Goal: Task Accomplishment & Management: Use online tool/utility

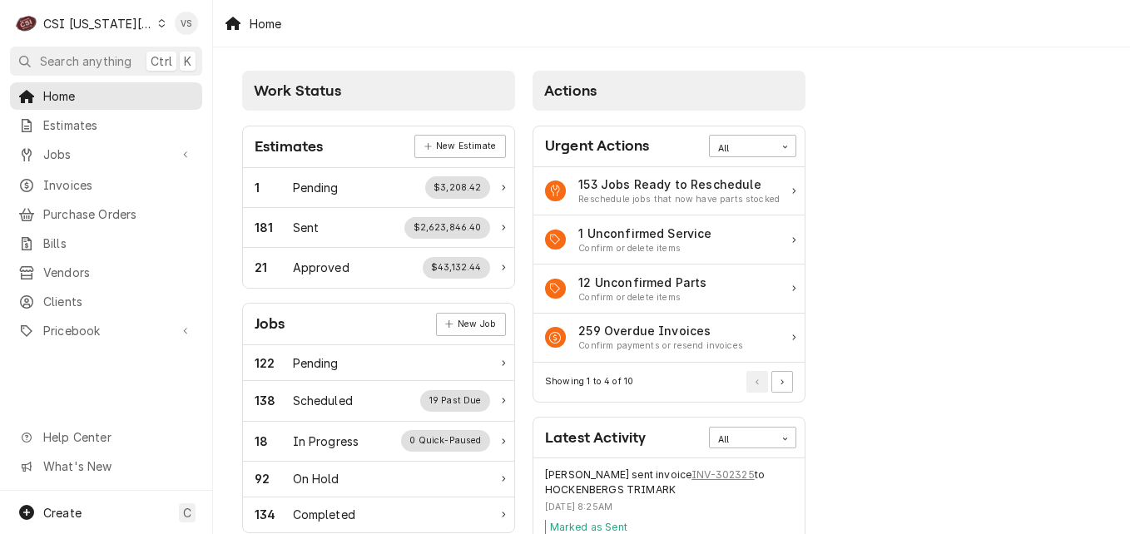
click at [158, 25] on icon "Dynamic Content Wrapper" at bounding box center [161, 23] width 7 height 8
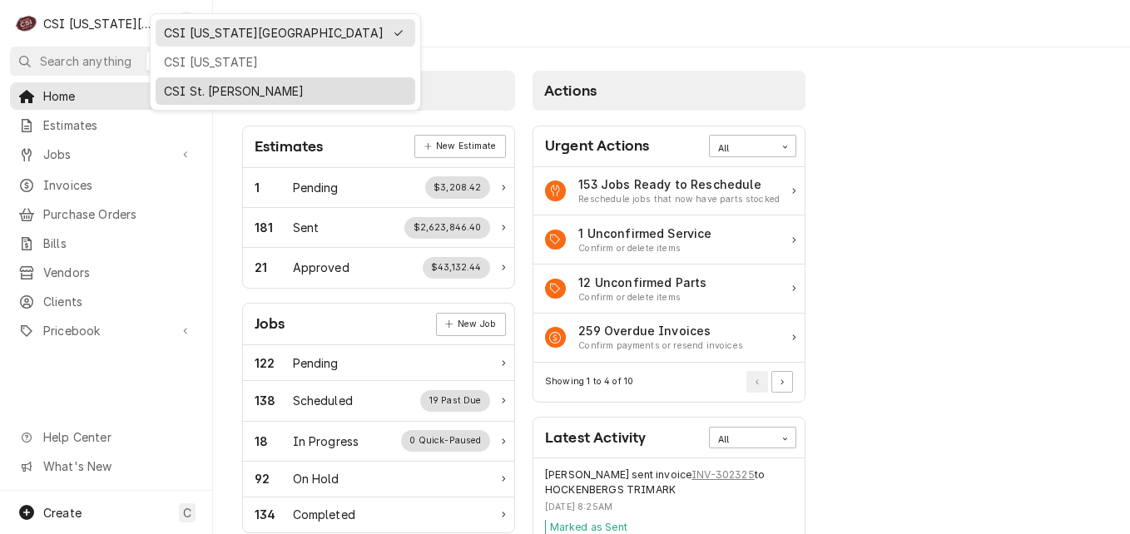
click at [199, 89] on div "CSI St. [PERSON_NAME]" at bounding box center [285, 90] width 243 height 17
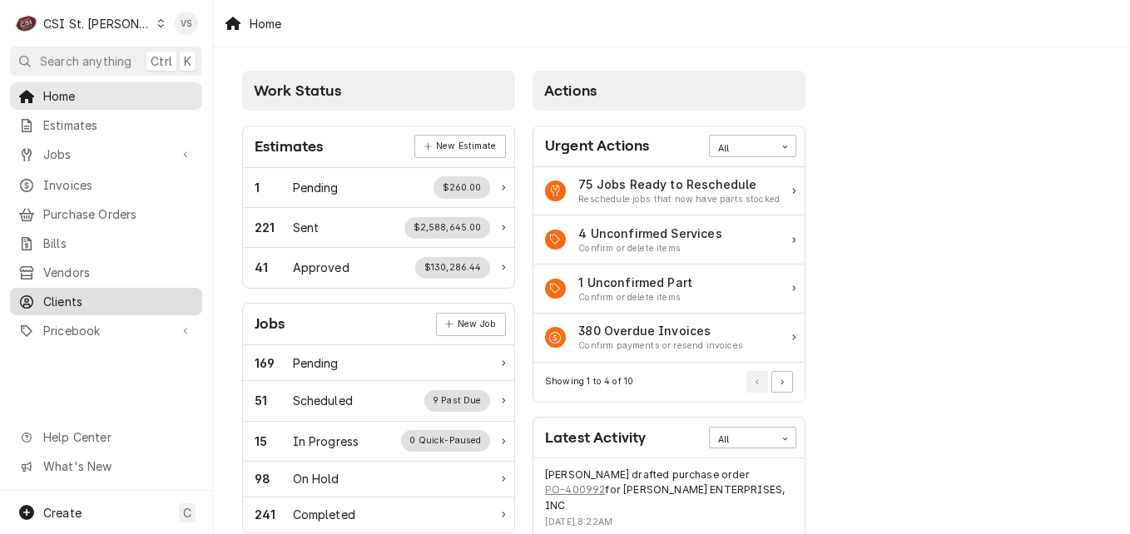
click at [82, 295] on span "Clients" at bounding box center [118, 301] width 151 height 17
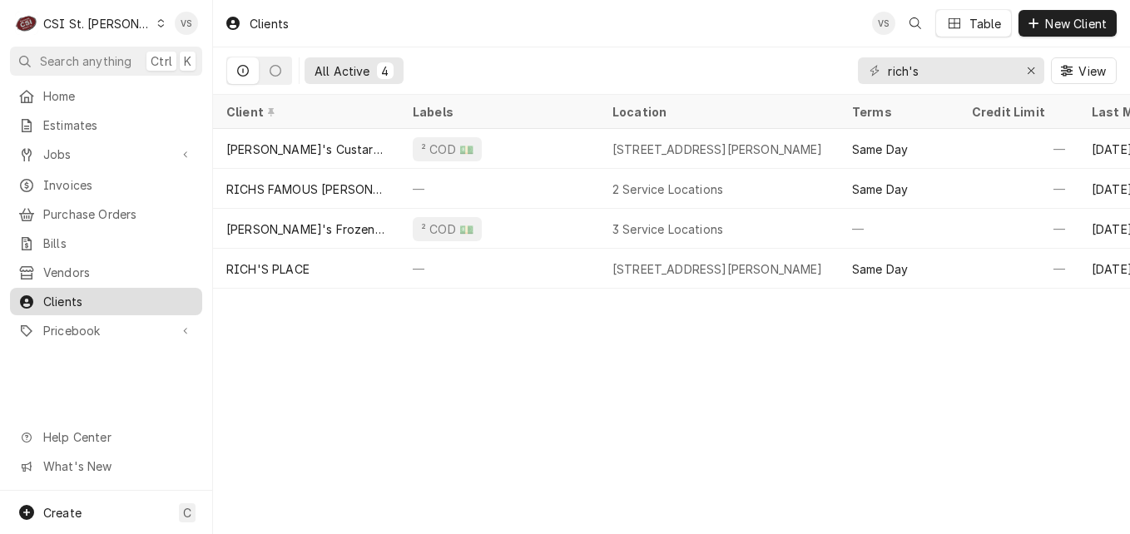
click at [70, 293] on span "Clients" at bounding box center [118, 301] width 151 height 17
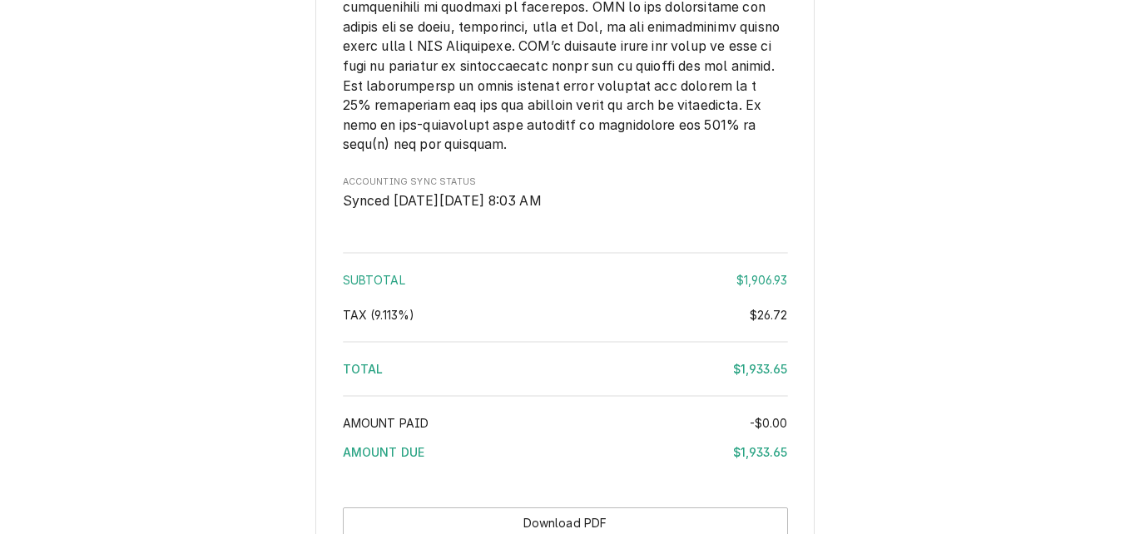
scroll to position [4201, 0]
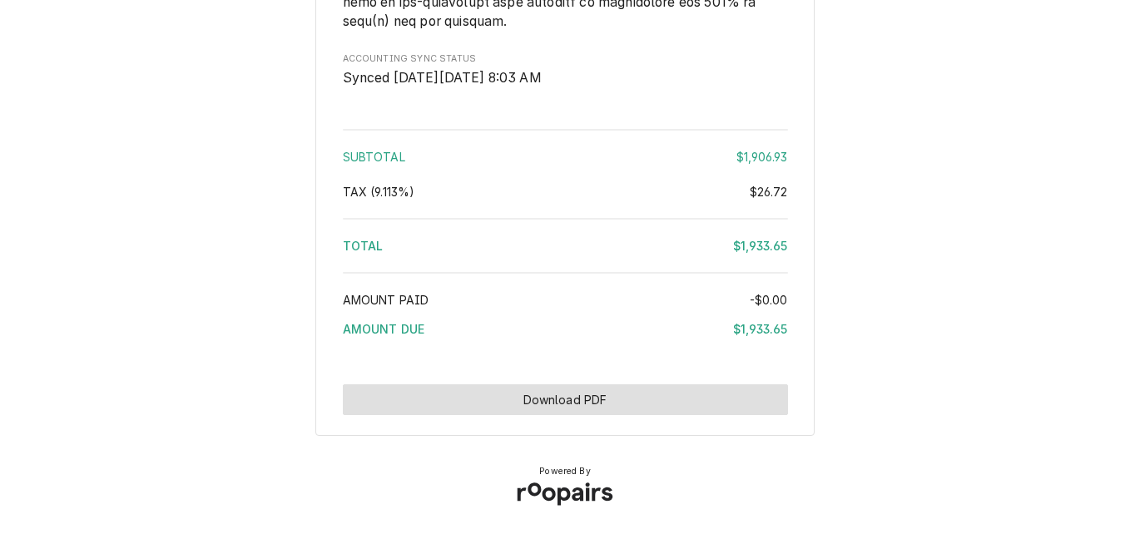
click at [634, 402] on button "Download PDF" at bounding box center [565, 399] width 445 height 31
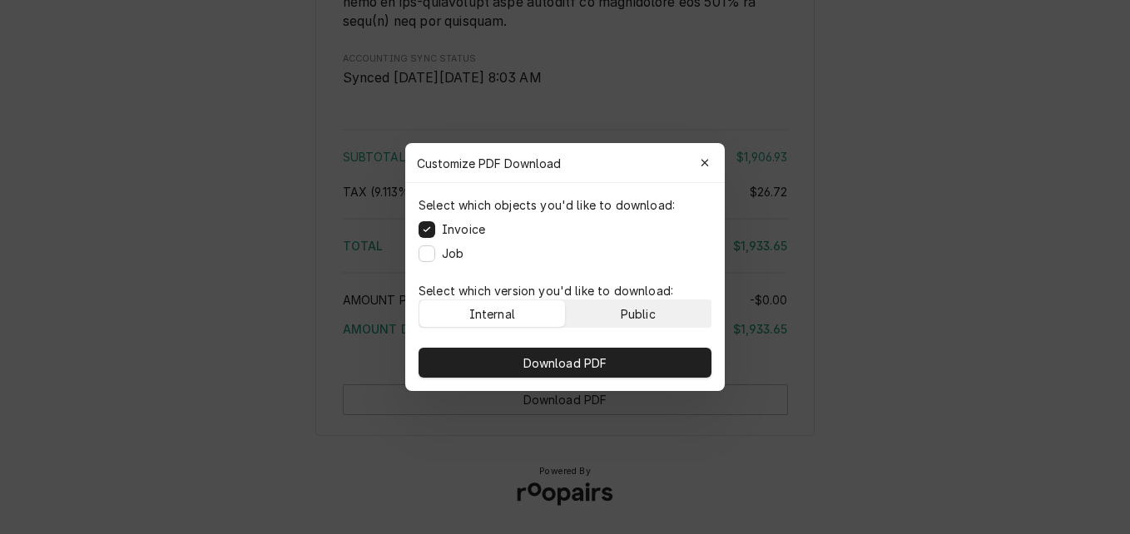
click at [648, 313] on div "Public" at bounding box center [638, 313] width 35 height 17
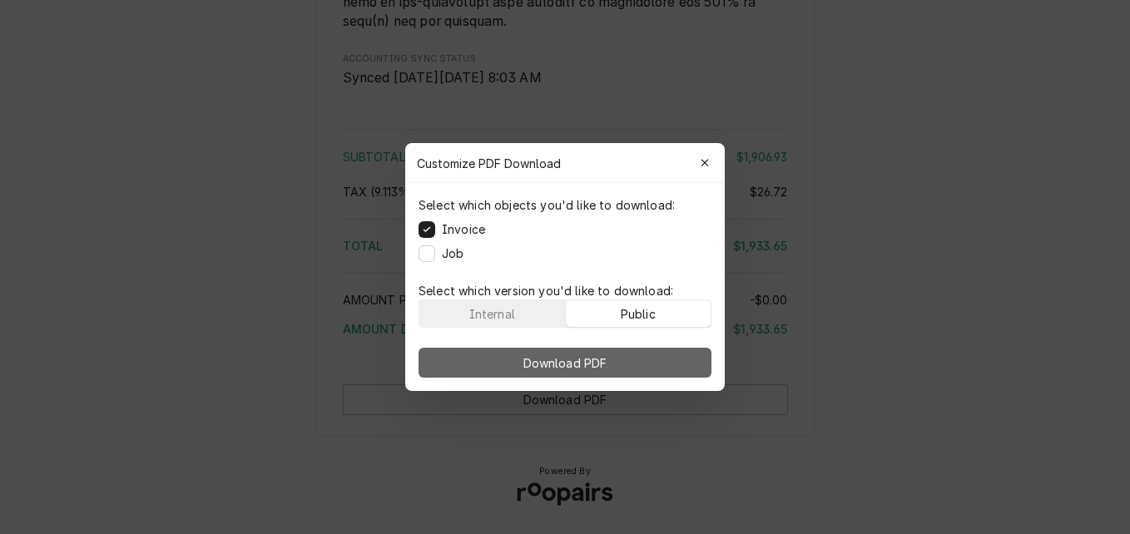
click at [640, 355] on button "Download PDF" at bounding box center [565, 363] width 293 height 30
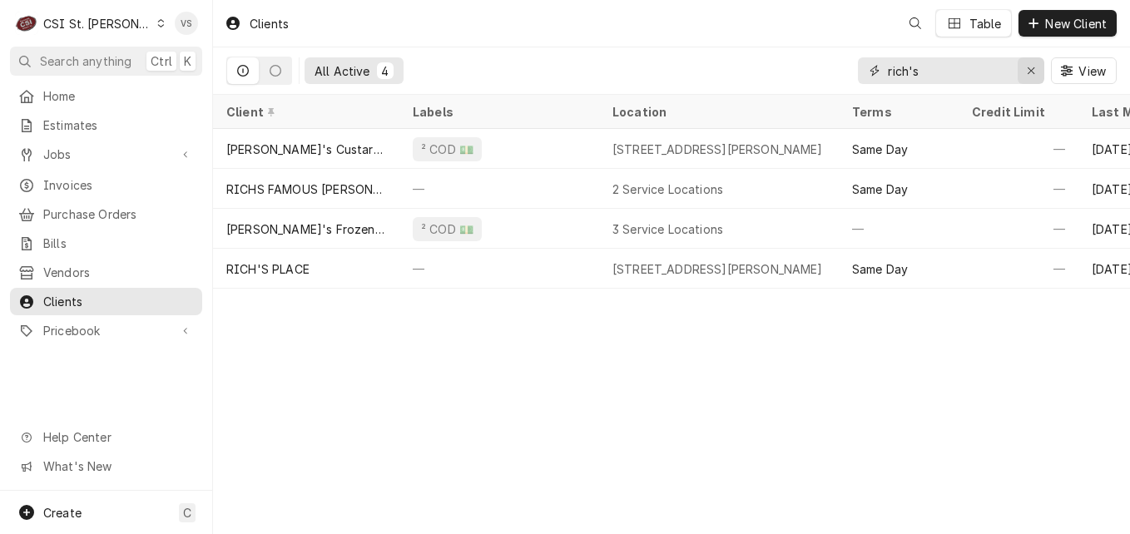
click at [834, 71] on div "All Active 4 rich's View" at bounding box center [671, 70] width 890 height 47
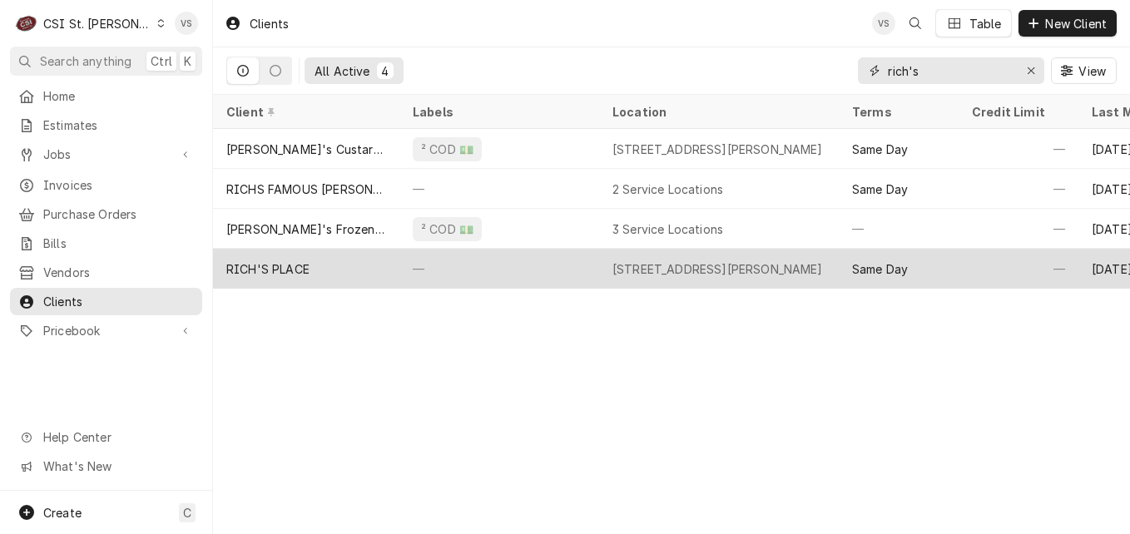
type input "m"
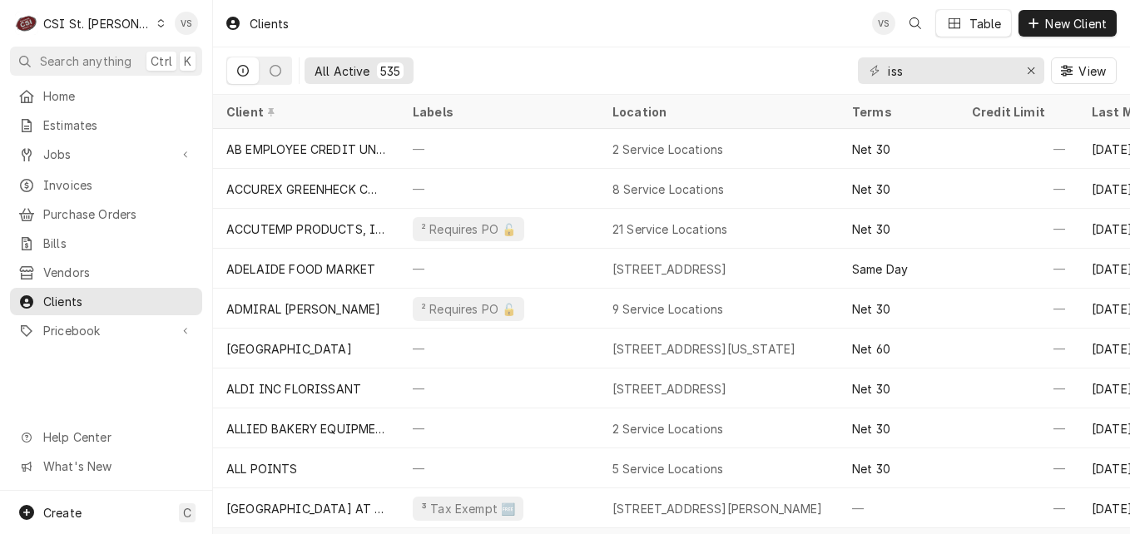
click at [886, 71] on div "iss" at bounding box center [951, 70] width 186 height 27
click at [894, 68] on input "iss" at bounding box center [950, 70] width 125 height 27
drag, startPoint x: 913, startPoint y: 74, endPoint x: 816, endPoint y: 73, distance: 96.5
click at [816, 73] on div "All Active 535 iss View" at bounding box center [671, 70] width 890 height 47
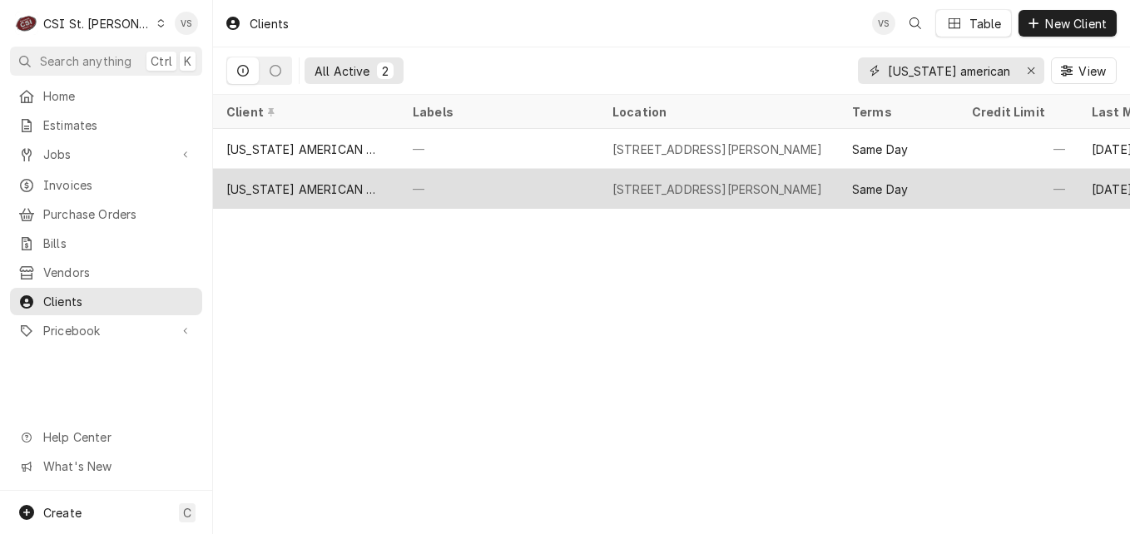
type input "missouri american"
click at [490, 179] on div "—" at bounding box center [499, 189] width 200 height 40
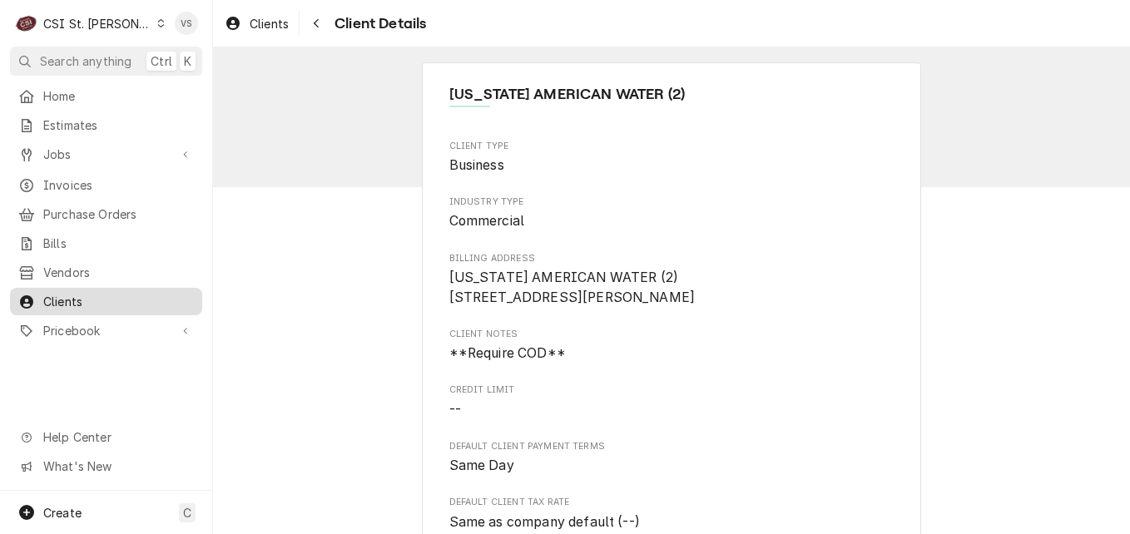
click at [141, 293] on span "Clients" at bounding box center [118, 301] width 151 height 17
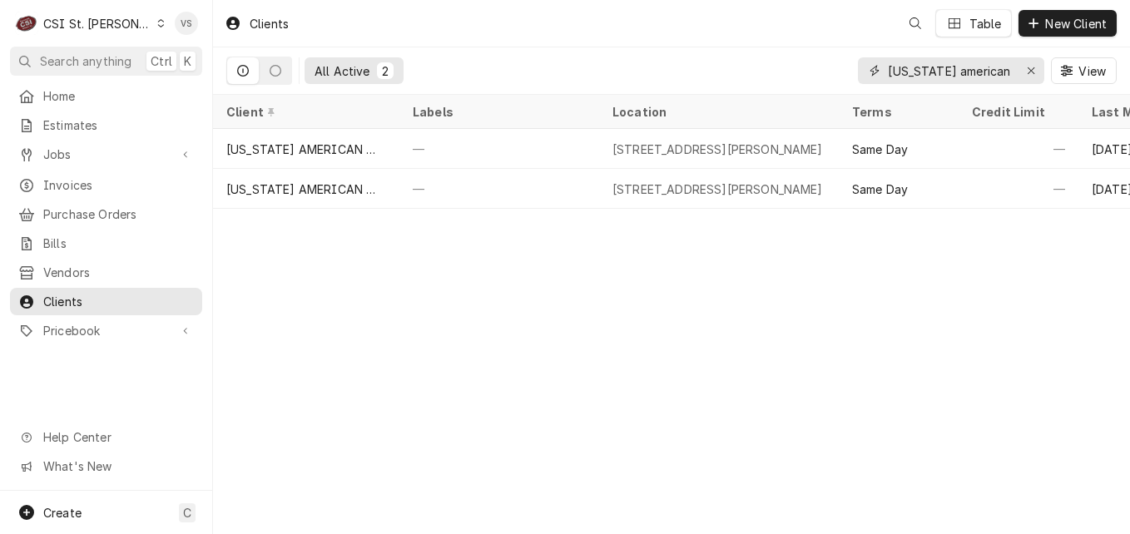
click at [868, 74] on div "missouri american" at bounding box center [951, 70] width 186 height 27
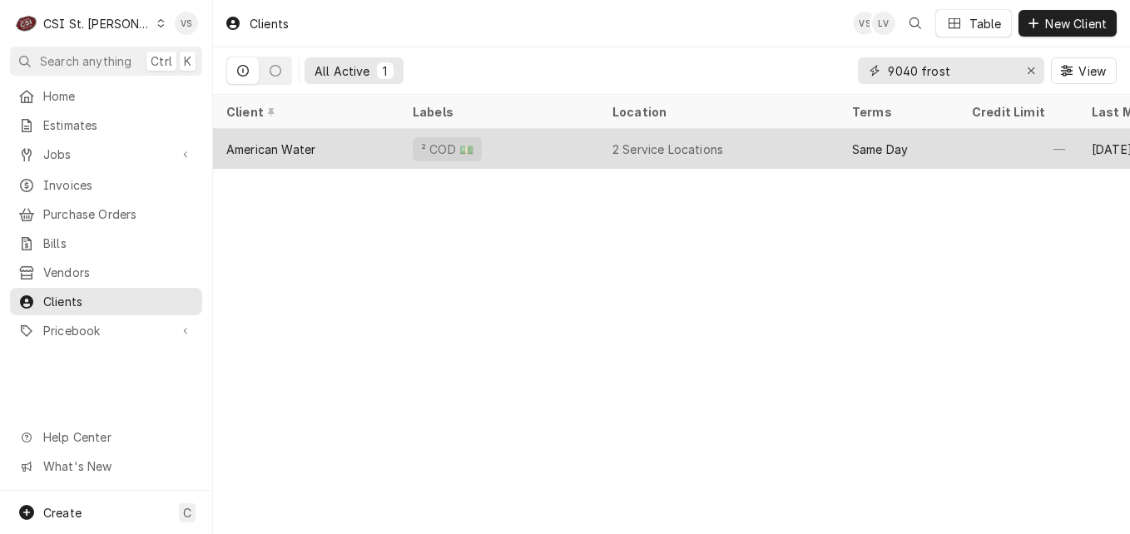
type input "9040 frost"
click at [339, 150] on div "American Water" at bounding box center [306, 149] width 186 height 40
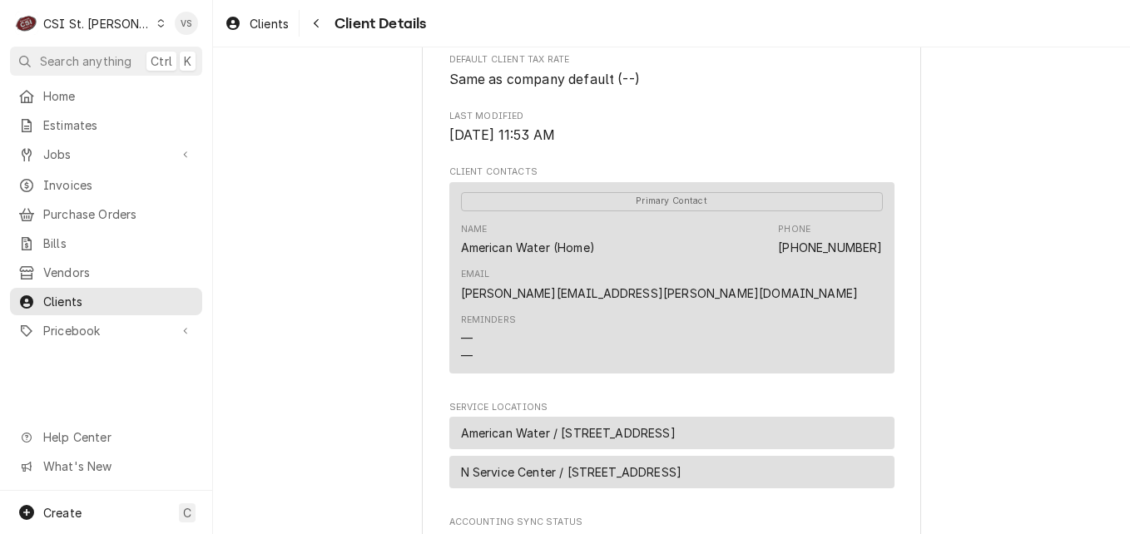
scroll to position [666, 0]
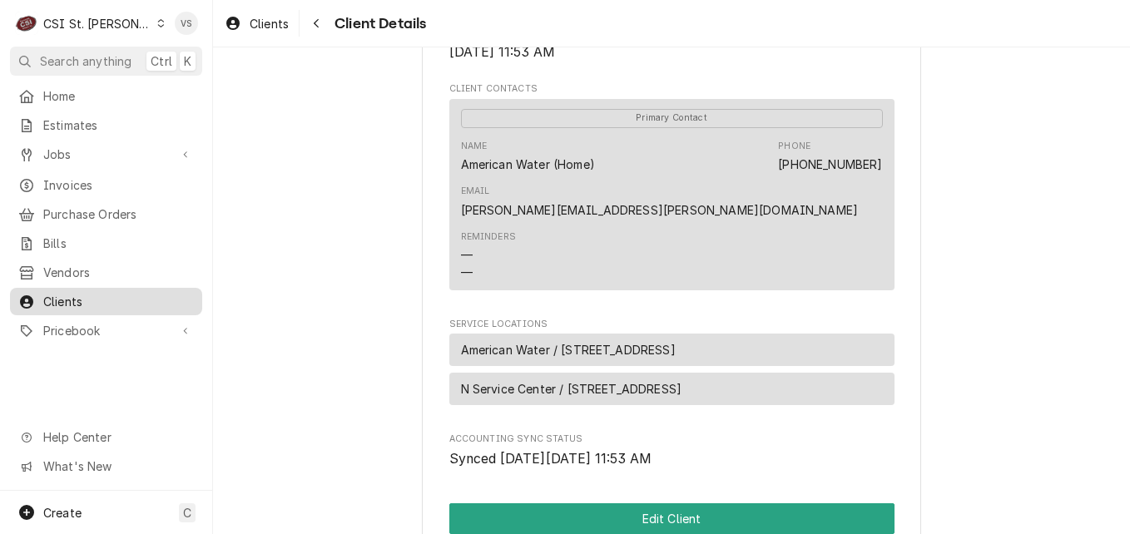
click at [83, 296] on span "Clients" at bounding box center [118, 301] width 151 height 17
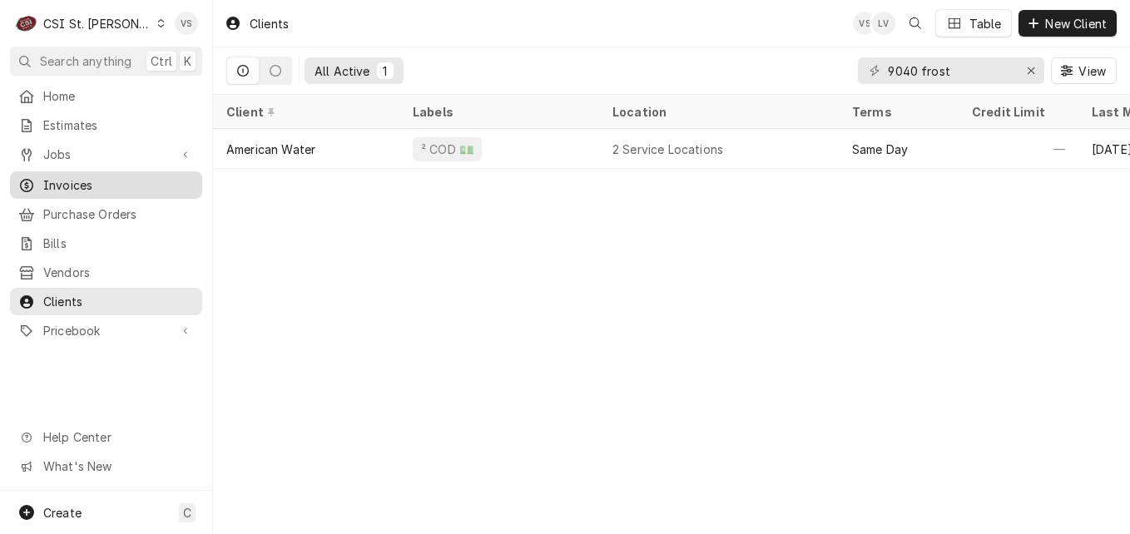
click at [57, 176] on span "Invoices" at bounding box center [118, 184] width 151 height 17
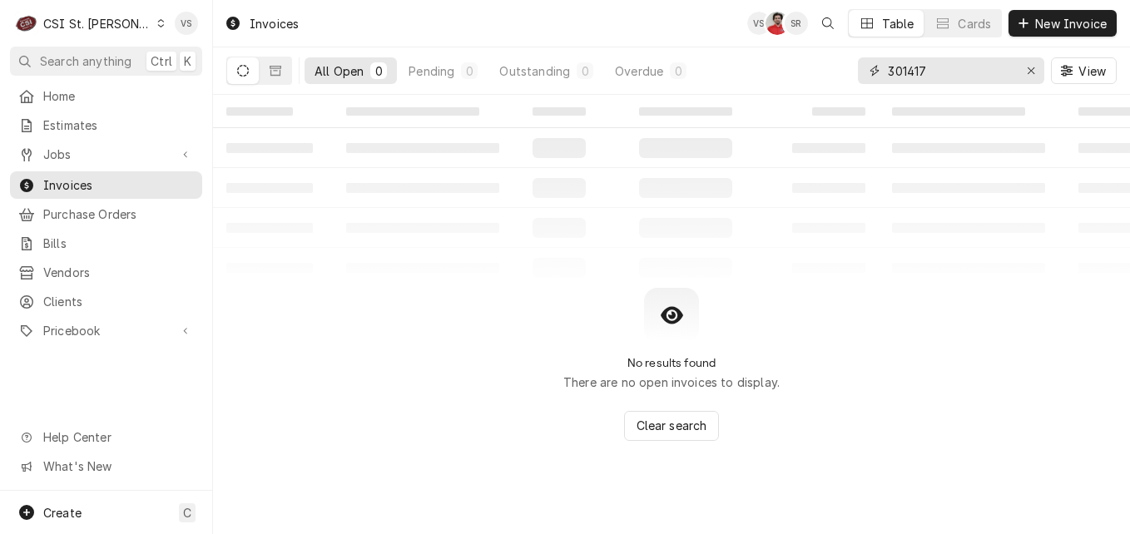
drag, startPoint x: 948, startPoint y: 70, endPoint x: 785, endPoint y: 66, distance: 163.2
click at [786, 66] on div "All Open 0 Pending 0 Outstanding 0 Overdue 0 301417 View" at bounding box center [671, 70] width 890 height 47
type input "4"
type input "402807"
click at [288, 70] on button "Dynamic Content Wrapper" at bounding box center [276, 70] width 32 height 27
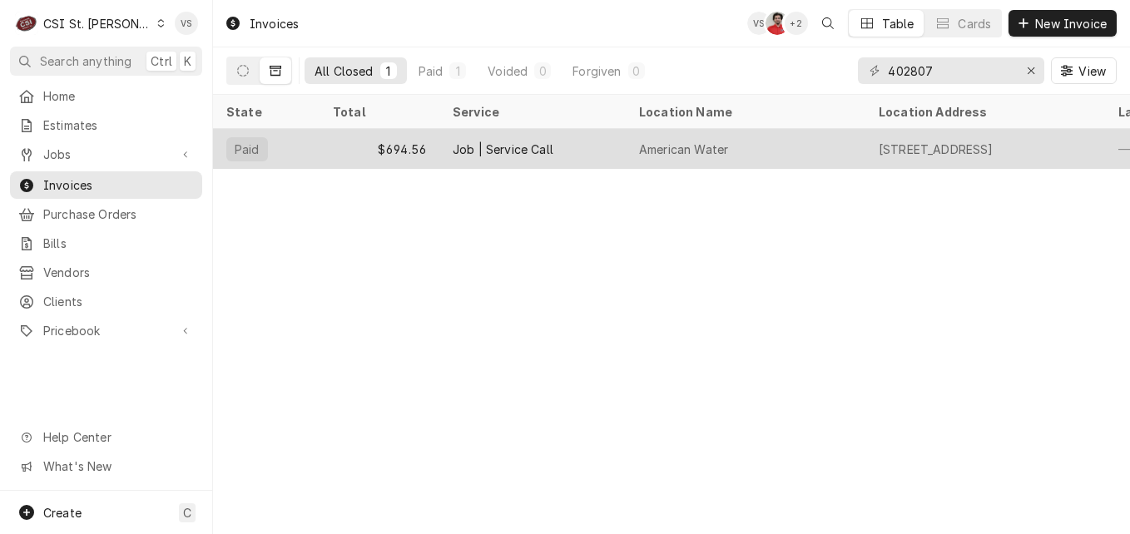
click at [387, 143] on div "$694.56" at bounding box center [380, 149] width 120 height 40
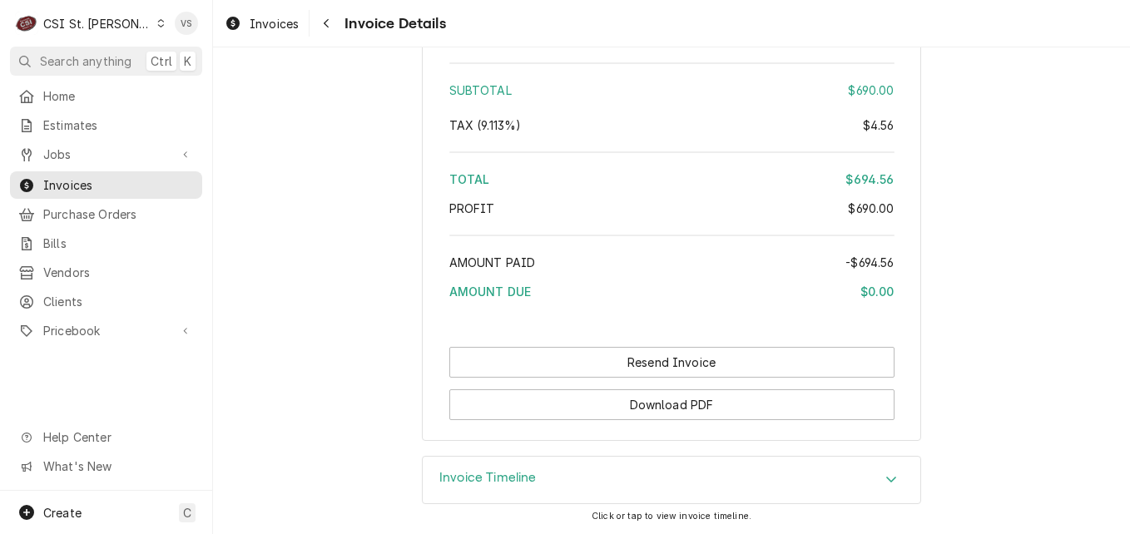
scroll to position [3094, 0]
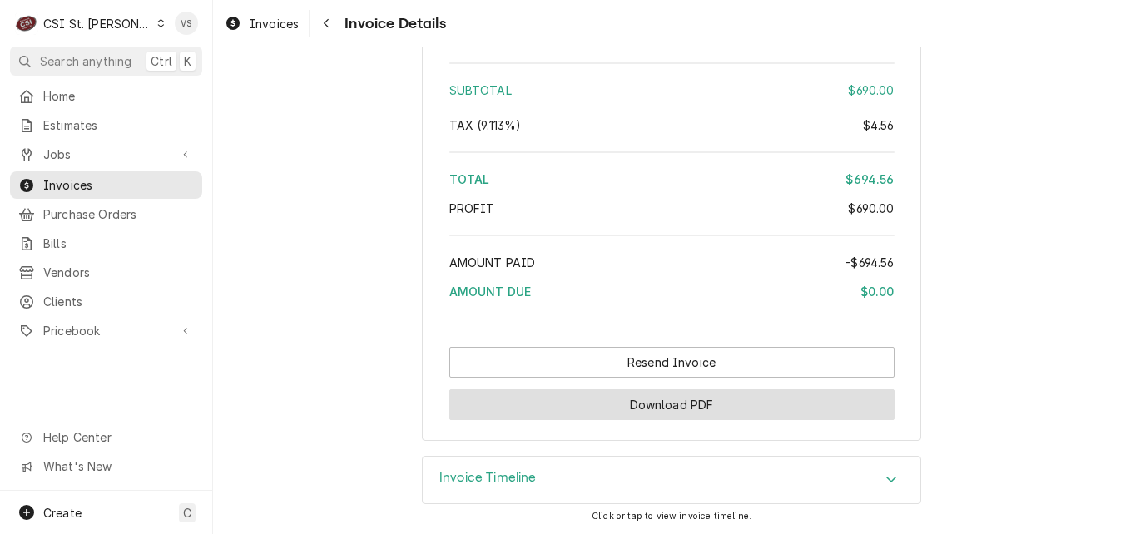
click at [716, 416] on button "Download PDF" at bounding box center [671, 404] width 445 height 31
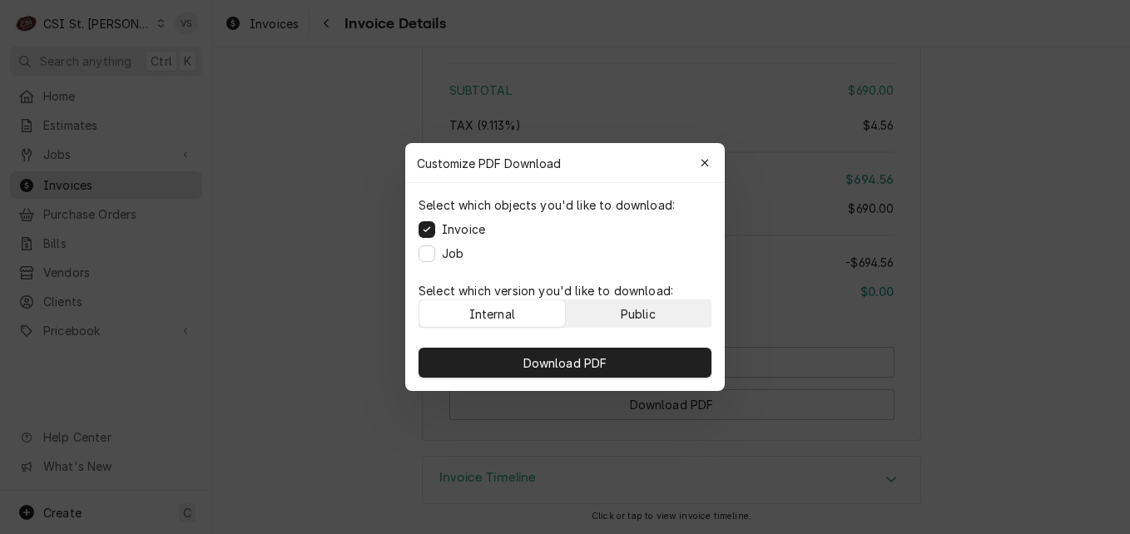
click at [650, 315] on div "Public" at bounding box center [638, 313] width 35 height 17
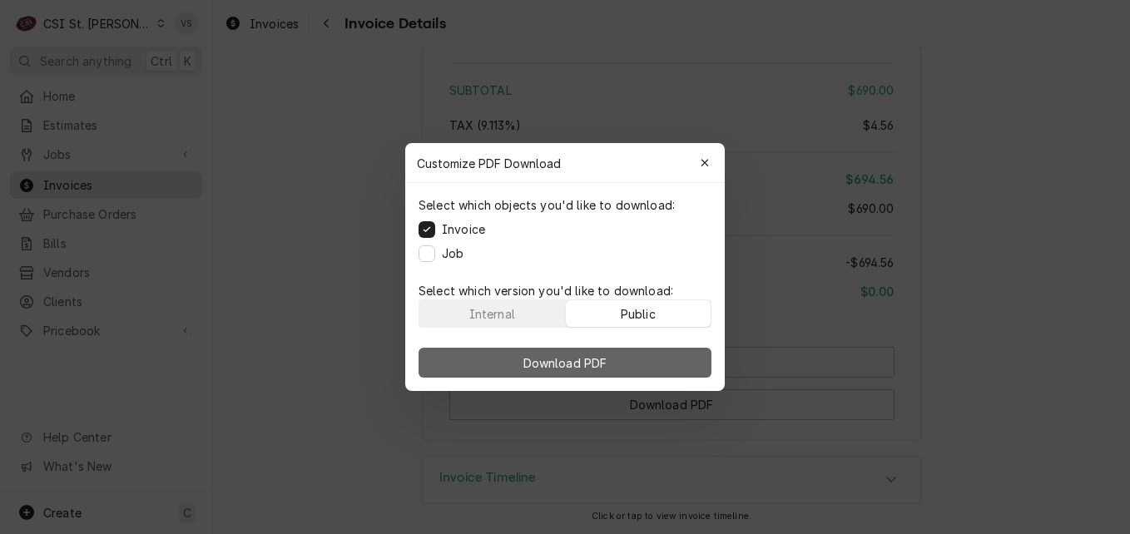
click at [655, 359] on button "Download PDF" at bounding box center [565, 363] width 293 height 30
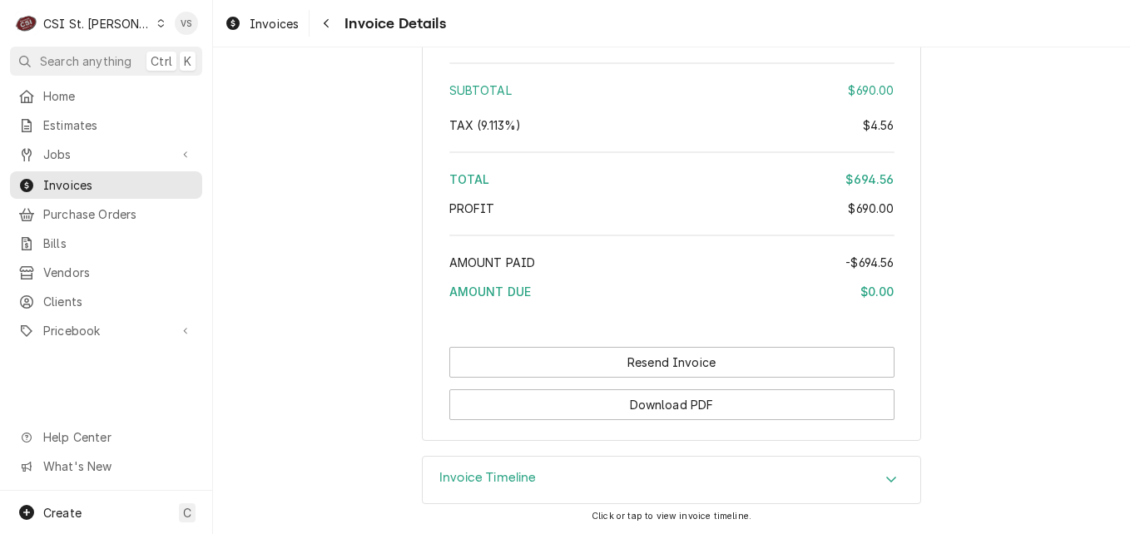
click at [107, 182] on span "Invoices" at bounding box center [118, 184] width 151 height 17
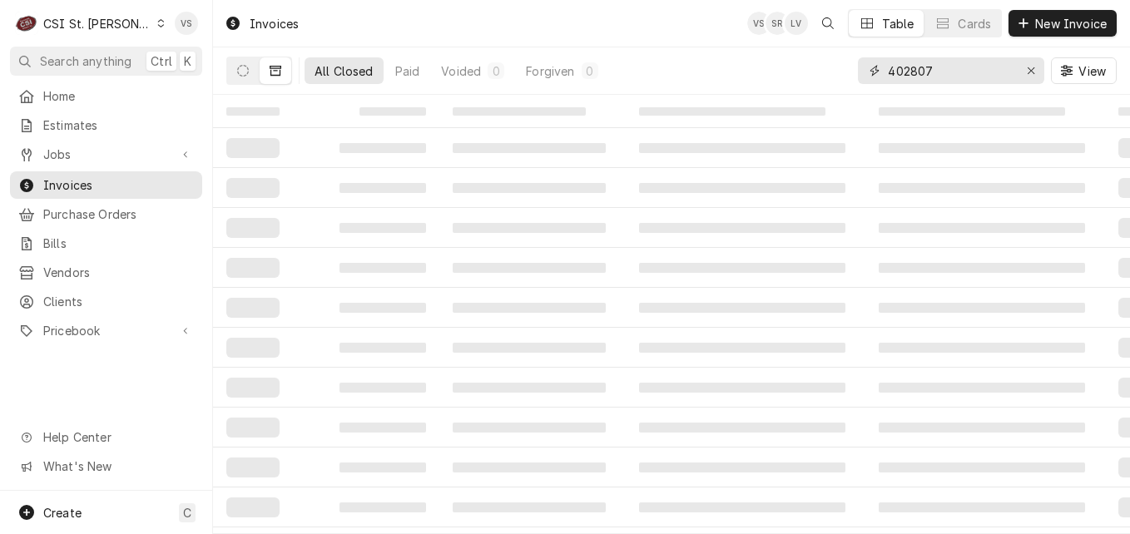
click at [933, 65] on input "402807" at bounding box center [950, 70] width 125 height 27
click at [931, 69] on input "402807" at bounding box center [950, 70] width 125 height 27
click at [934, 62] on input "402807" at bounding box center [950, 70] width 125 height 27
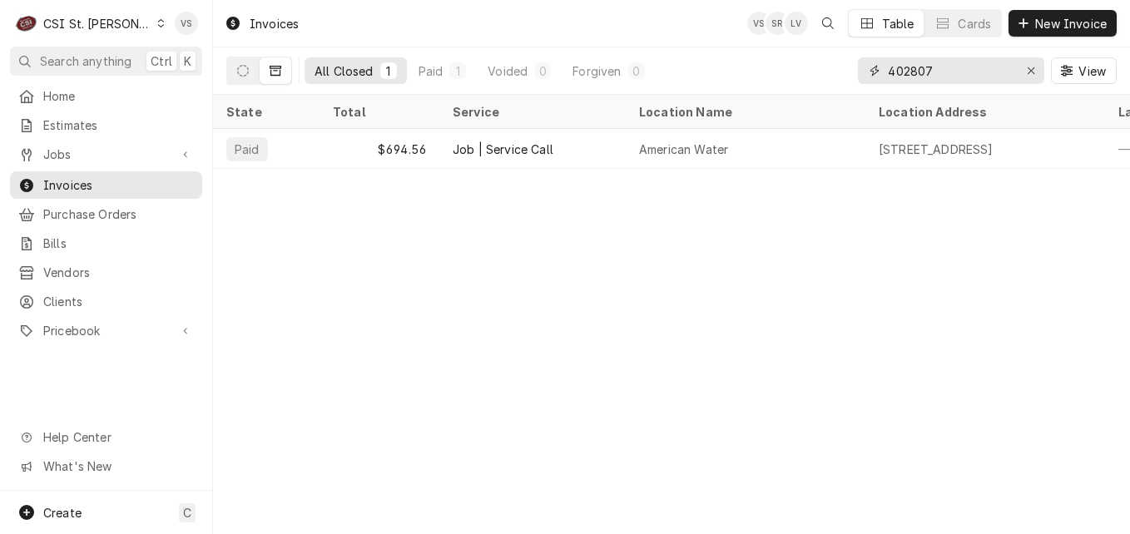
click at [928, 69] on input "402807" at bounding box center [950, 70] width 125 height 27
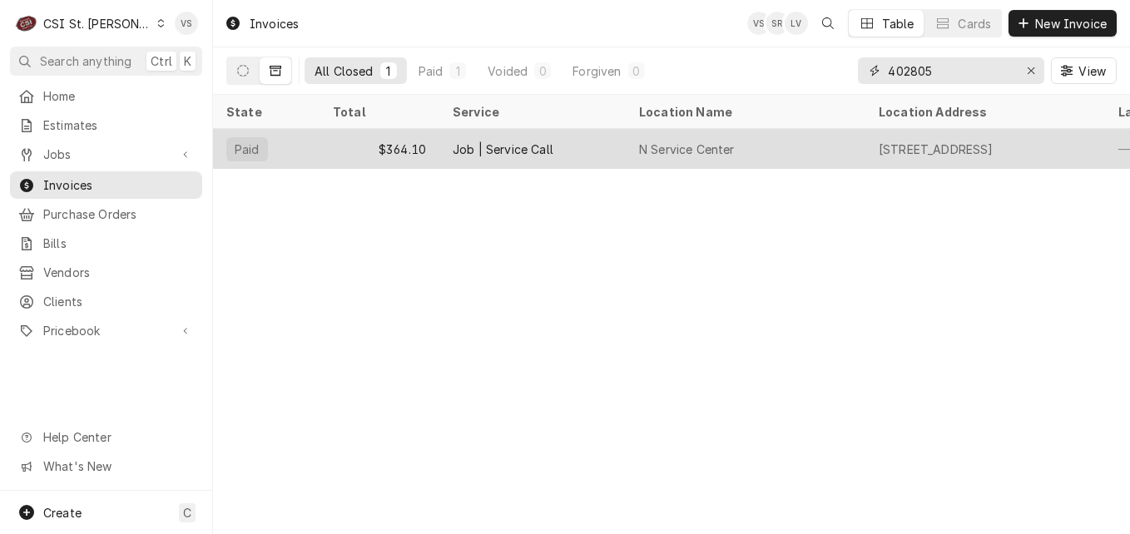
type input "402805"
click at [330, 147] on div "$364.10" at bounding box center [380, 149] width 120 height 40
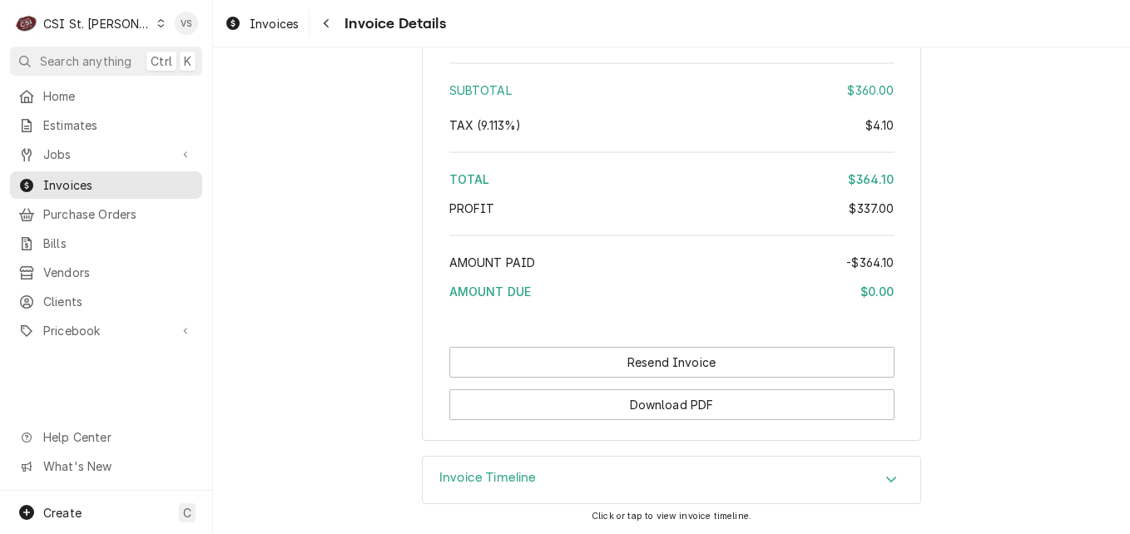
scroll to position [3094, 0]
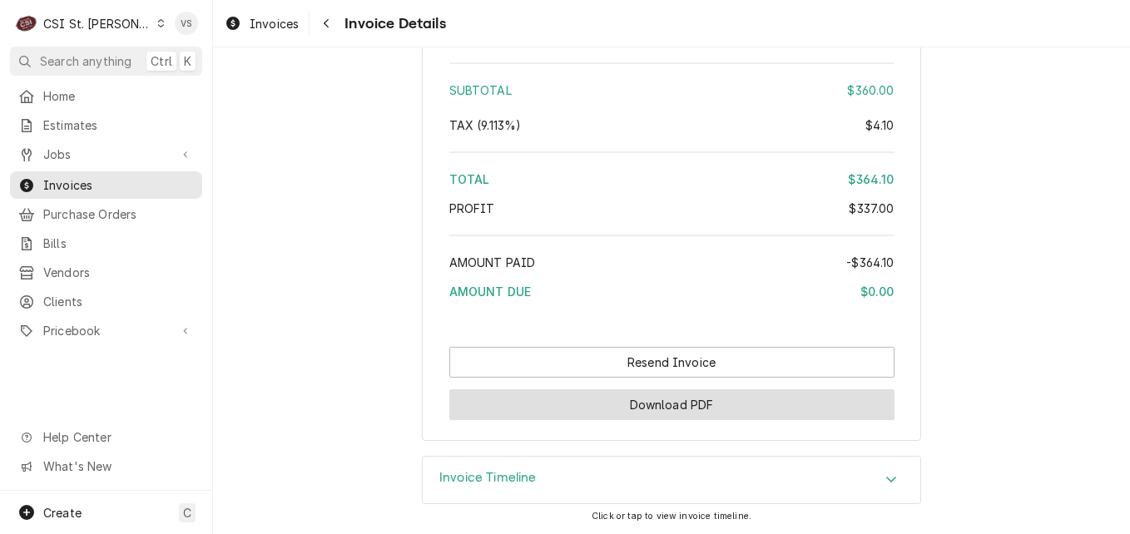
click at [718, 406] on button "Download PDF" at bounding box center [671, 404] width 445 height 31
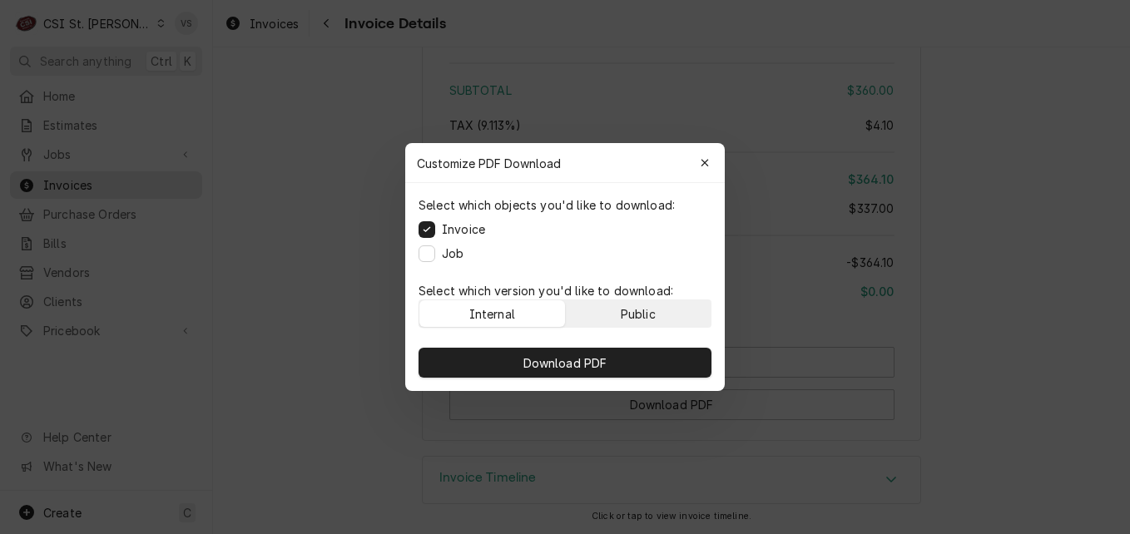
click at [657, 311] on button "Public" at bounding box center [639, 313] width 146 height 27
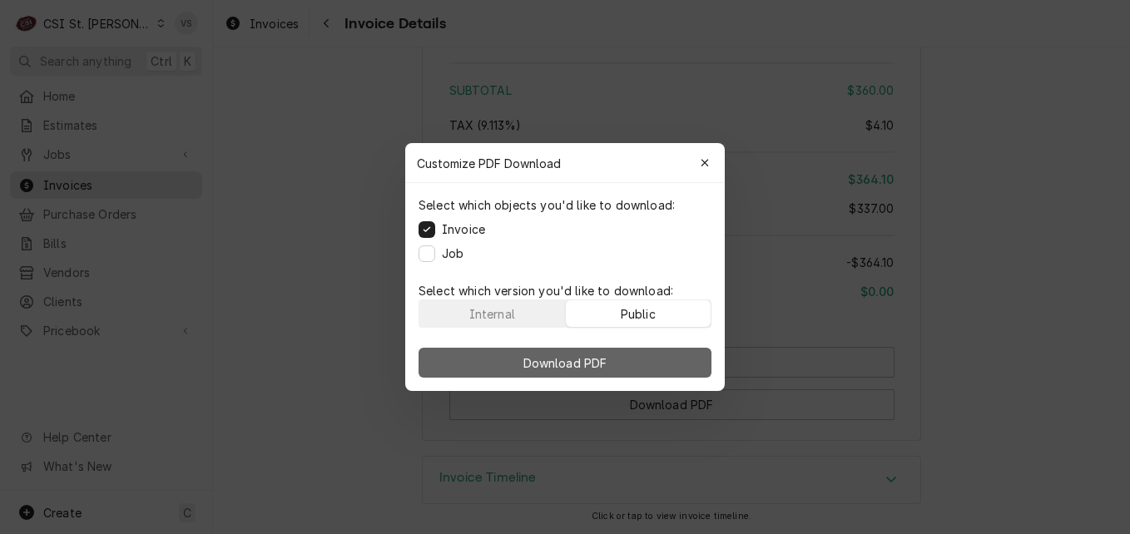
click at [657, 362] on button "Download PDF" at bounding box center [565, 363] width 293 height 30
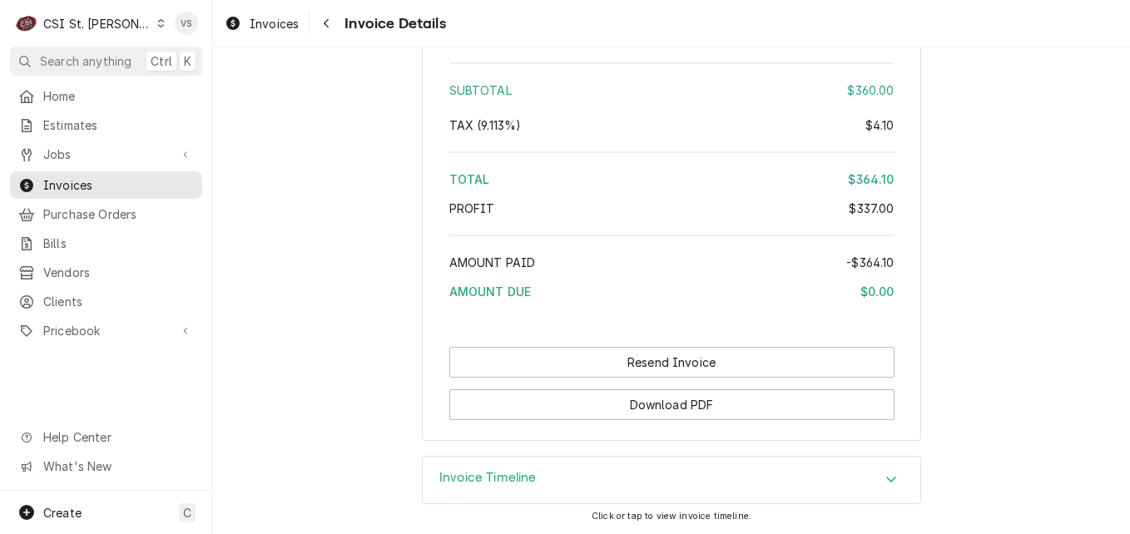
drag, startPoint x: 273, startPoint y: 159, endPoint x: 241, endPoint y: 121, distance: 49.7
click at [156, 27] on div "Dynamic Content Wrapper" at bounding box center [160, 23] width 9 height 12
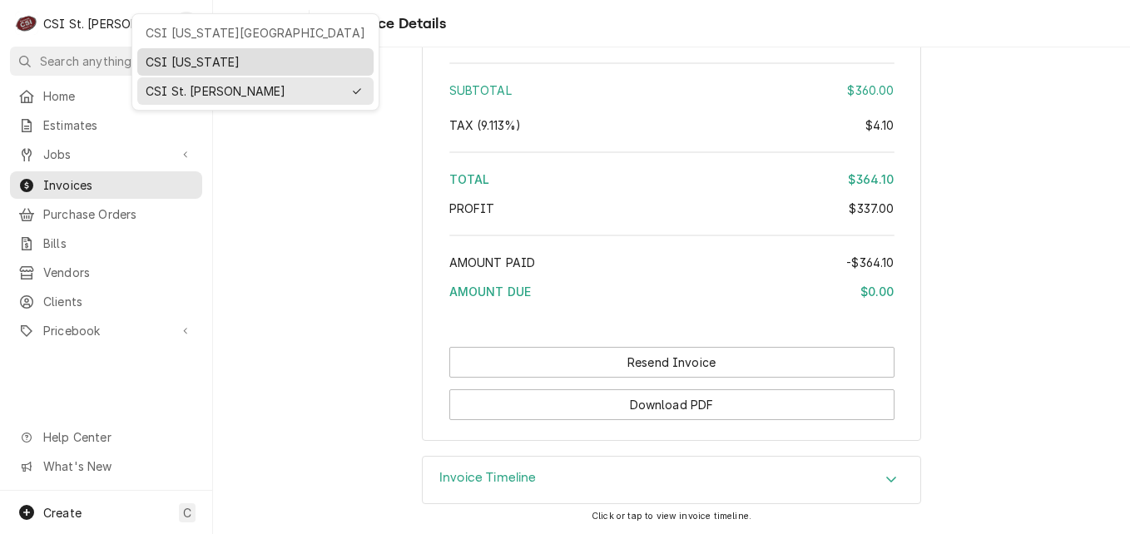
click at [166, 62] on div "CSI Kentucky" at bounding box center [256, 61] width 220 height 17
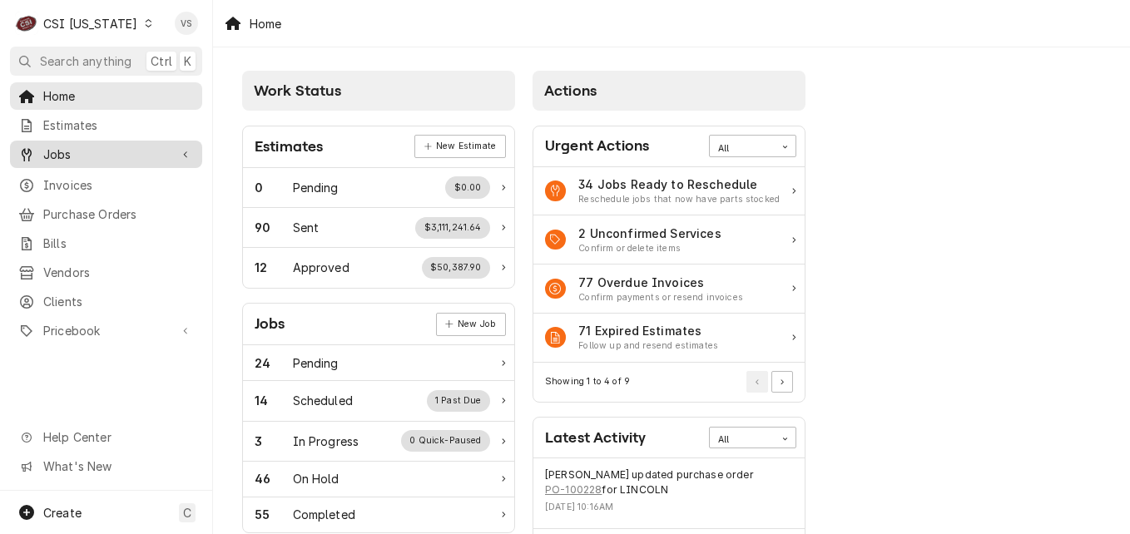
click at [86, 153] on span "Jobs" at bounding box center [106, 154] width 126 height 17
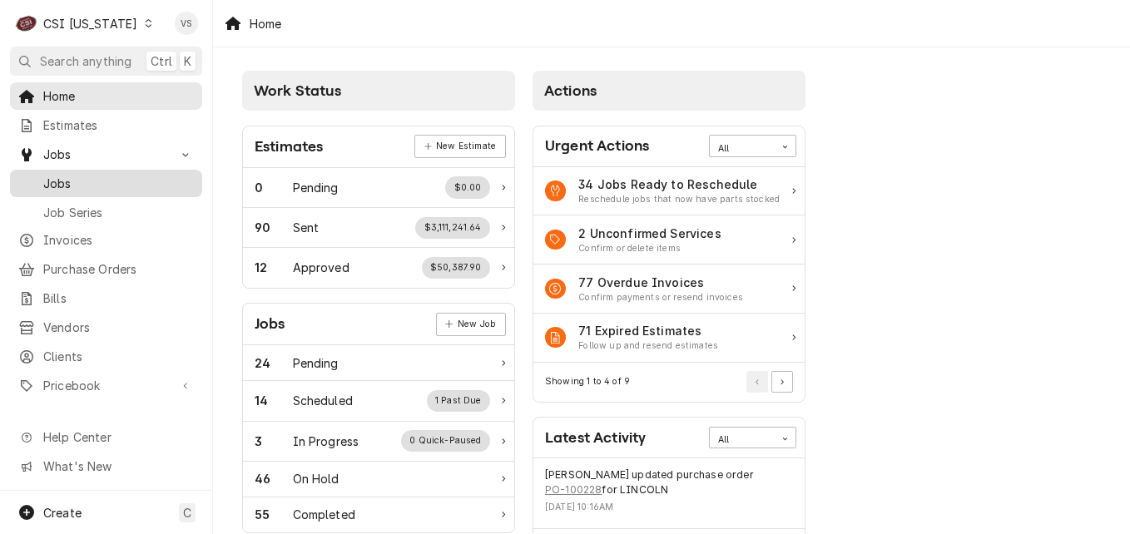
click at [89, 179] on span "Jobs" at bounding box center [118, 183] width 151 height 17
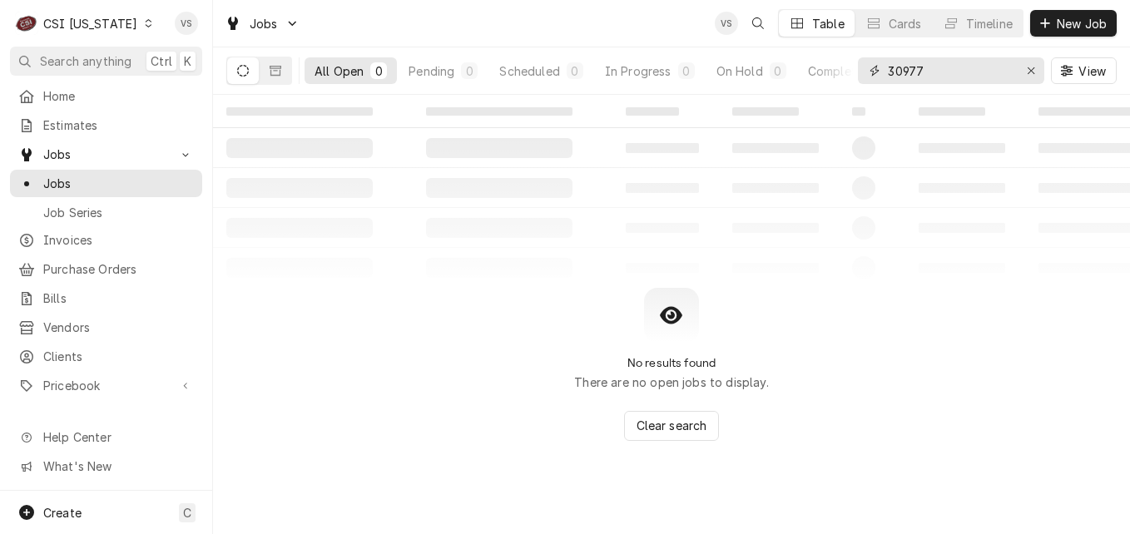
drag, startPoint x: 931, startPoint y: 68, endPoint x: 860, endPoint y: 69, distance: 70.7
click at [861, 69] on div "30977" at bounding box center [951, 70] width 186 height 27
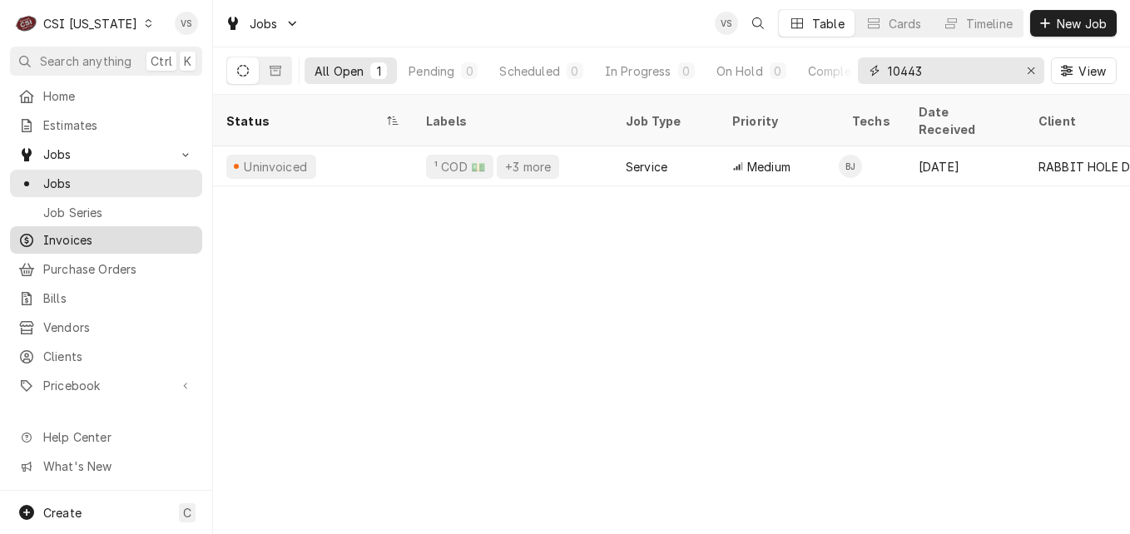
type input "10443"
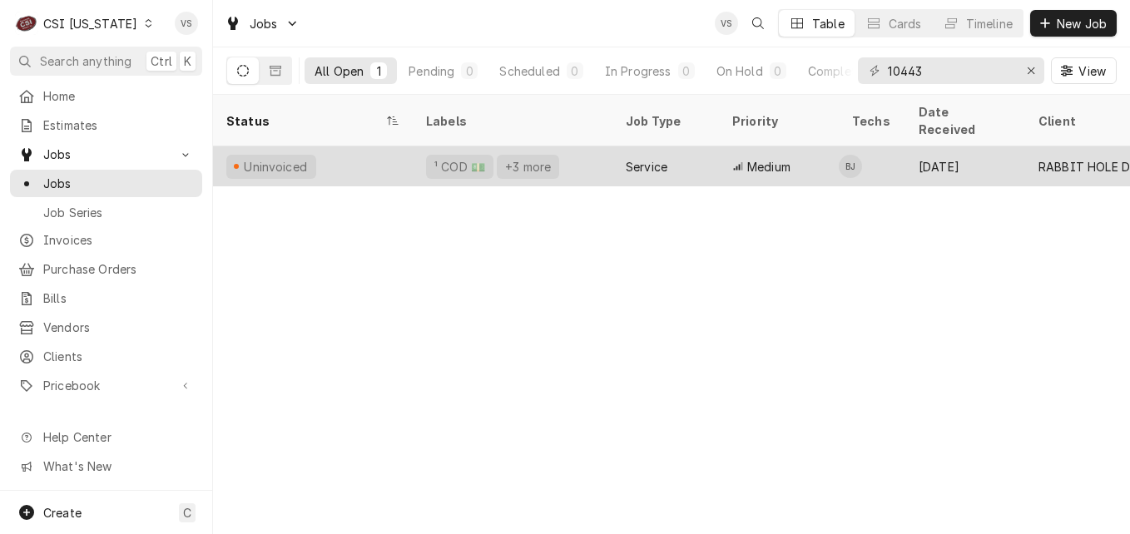
click at [354, 146] on div "Uninvoiced" at bounding box center [313, 166] width 200 height 40
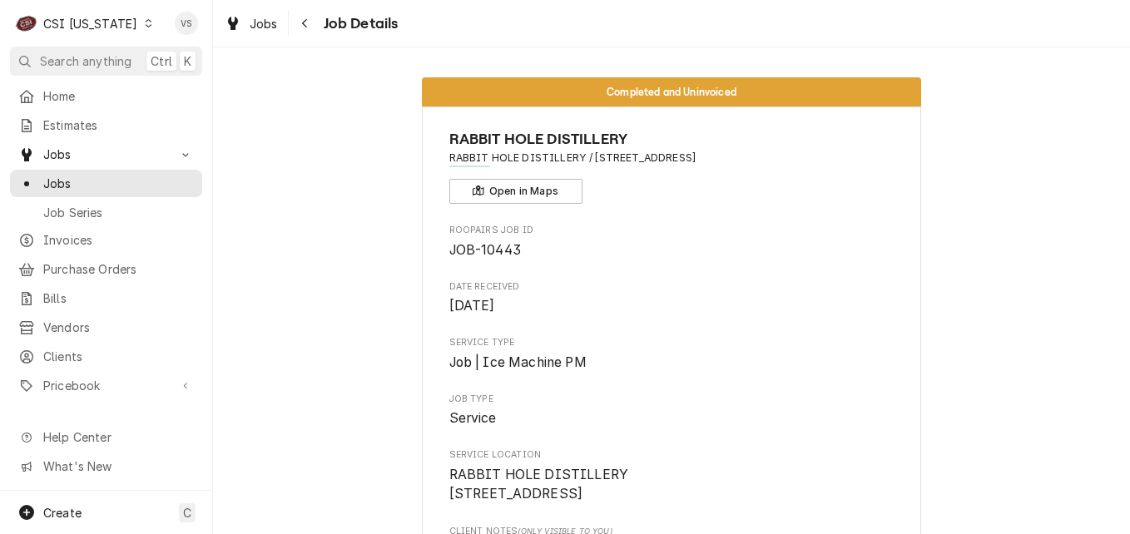
scroll to position [333, 0]
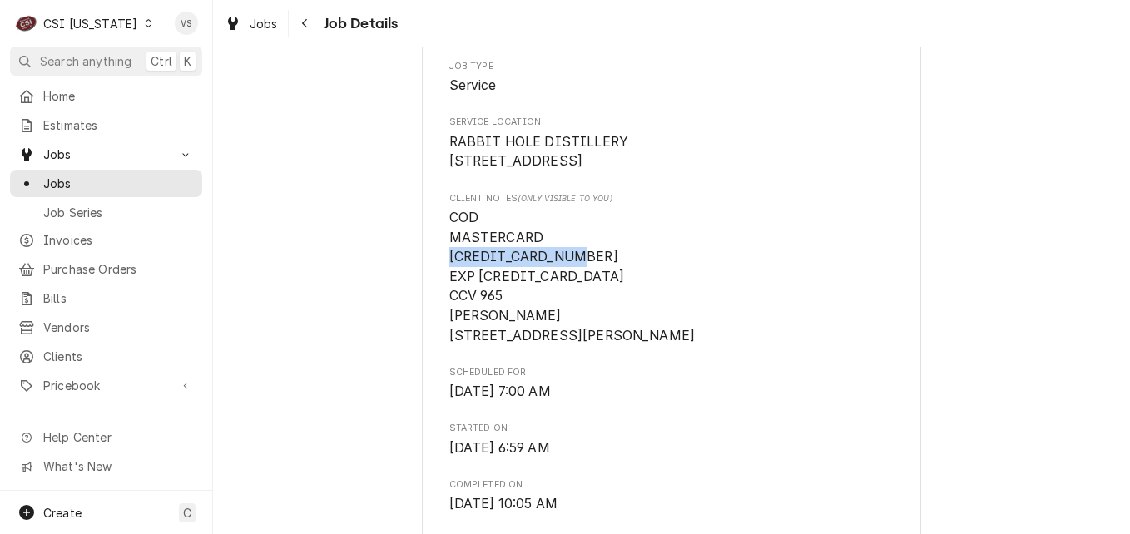
drag, startPoint x: 566, startPoint y: 278, endPoint x: 440, endPoint y: 278, distance: 125.7
drag, startPoint x: 440, startPoint y: 278, endPoint x: 478, endPoint y: 277, distance: 37.5
copy span "5567509100410558"
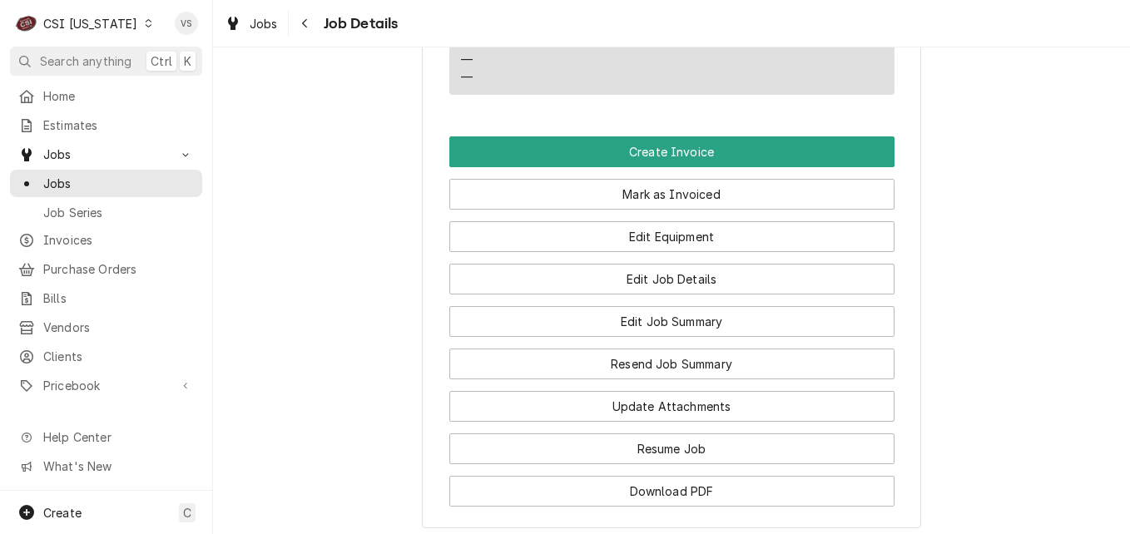
scroll to position [1248, 0]
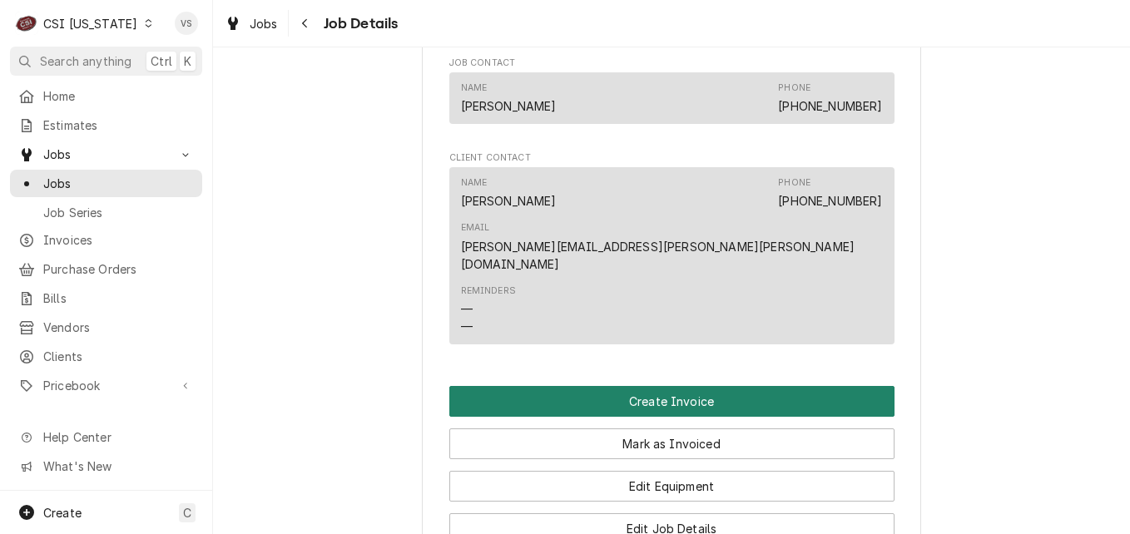
click at [664, 386] on button "Create Invoice" at bounding box center [671, 401] width 445 height 31
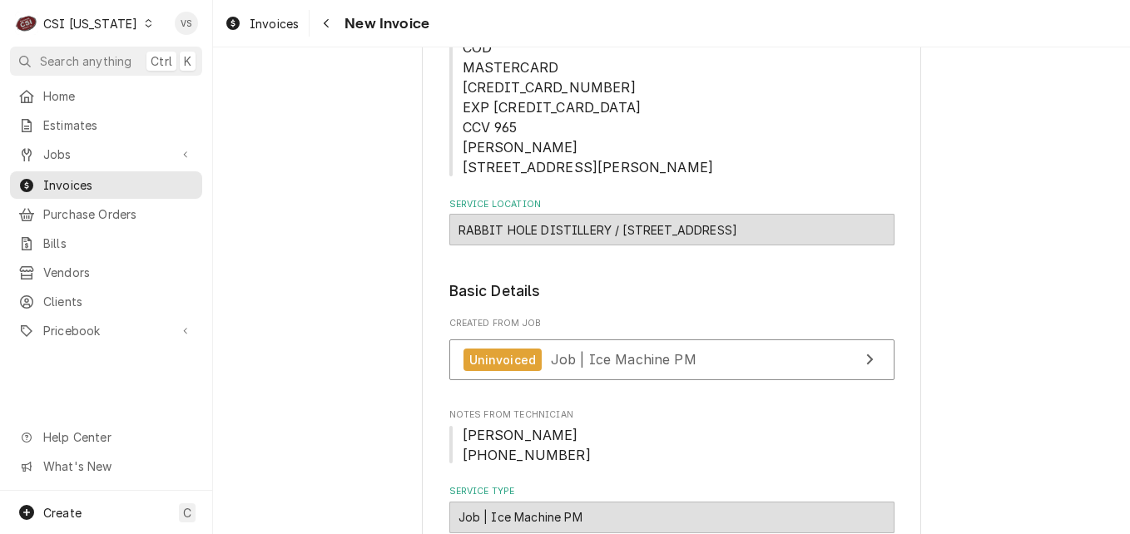
scroll to position [250, 0]
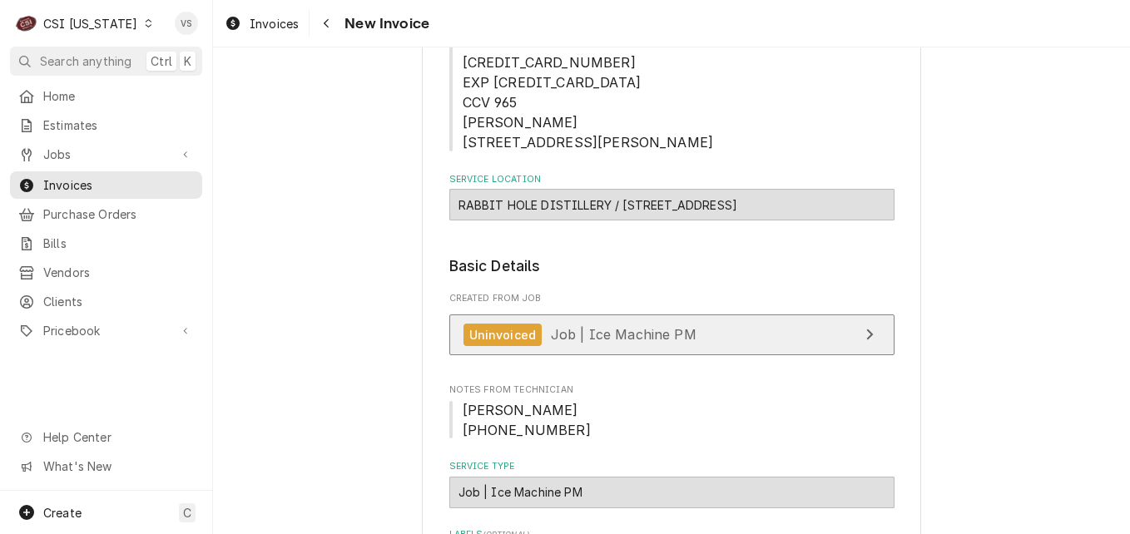
click at [671, 346] on div "Uninvoiced Job | Ice Machine PM" at bounding box center [580, 335] width 233 height 22
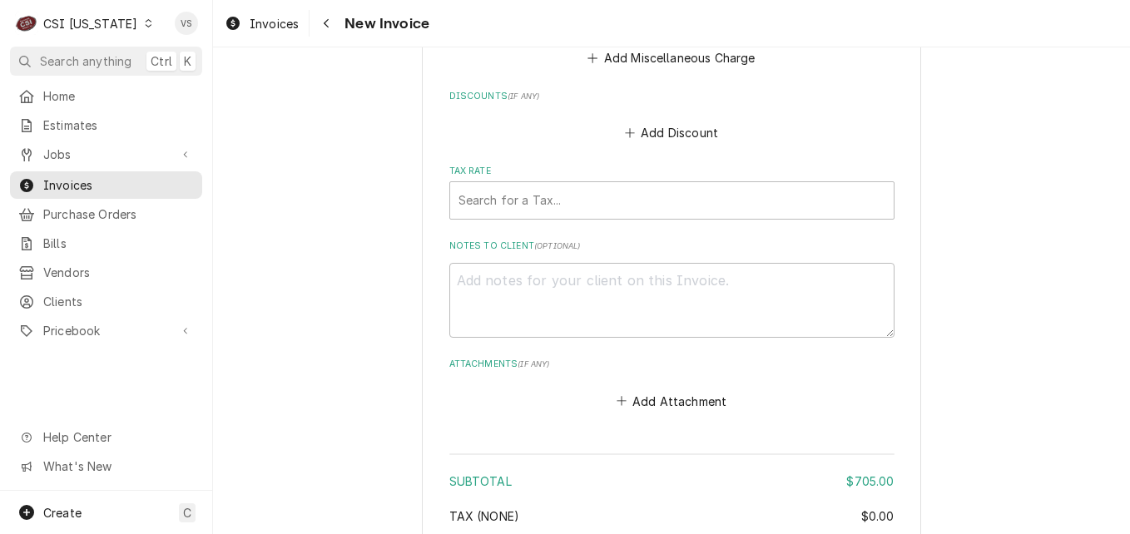
scroll to position [3863, 0]
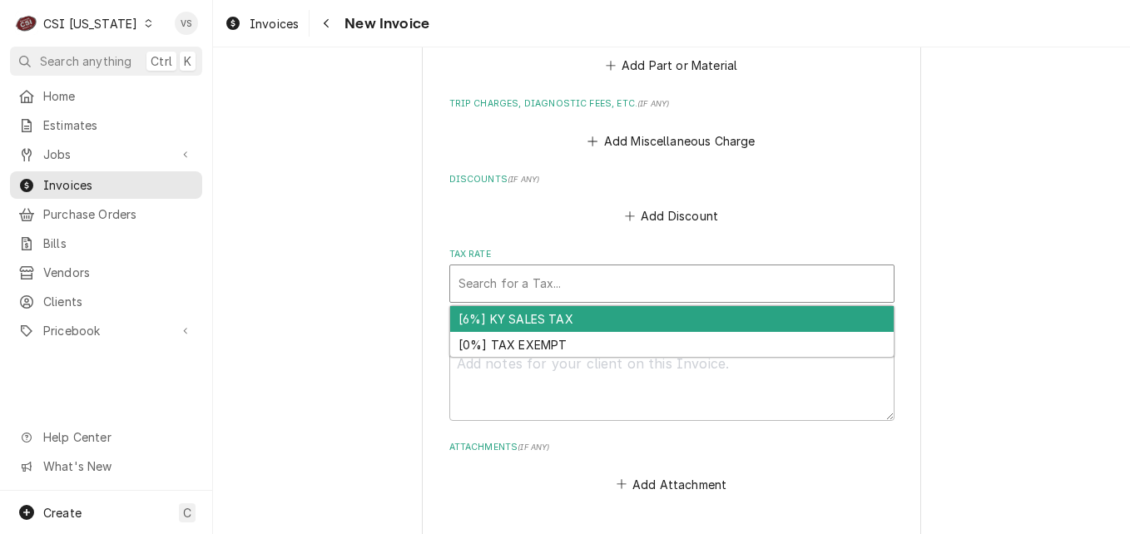
drag, startPoint x: 485, startPoint y: 322, endPoint x: 480, endPoint y: 311, distance: 11.9
click at [483, 303] on div "Search for a Tax..." at bounding box center [671, 284] width 445 height 38
click at [488, 332] on div "[6%] KY SALES TAX" at bounding box center [672, 319] width 444 height 26
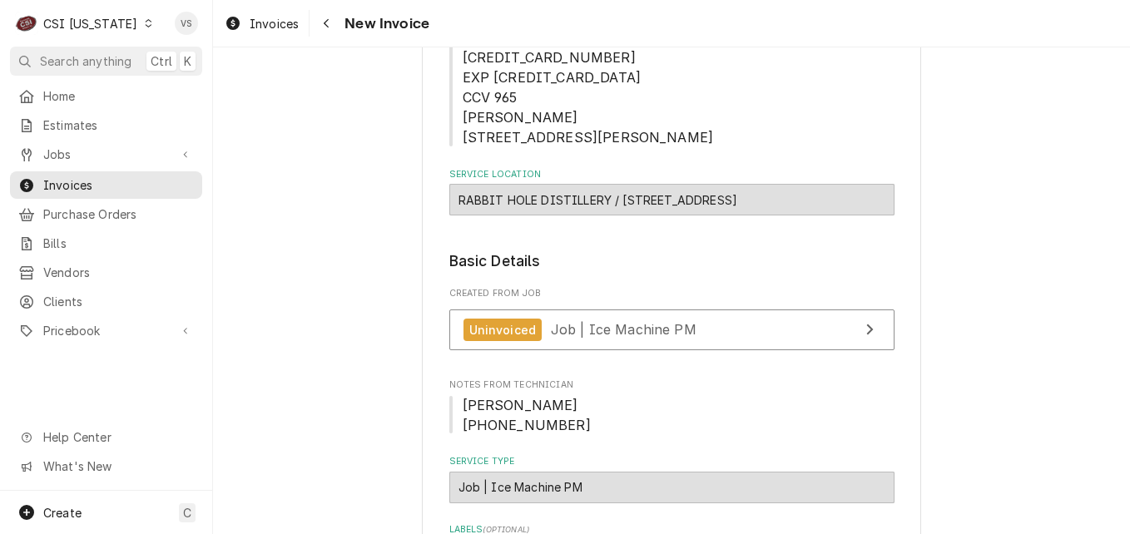
scroll to position [230, 0]
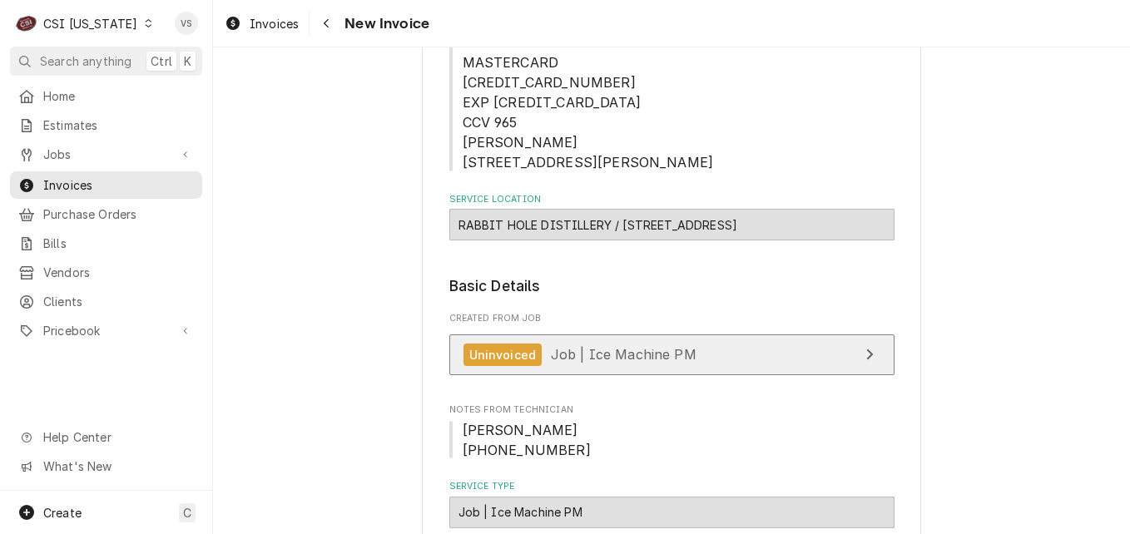
click at [612, 363] on span "Job | Ice Machine PM" at bounding box center [624, 354] width 146 height 17
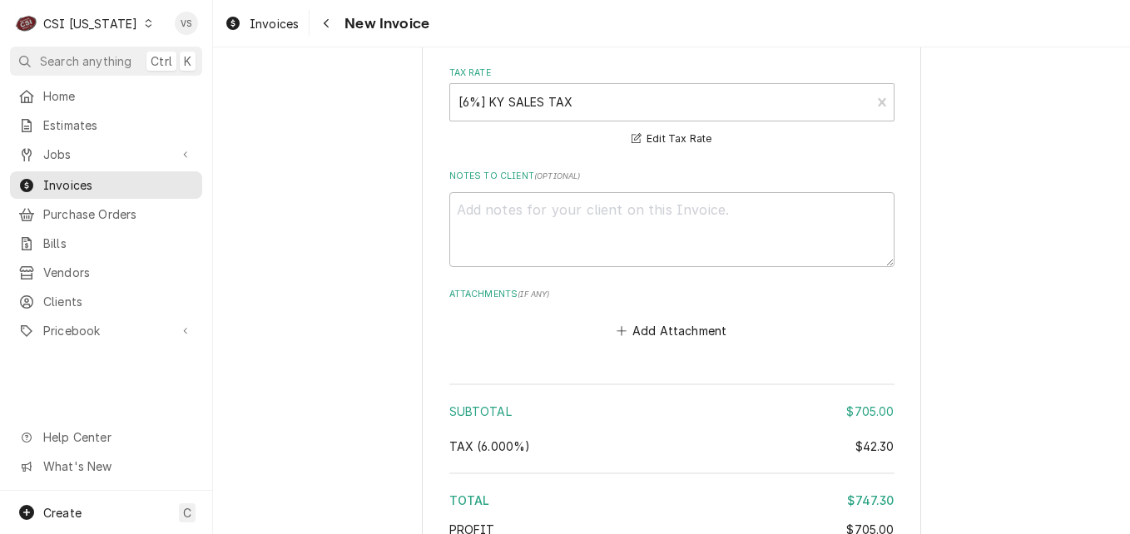
scroll to position [4224, 0]
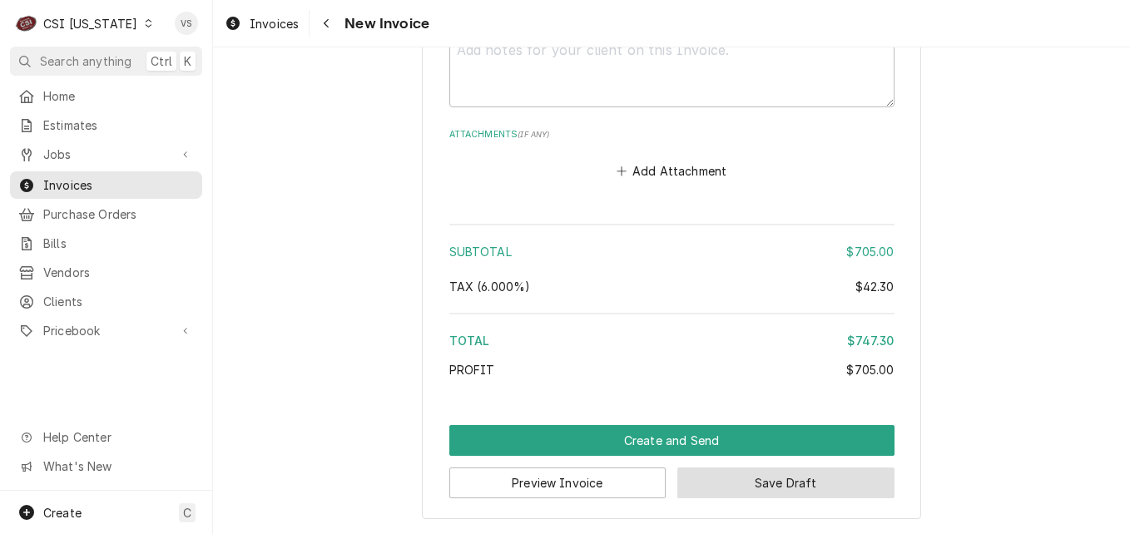
click at [788, 481] on button "Save Draft" at bounding box center [785, 483] width 217 height 31
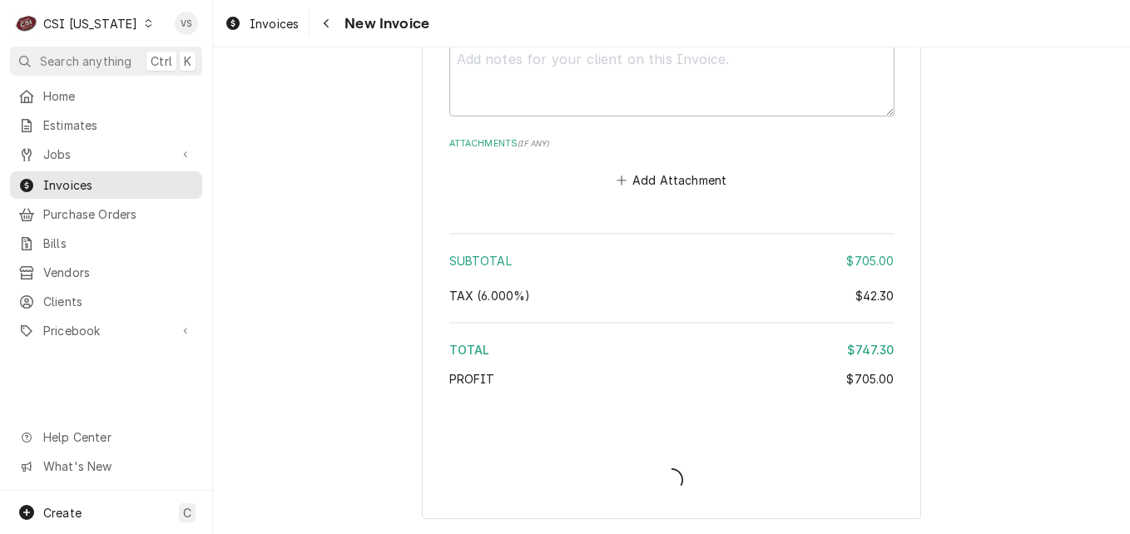
type textarea "x"
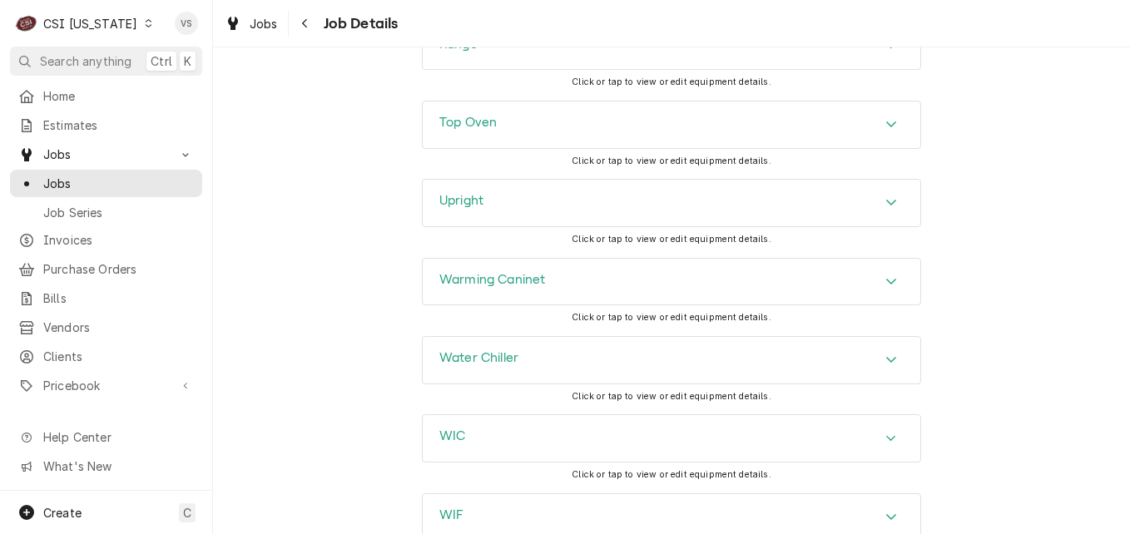
scroll to position [2739, 0]
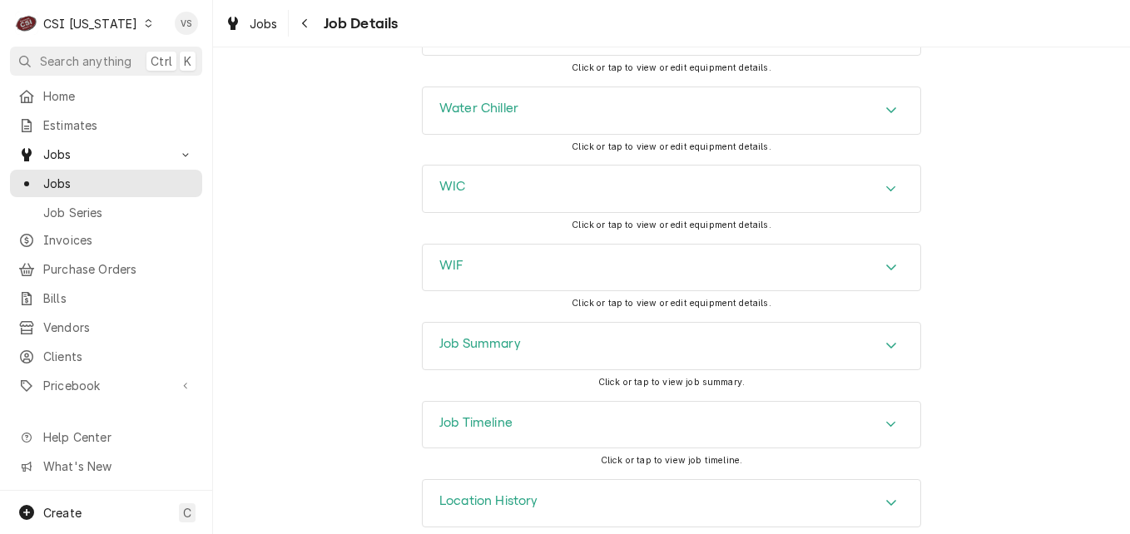
click at [520, 330] on div "Job Summary" at bounding box center [672, 346] width 498 height 47
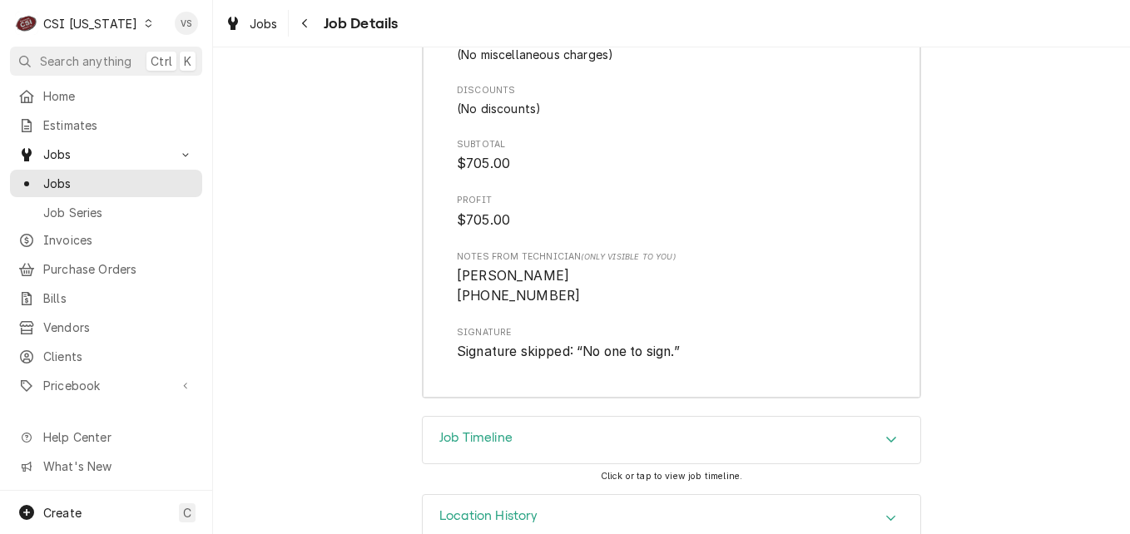
scroll to position [5145, 0]
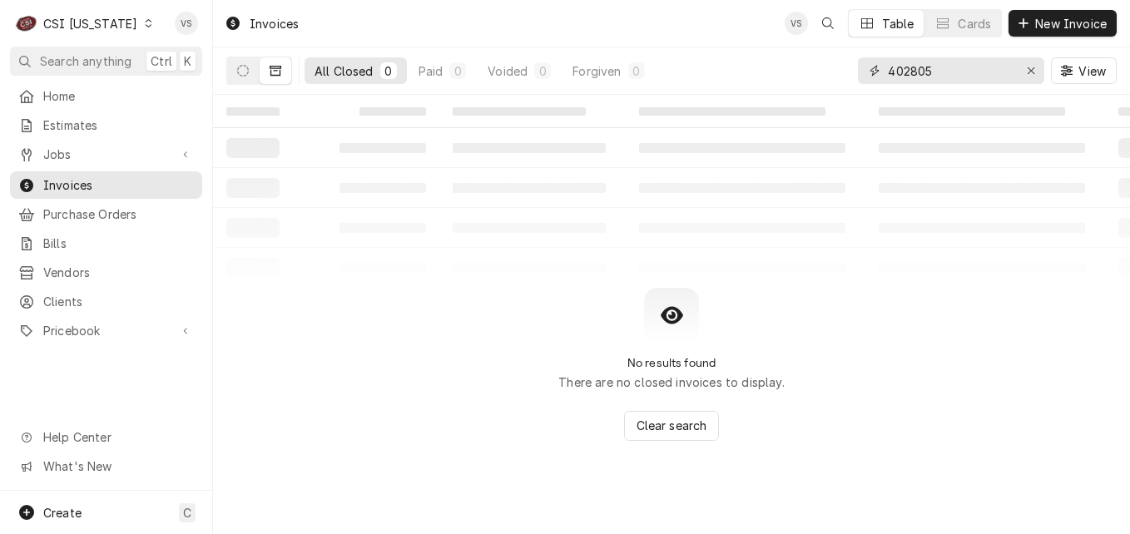
drag, startPoint x: 940, startPoint y: 72, endPoint x: 843, endPoint y: 68, distance: 97.4
click at [844, 68] on div "All Closed 0 Paid 0 Voided 0 Forgiven 0 402805 View" at bounding box center [671, 70] width 890 height 47
type input "100528"
click at [145, 24] on icon "Dynamic Content Wrapper" at bounding box center [148, 23] width 7 height 8
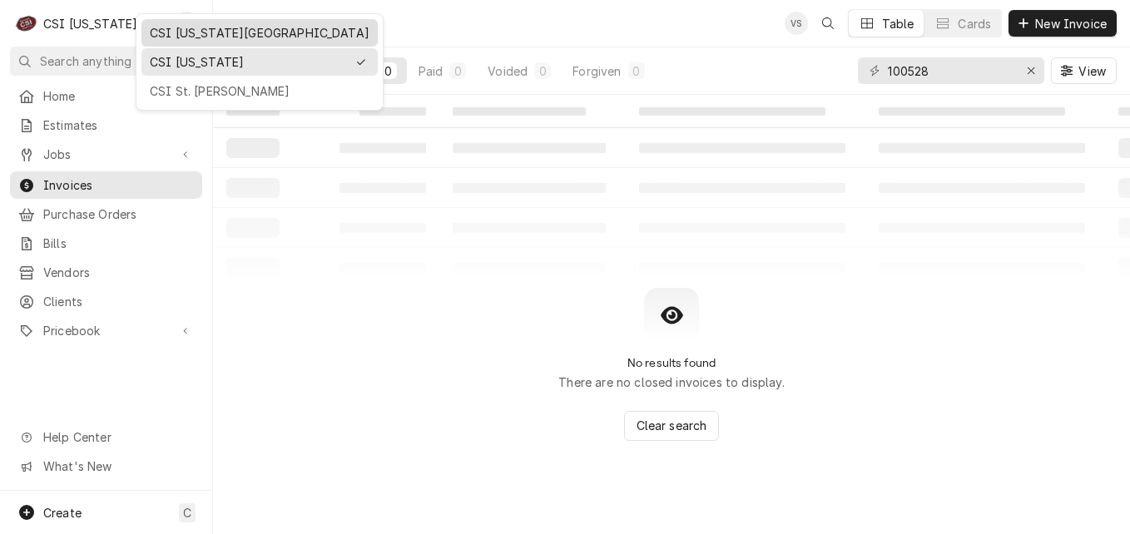
click at [203, 32] on div "CSI [US_STATE][GEOGRAPHIC_DATA]" at bounding box center [260, 32] width 220 height 17
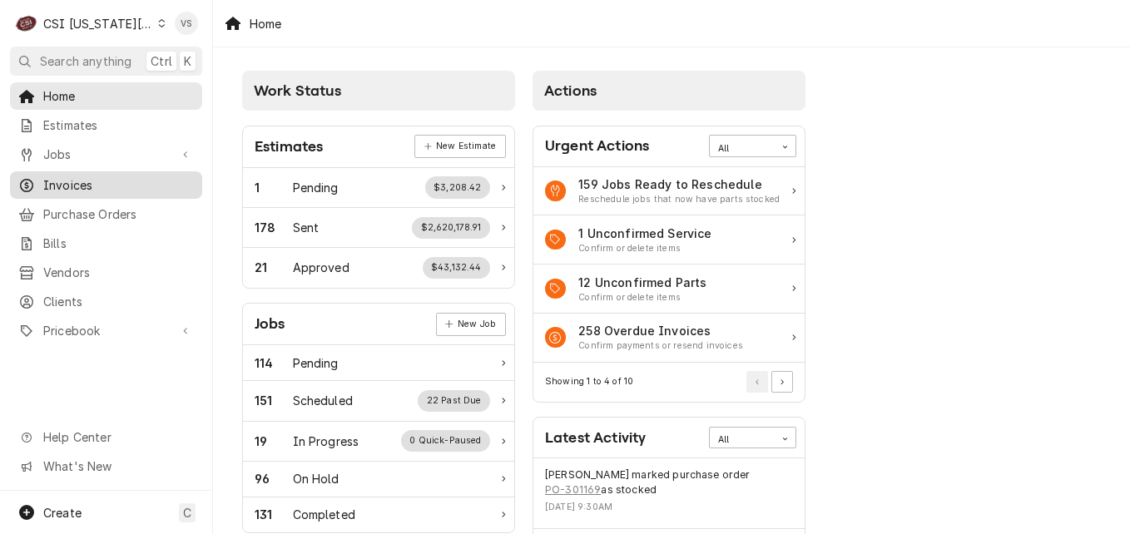
click at [77, 181] on span "Invoices" at bounding box center [118, 184] width 151 height 17
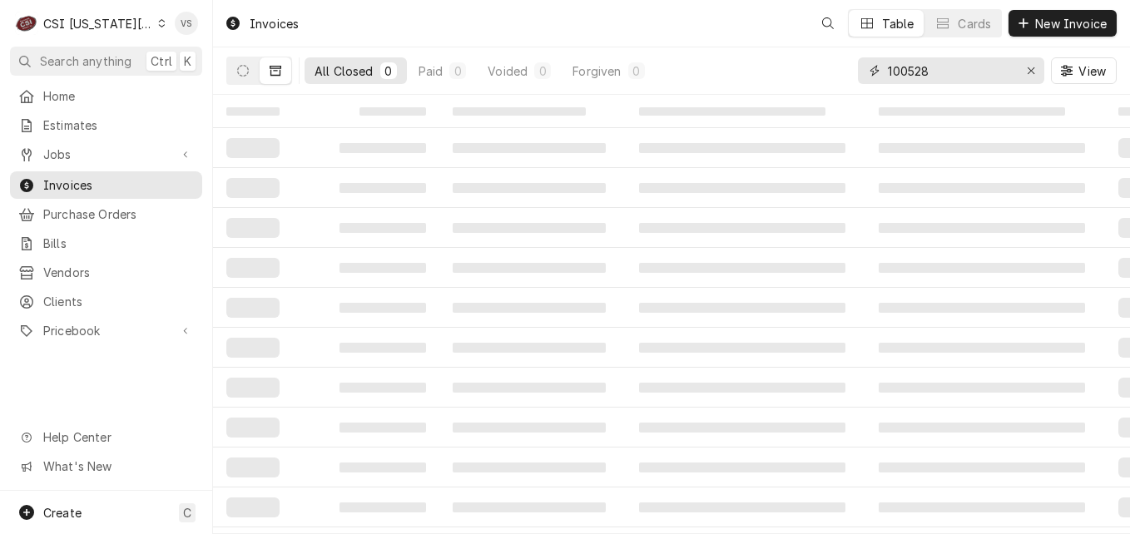
click at [925, 73] on input "100528" at bounding box center [950, 70] width 125 height 27
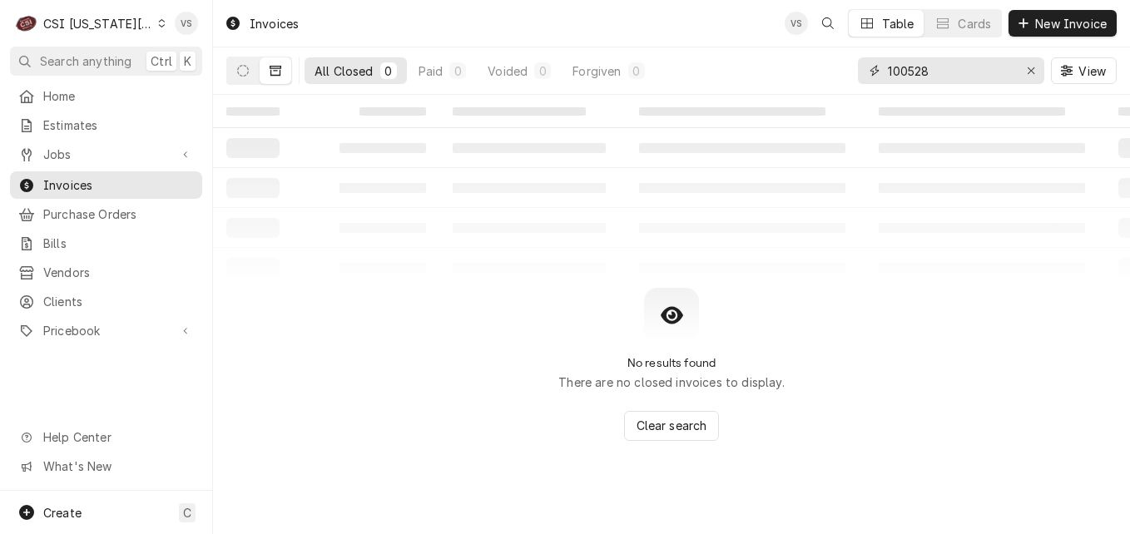
click at [934, 68] on input "100528" at bounding box center [950, 70] width 125 height 27
click at [947, 67] on input "100528" at bounding box center [950, 70] width 125 height 27
drag, startPoint x: 947, startPoint y: 67, endPoint x: 868, endPoint y: 78, distance: 79.9
click at [868, 78] on div "100528" at bounding box center [951, 70] width 186 height 27
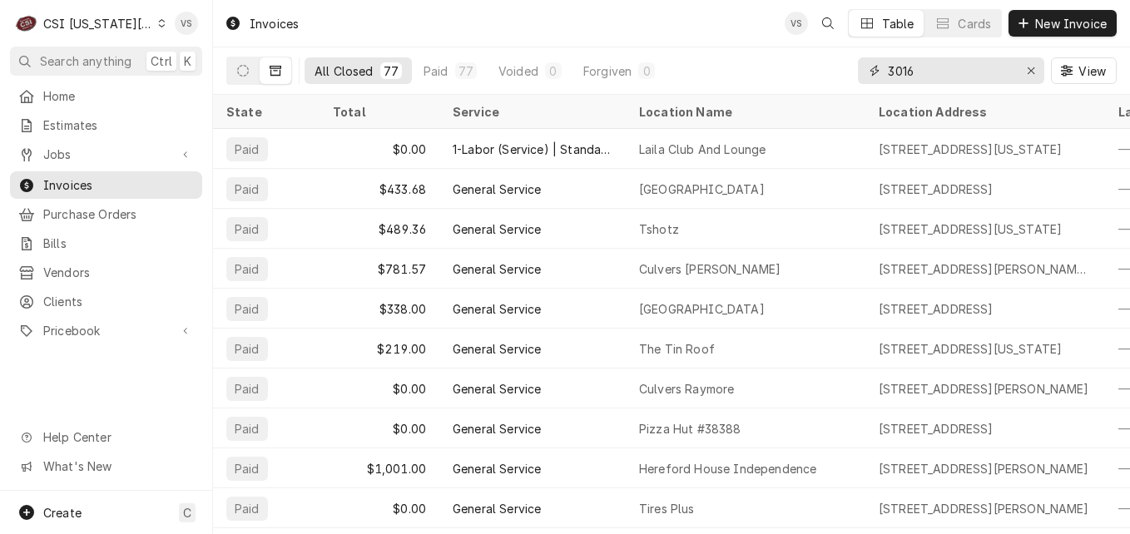
click at [917, 71] on input "3016" at bounding box center [950, 70] width 125 height 27
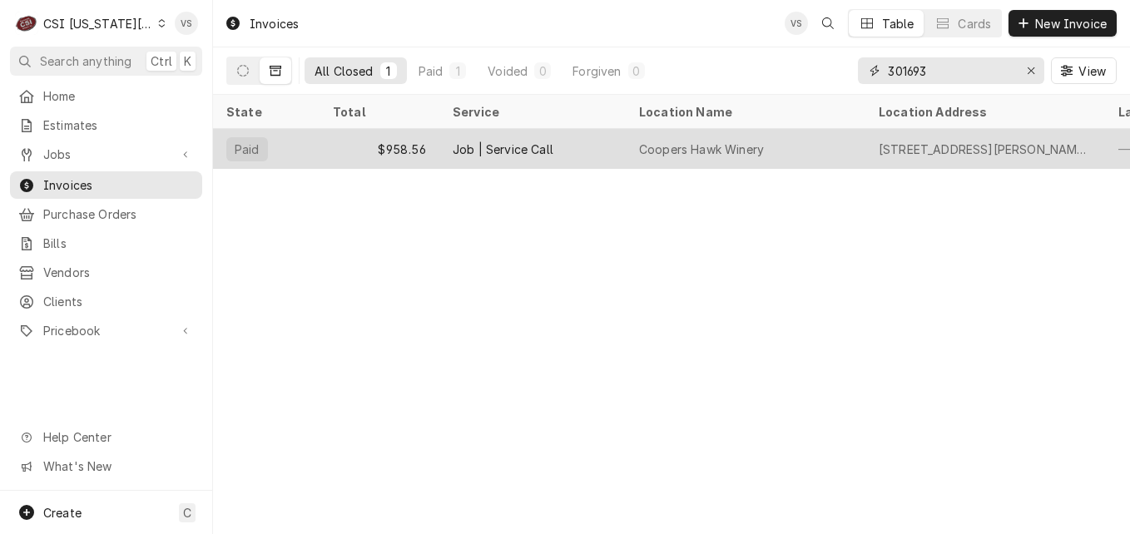
type input "301693"
click at [338, 148] on div "$958.56" at bounding box center [380, 149] width 120 height 40
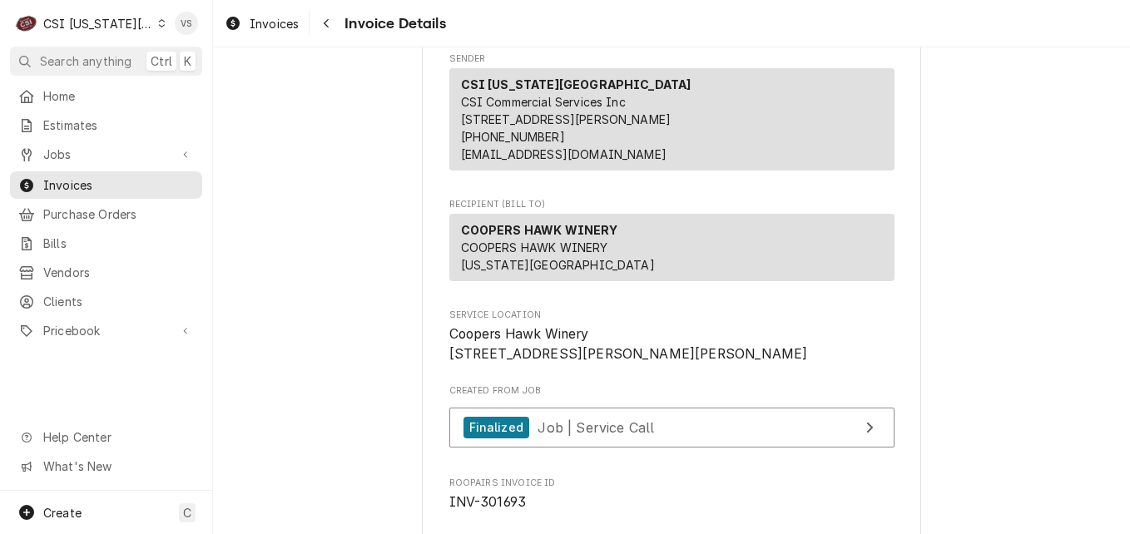
scroll to position [83, 0]
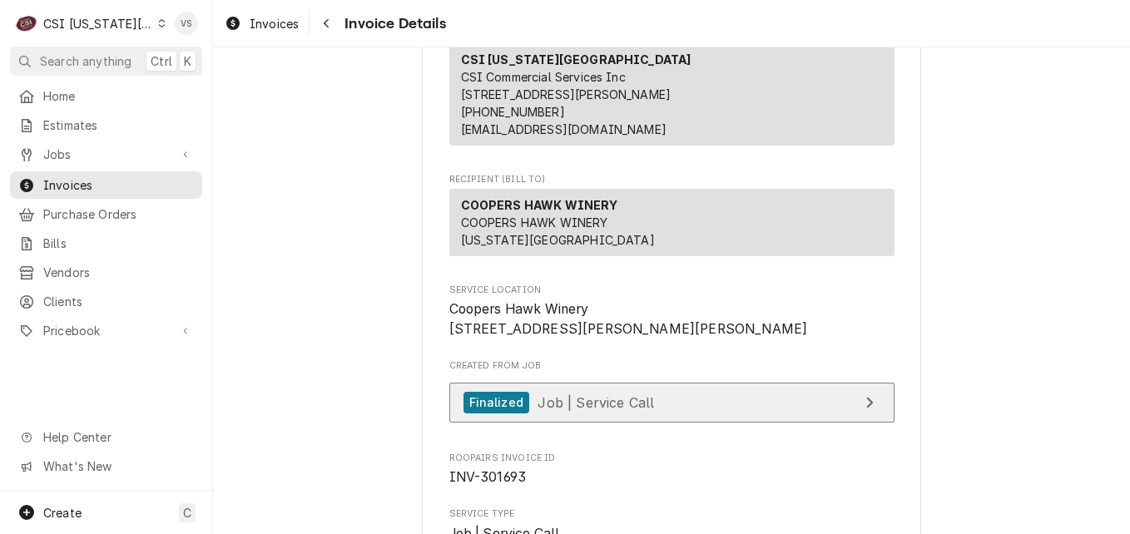
click at [572, 410] on span "Job | Service Call" at bounding box center [596, 402] width 116 height 17
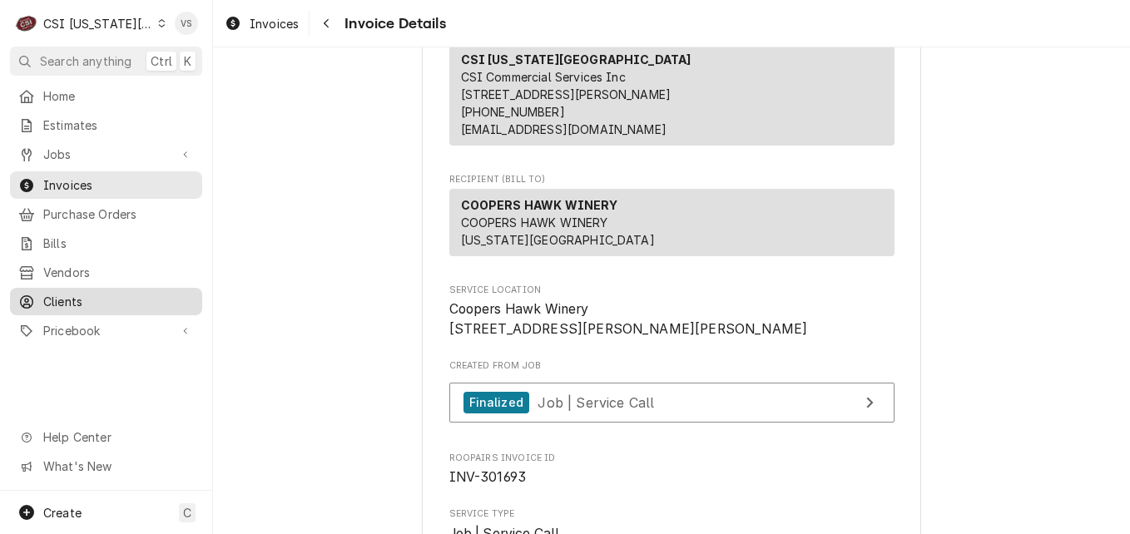
click at [67, 296] on span "Clients" at bounding box center [118, 301] width 151 height 17
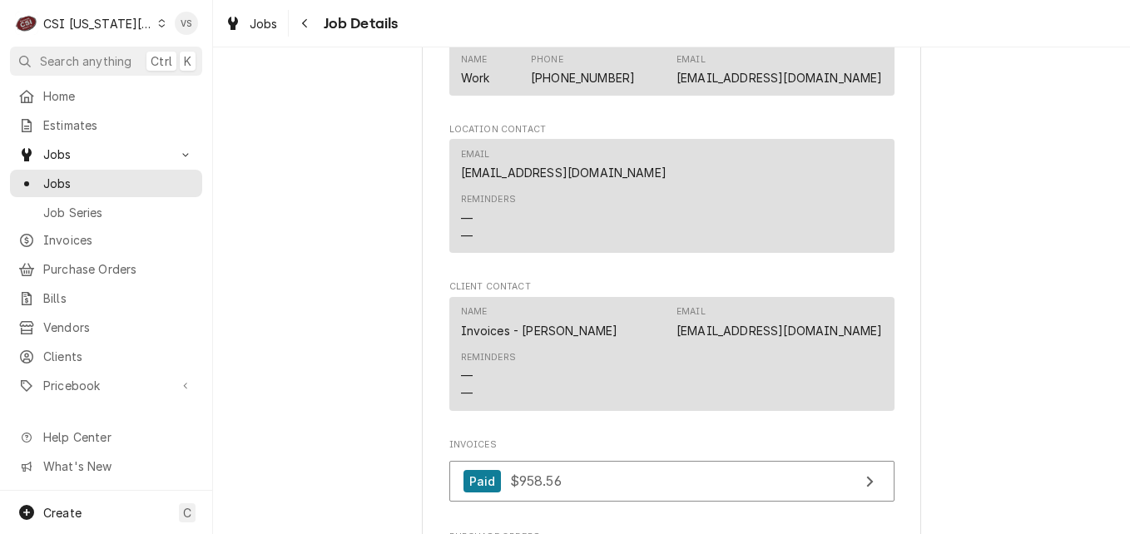
scroll to position [2496, 0]
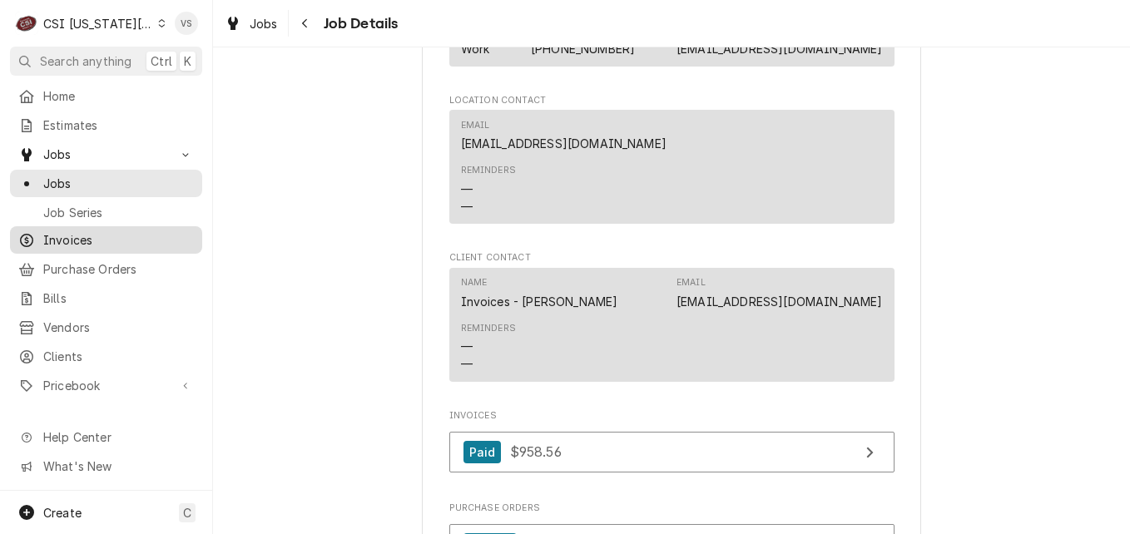
click at [71, 240] on span "Invoices" at bounding box center [118, 239] width 151 height 17
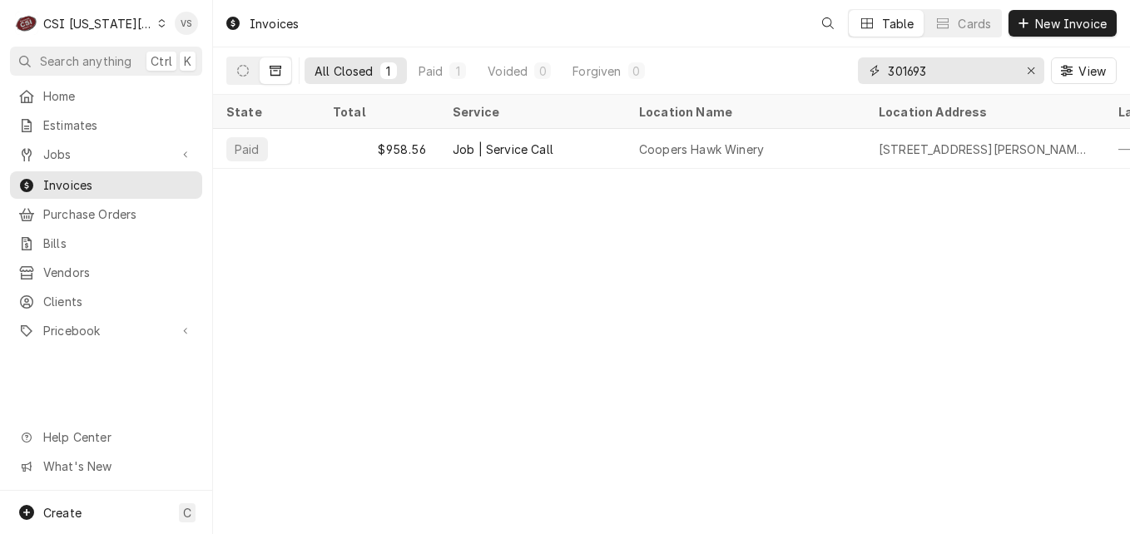
click at [934, 66] on input "301693" at bounding box center [950, 70] width 125 height 27
drag, startPoint x: 933, startPoint y: 69, endPoint x: 908, endPoint y: 73, distance: 25.3
click at [908, 73] on input "301693" at bounding box center [950, 70] width 125 height 27
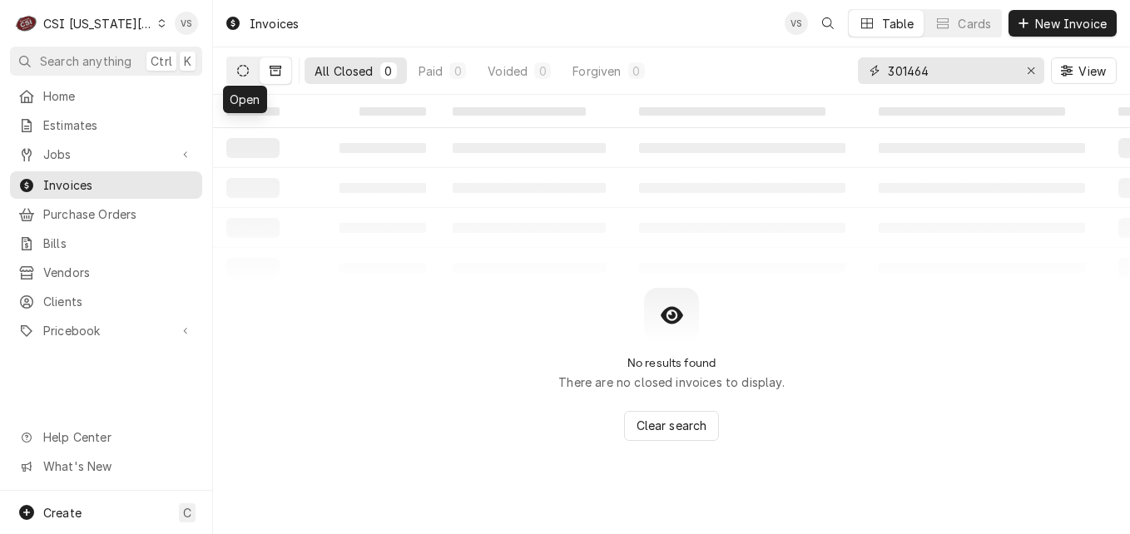
type input "301464"
click at [247, 72] on icon "Dynamic Content Wrapper" at bounding box center [243, 71] width 12 height 12
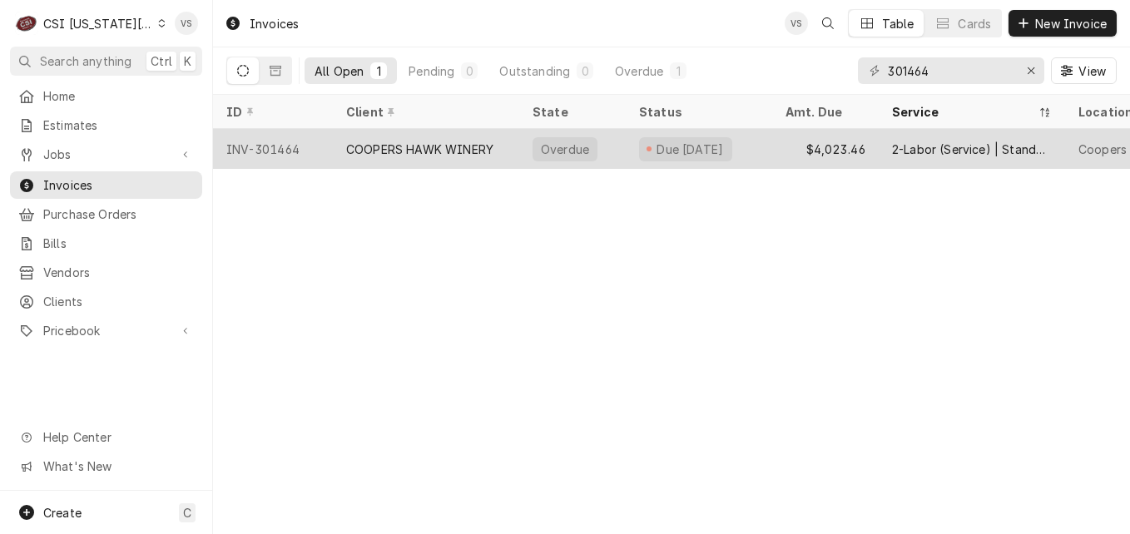
click at [393, 141] on div "COOPERS HAWK WINERY" at bounding box center [419, 149] width 147 height 17
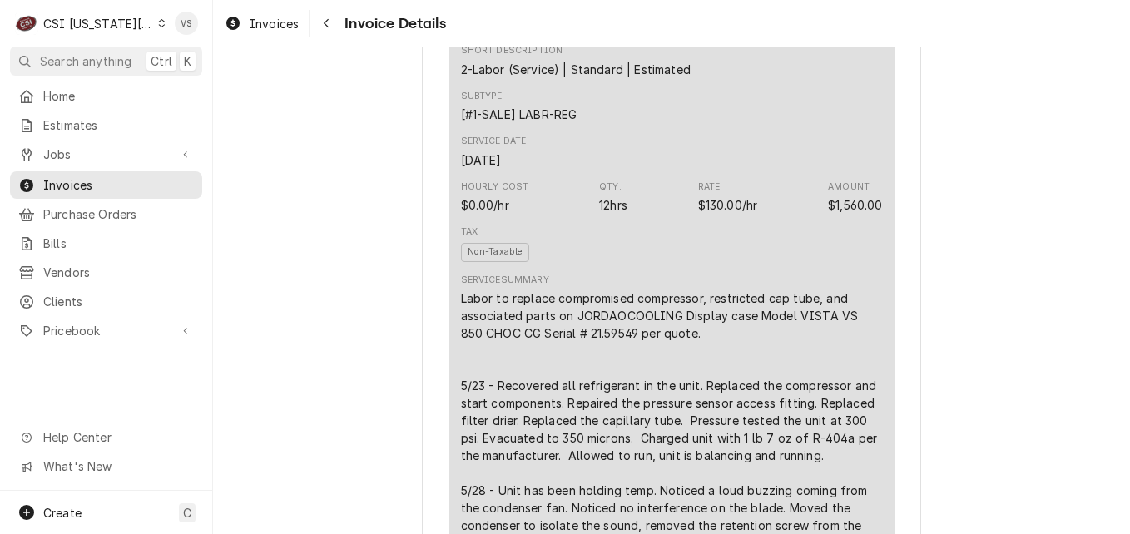
scroll to position [999, 0]
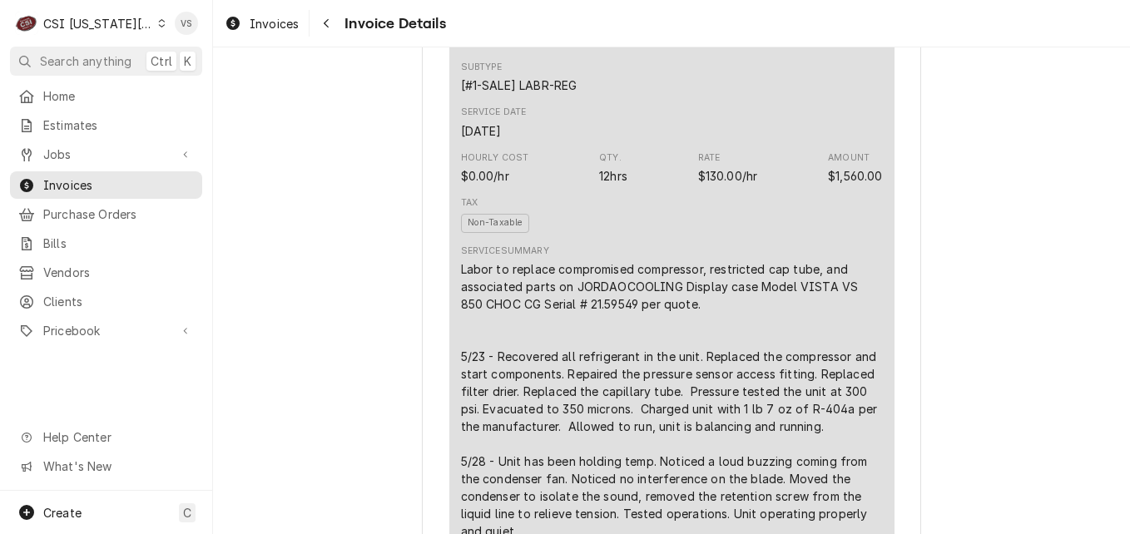
click at [158, 25] on icon "Dynamic Content Wrapper" at bounding box center [161, 23] width 7 height 8
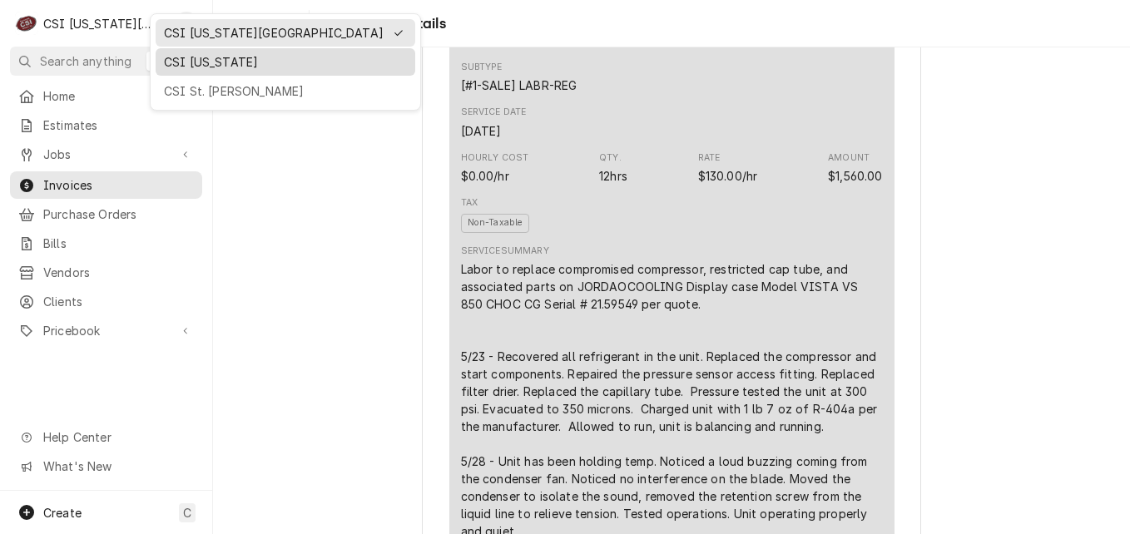
click at [206, 60] on div "CSI Kentucky" at bounding box center [285, 61] width 243 height 17
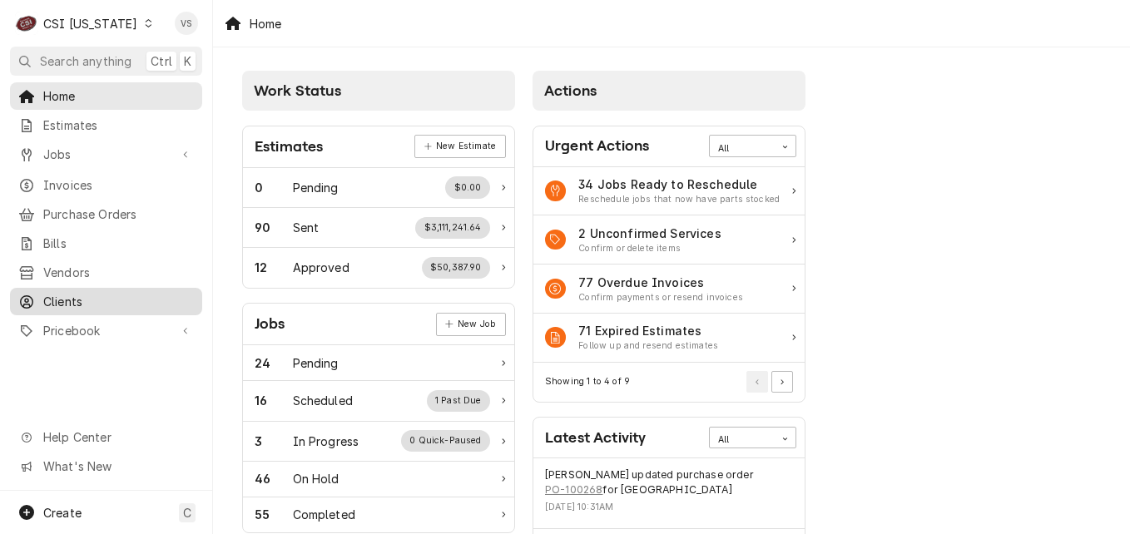
click at [96, 294] on span "Clients" at bounding box center [118, 301] width 151 height 17
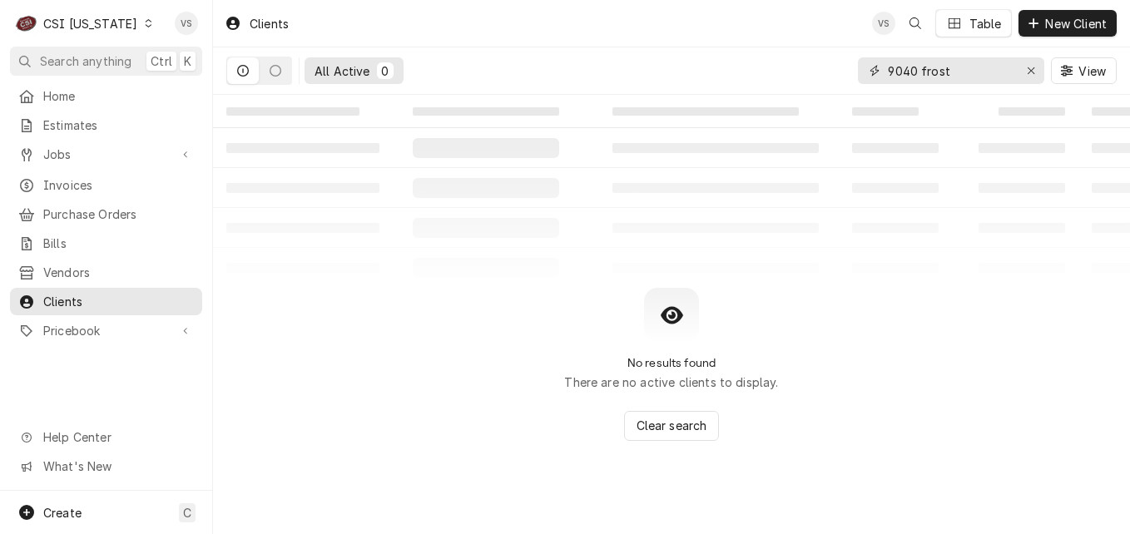
drag, startPoint x: 953, startPoint y: 72, endPoint x: 827, endPoint y: 73, distance: 125.7
click at [827, 73] on div "All Active 0 9040 frost View" at bounding box center [671, 70] width 890 height 47
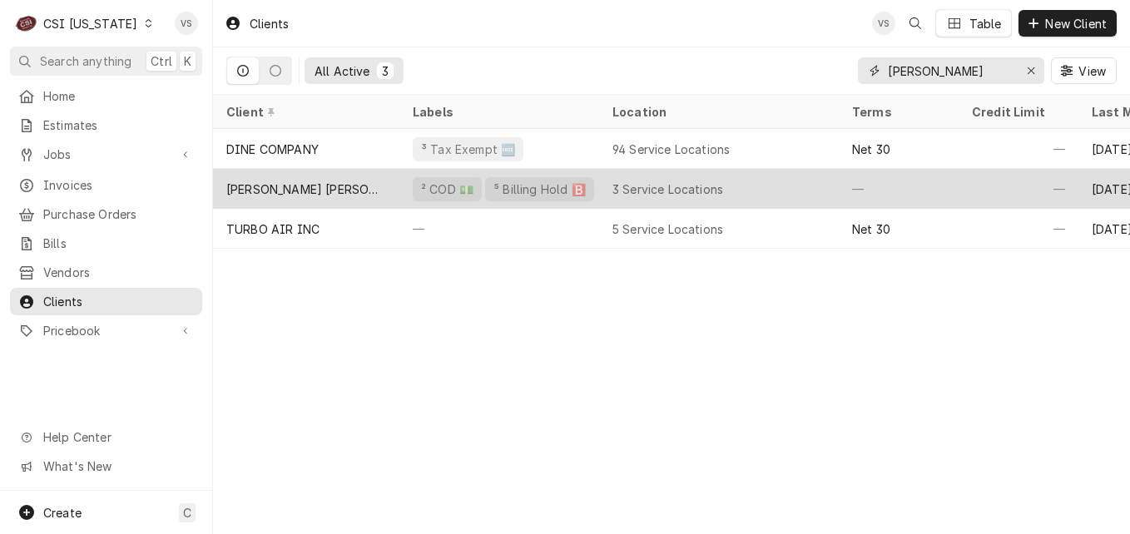
type input "[PERSON_NAME]"
click at [327, 183] on div "[PERSON_NAME] [PERSON_NAME]" at bounding box center [306, 189] width 186 height 40
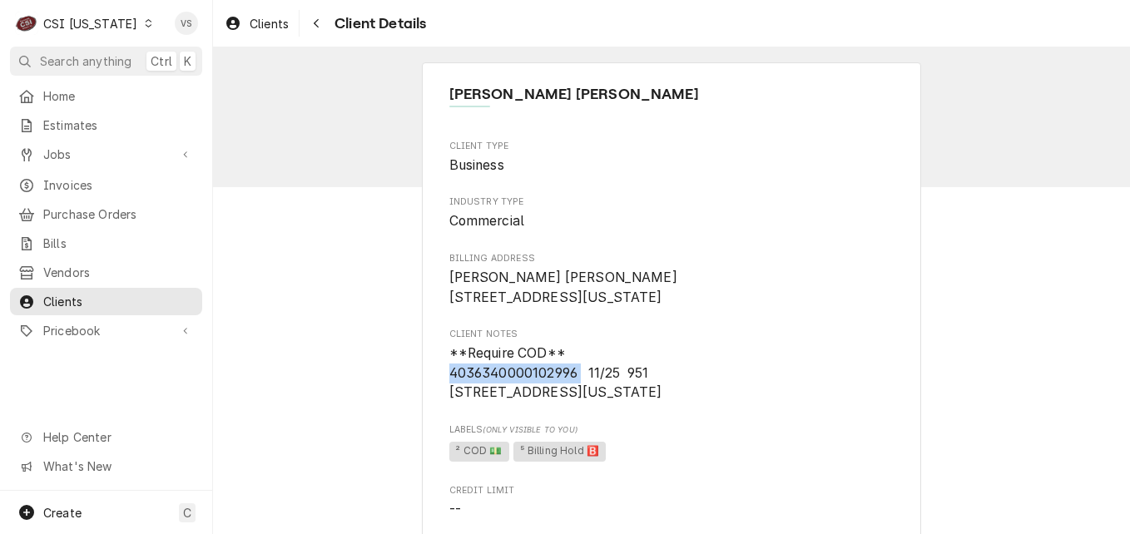
drag, startPoint x: 574, startPoint y: 390, endPoint x: 443, endPoint y: 386, distance: 131.5
click at [449, 386] on span "**Require COD** 4036340000102996 11/25 951 [STREET_ADDRESS][US_STATE]" at bounding box center [555, 372] width 213 height 55
drag, startPoint x: 443, startPoint y: 386, endPoint x: 473, endPoint y: 390, distance: 31.1
copy span "[CREDIT_CARD_NUMBER]"
click at [97, 179] on span "Invoices" at bounding box center [118, 184] width 151 height 17
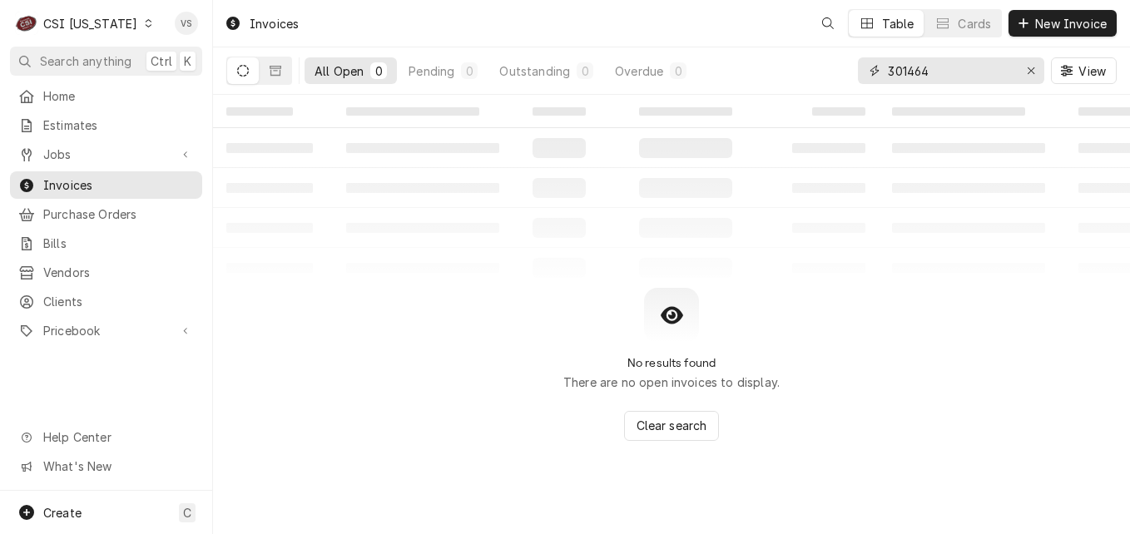
click at [941, 67] on input "301464" at bounding box center [950, 70] width 125 height 27
click at [938, 67] on input "301464" at bounding box center [950, 70] width 125 height 27
click at [841, 78] on div "All Open 0 Pending 0 Outstanding 0 Overdue 0 301464 View" at bounding box center [671, 70] width 890 height 47
type input "1"
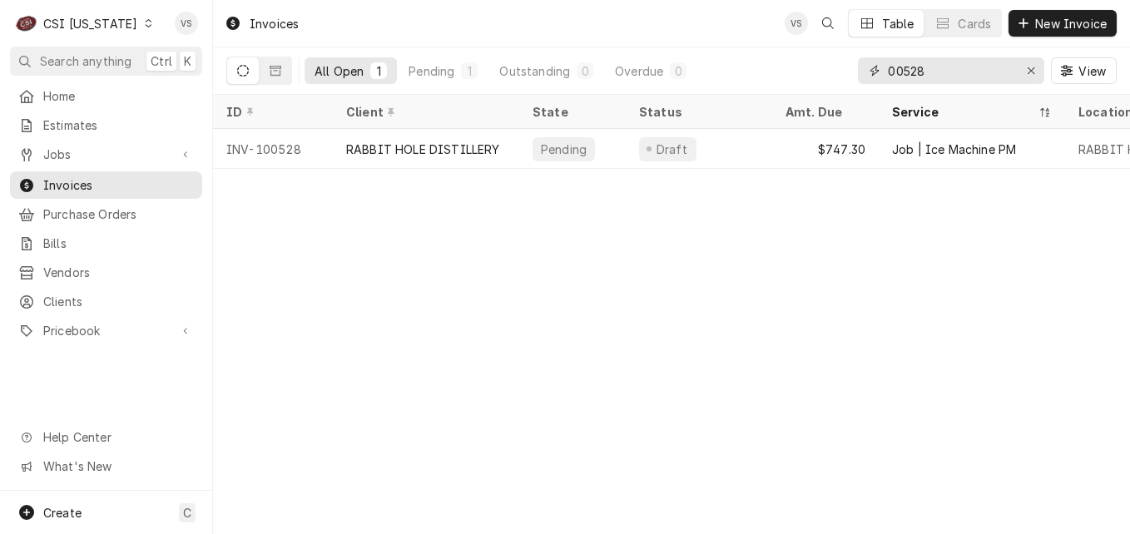
type input "00528"
click at [145, 26] on icon "Dynamic Content Wrapper" at bounding box center [148, 23] width 7 height 8
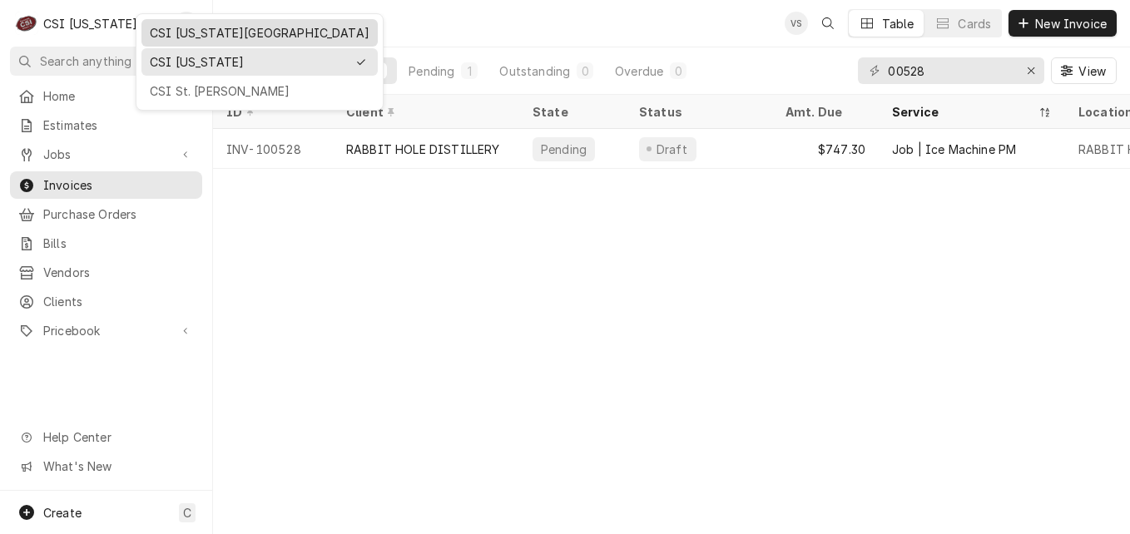
click at [204, 35] on div "CSI [US_STATE][GEOGRAPHIC_DATA]" at bounding box center [260, 32] width 220 height 17
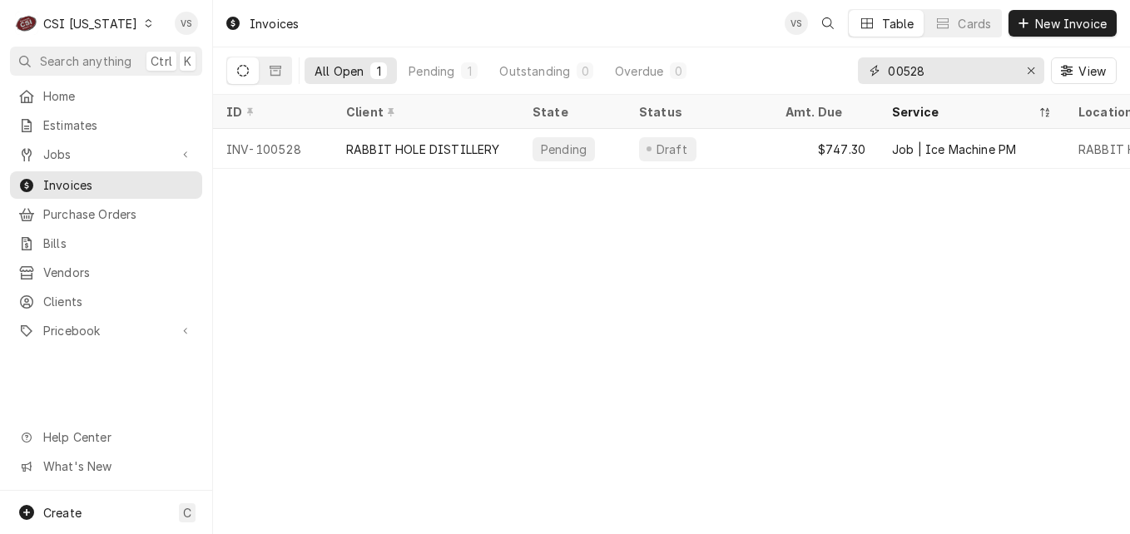
click at [936, 75] on input "00528" at bounding box center [950, 70] width 125 height 27
click at [931, 70] on input "00528" at bounding box center [950, 70] width 125 height 27
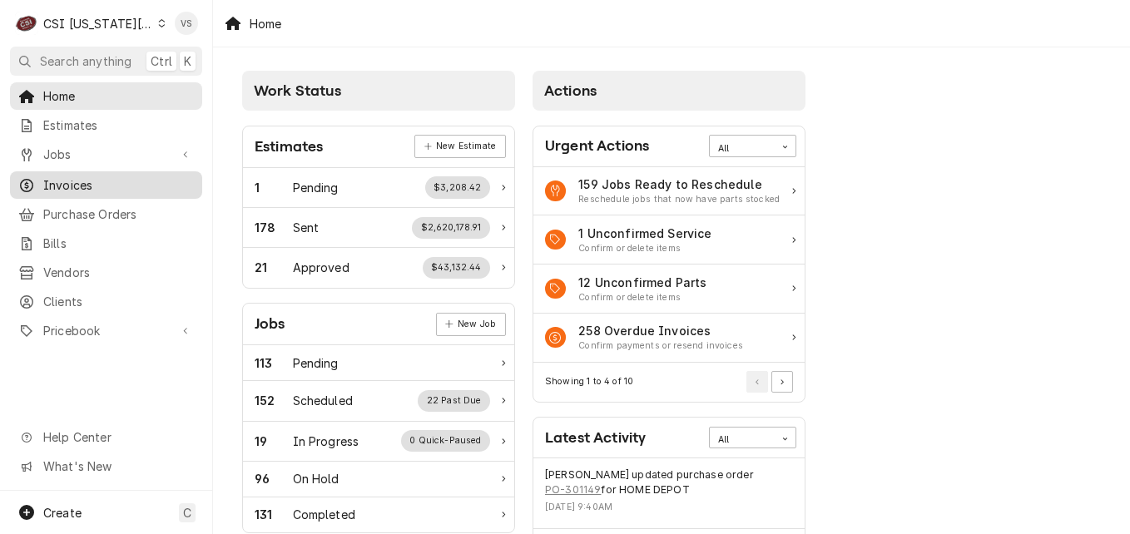
click at [79, 181] on span "Invoices" at bounding box center [118, 184] width 151 height 17
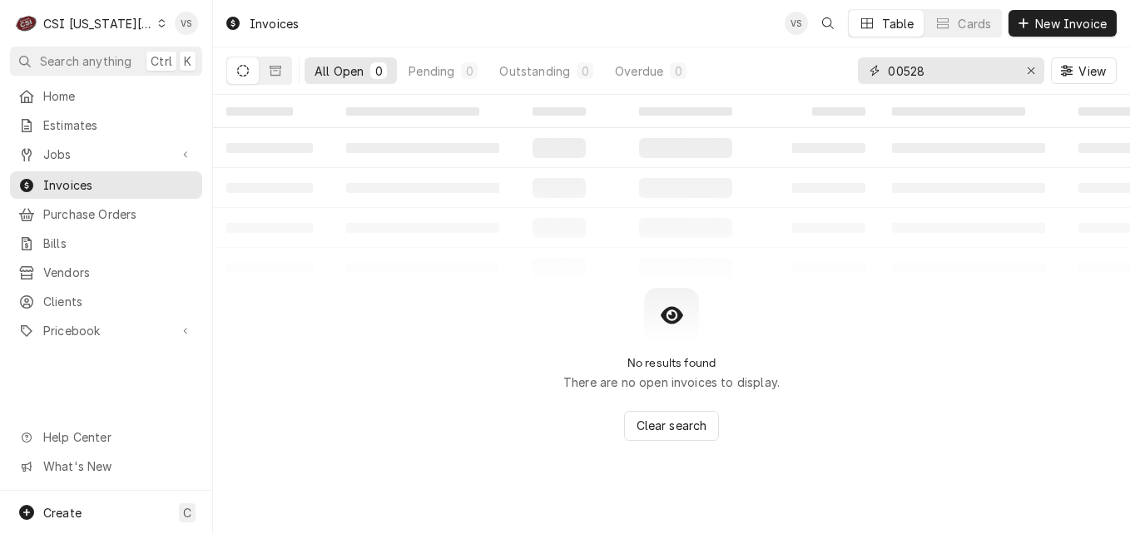
click at [830, 72] on div "All Open 0 Pending 0 Outstanding 0 Overdue 0 00528 View" at bounding box center [671, 70] width 890 height 47
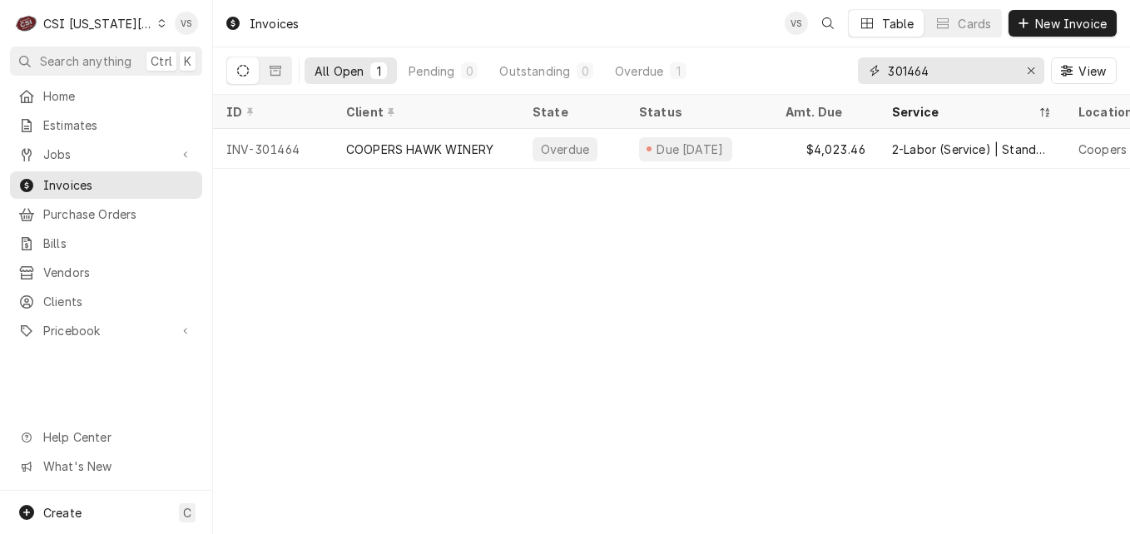
type input "301464"
click at [488, 142] on div "COOPERS HAWK WINERY" at bounding box center [419, 149] width 147 height 17
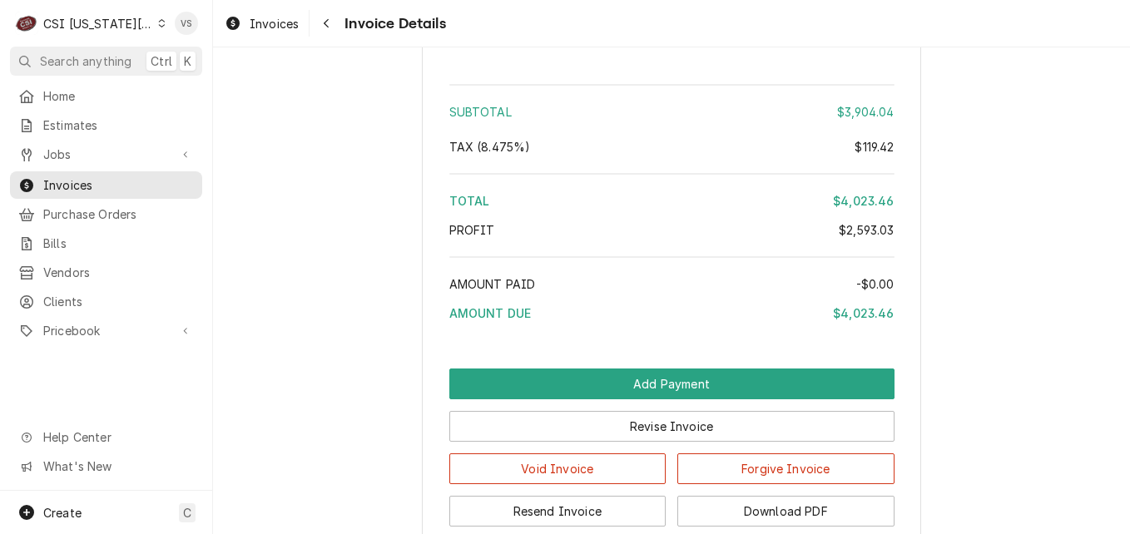
scroll to position [6147, 0]
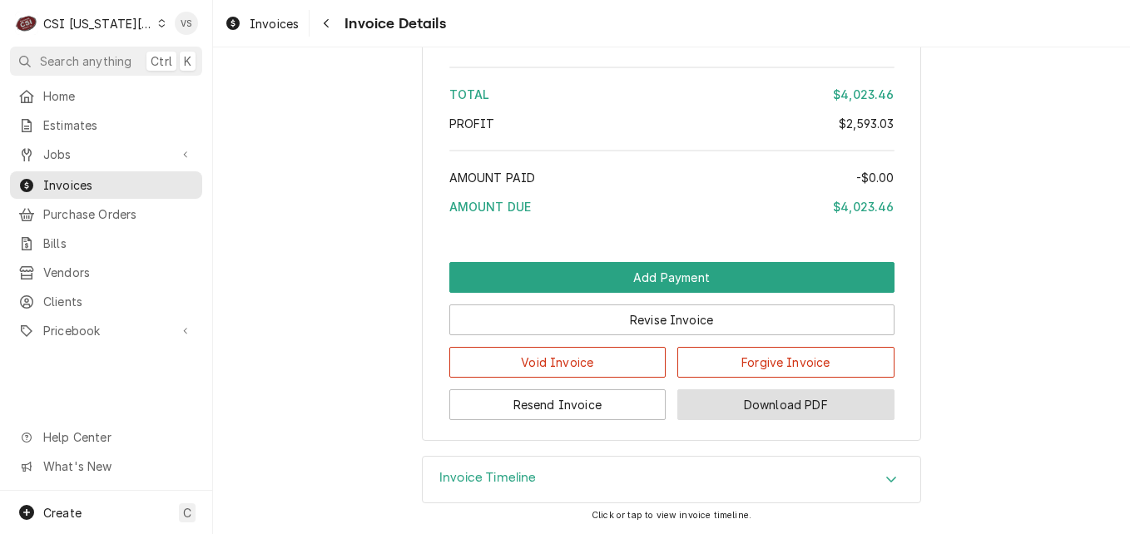
click at [759, 416] on button "Download PDF" at bounding box center [785, 404] width 217 height 31
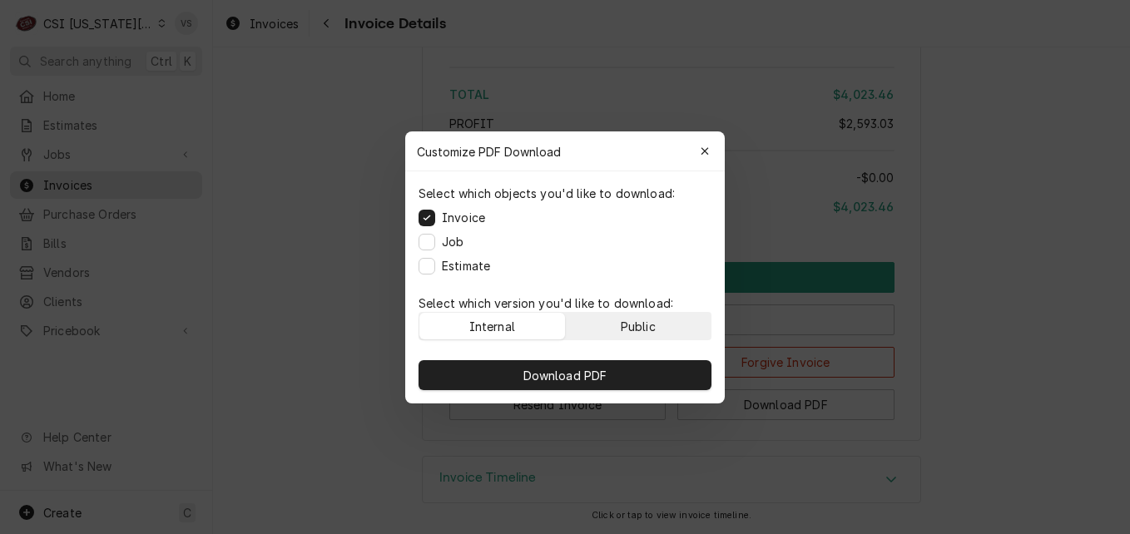
click at [645, 329] on div "Public" at bounding box center [638, 325] width 35 height 17
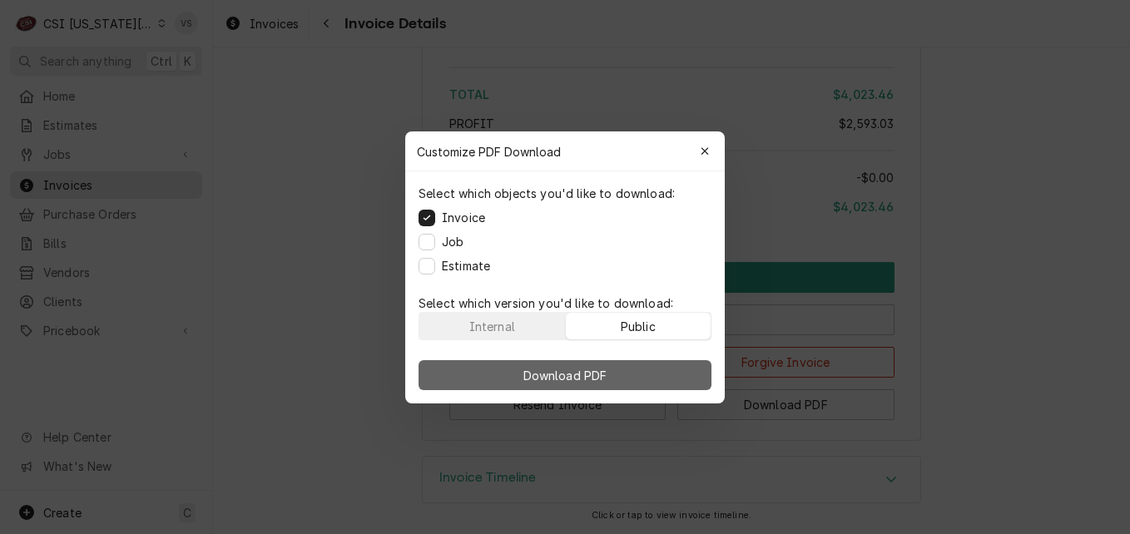
click at [643, 369] on button "Download PDF" at bounding box center [565, 375] width 293 height 30
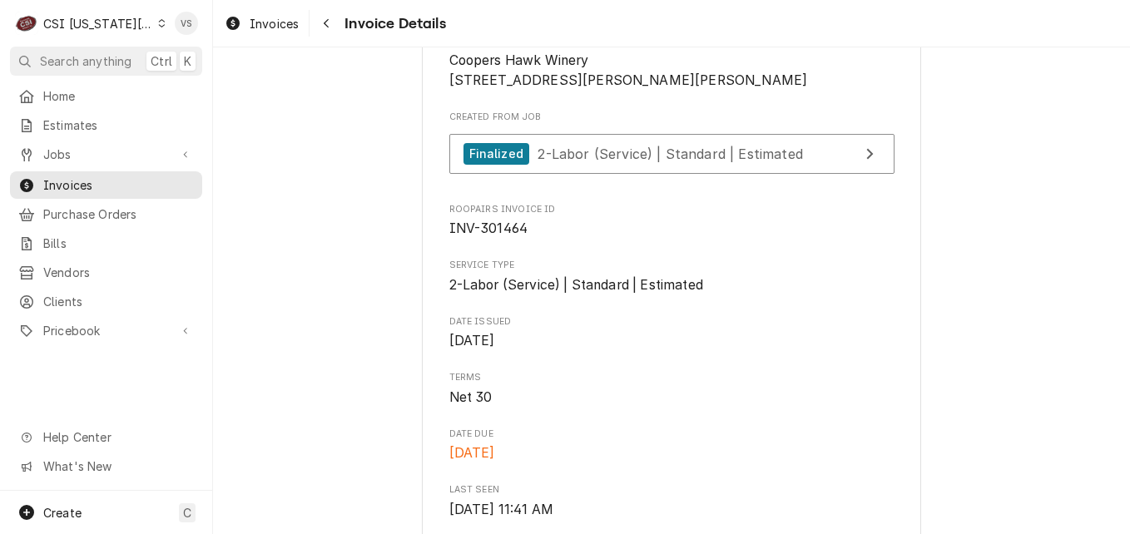
scroll to position [333, 0]
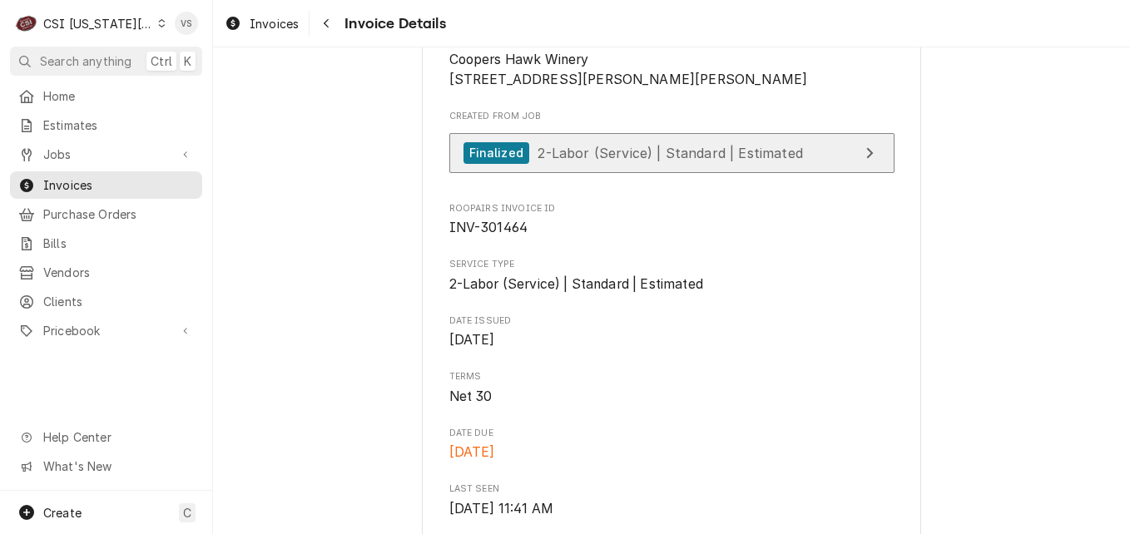
click at [611, 174] on link "Finalized 2-Labor (Service) | Standard | Estimated" at bounding box center [671, 153] width 445 height 41
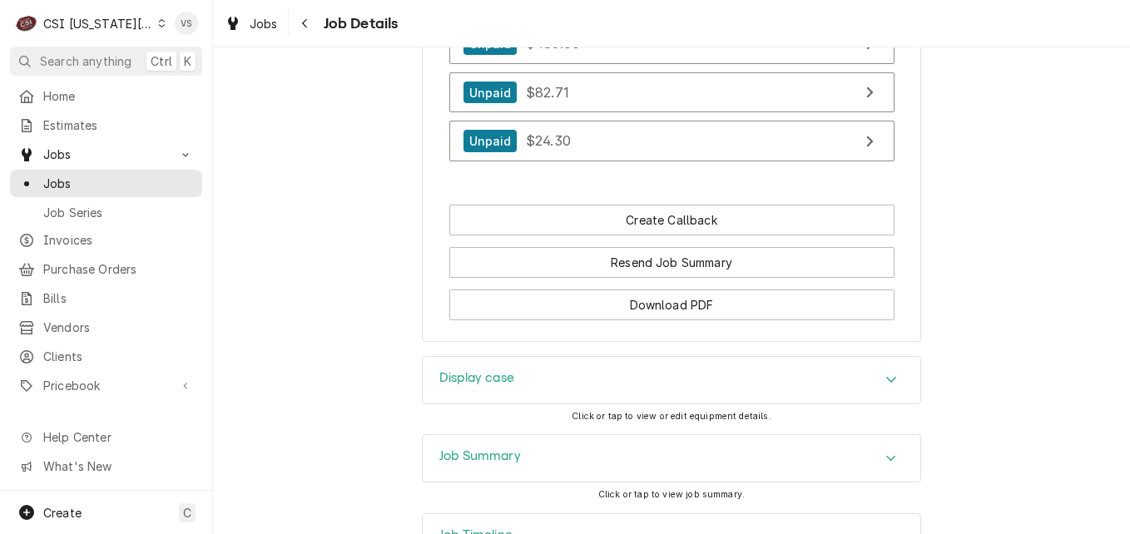
scroll to position [3578, 0]
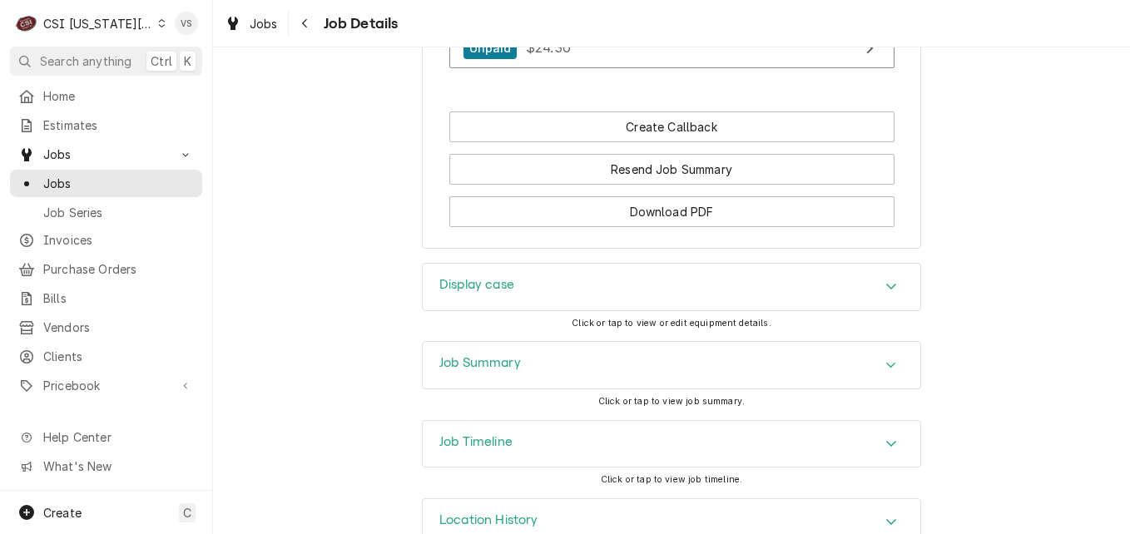
click at [548, 375] on div "Job Summary" at bounding box center [672, 365] width 498 height 47
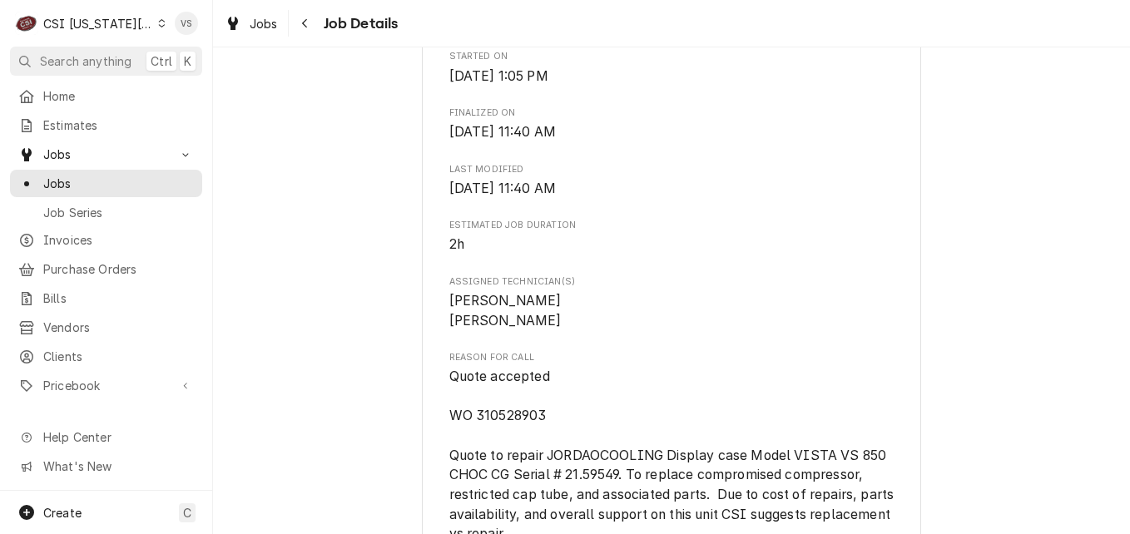
scroll to position [1770, 0]
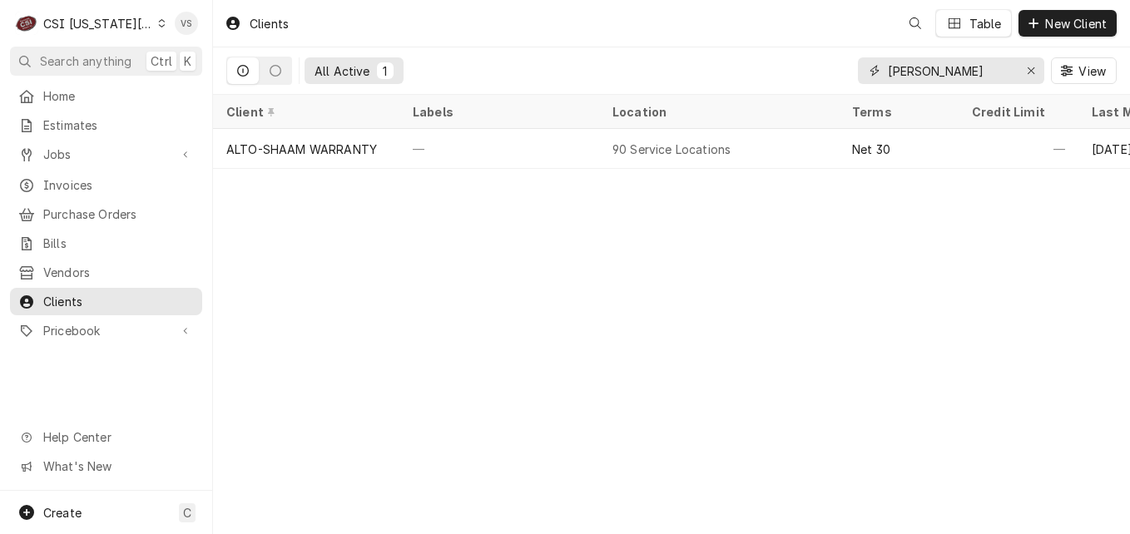
click at [789, 71] on div "All Active 1 [PERSON_NAME] View" at bounding box center [671, 70] width 890 height 47
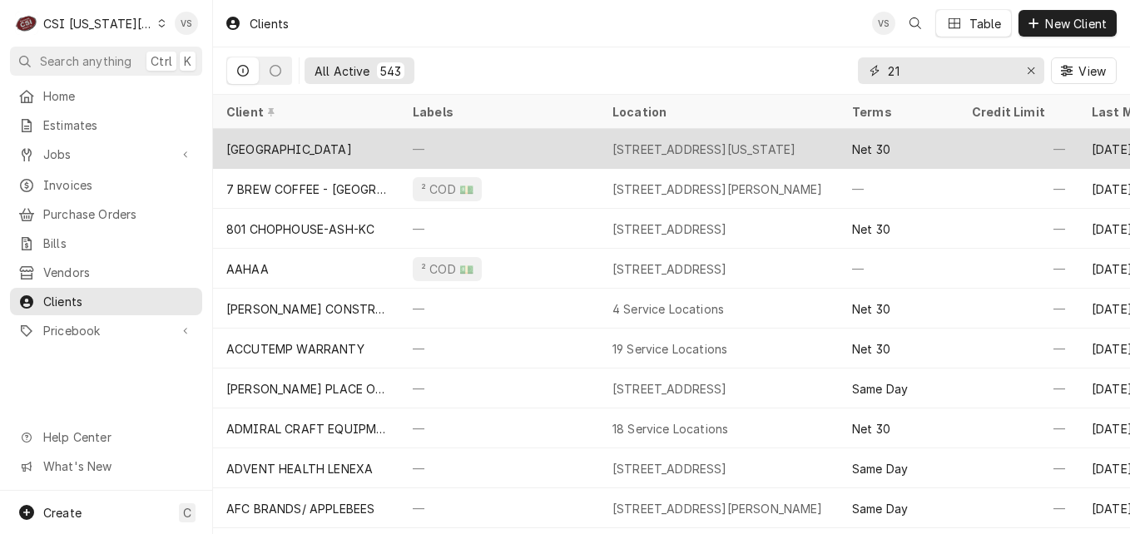
type input "21"
click at [331, 148] on div "[GEOGRAPHIC_DATA]" at bounding box center [289, 149] width 126 height 17
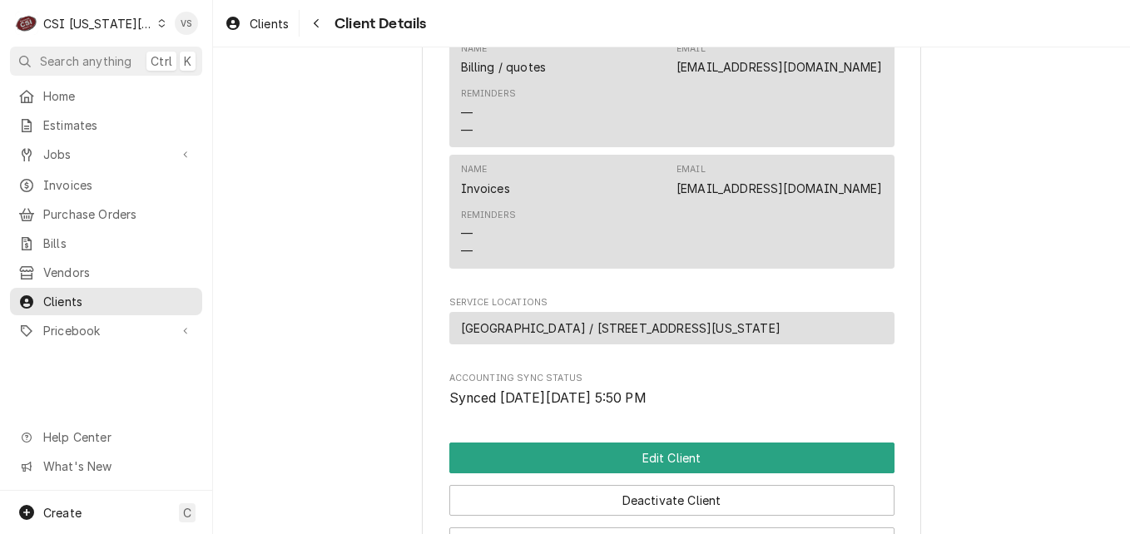
scroll to position [915, 0]
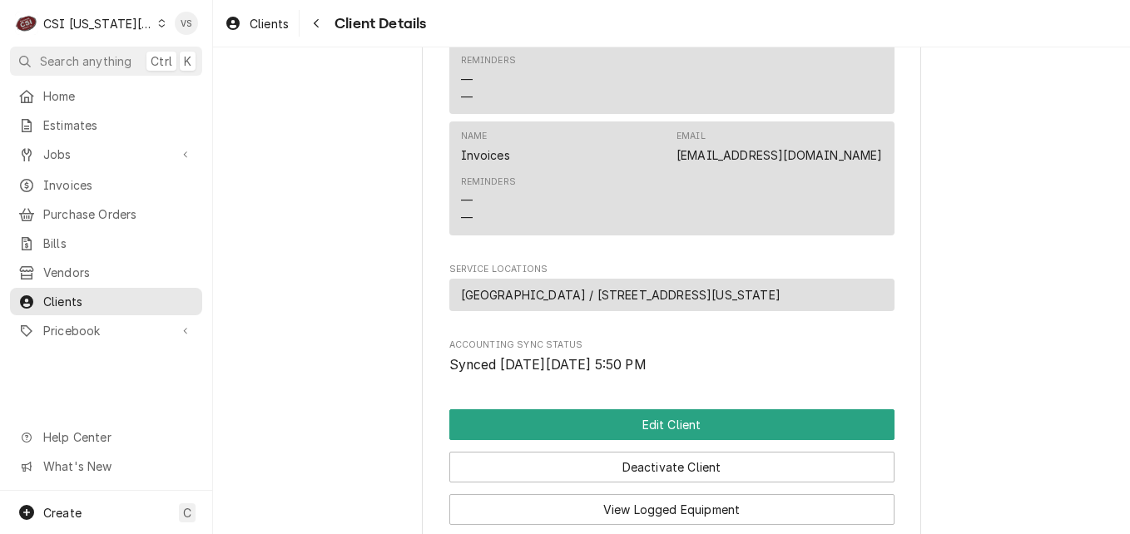
click at [102, 267] on span "Vendors" at bounding box center [118, 272] width 151 height 17
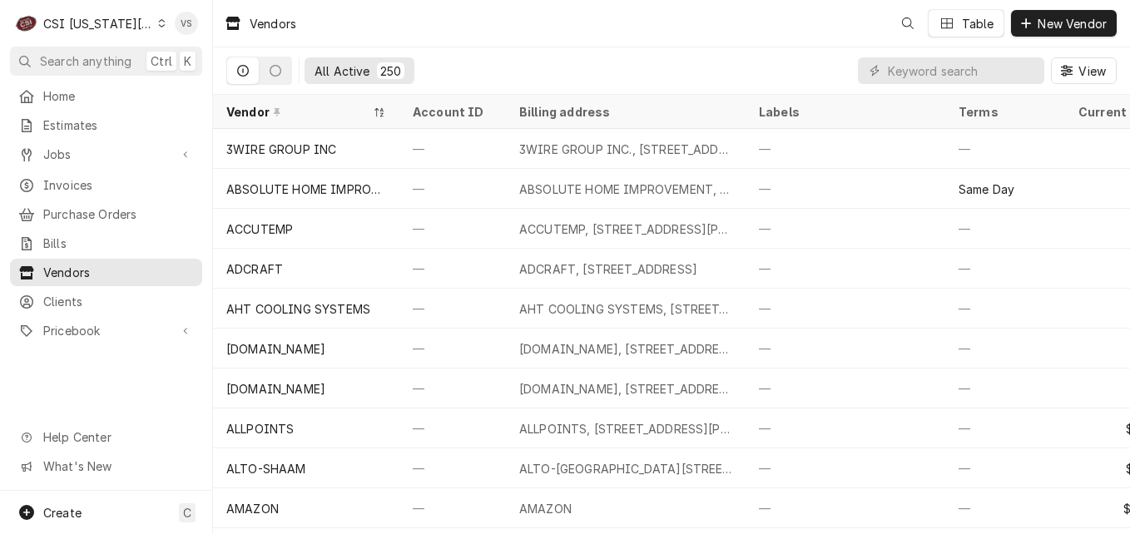
click at [100, 293] on span "Clients" at bounding box center [118, 301] width 151 height 17
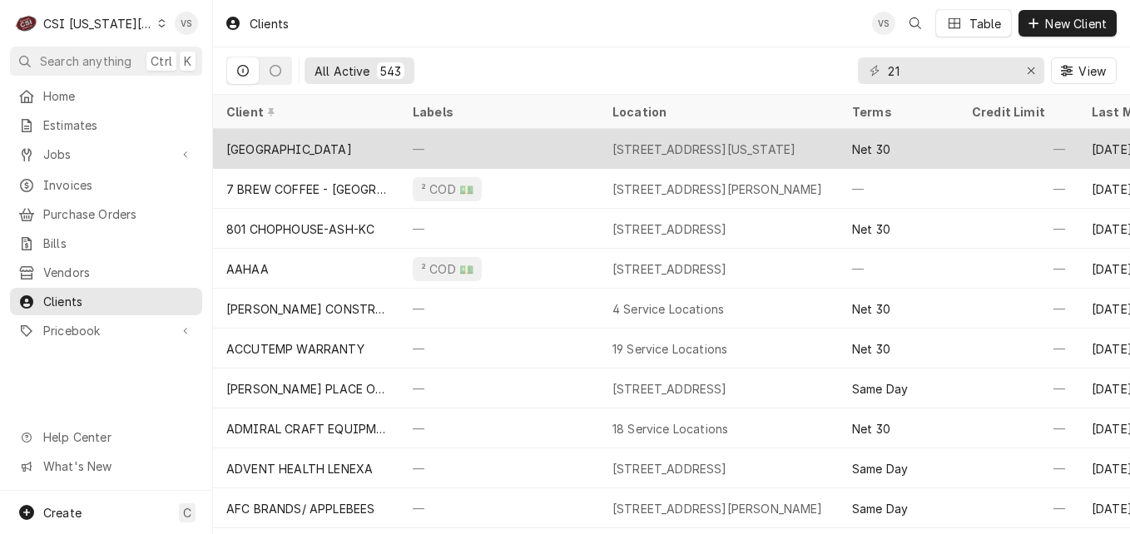
click at [468, 143] on div "—" at bounding box center [499, 149] width 200 height 40
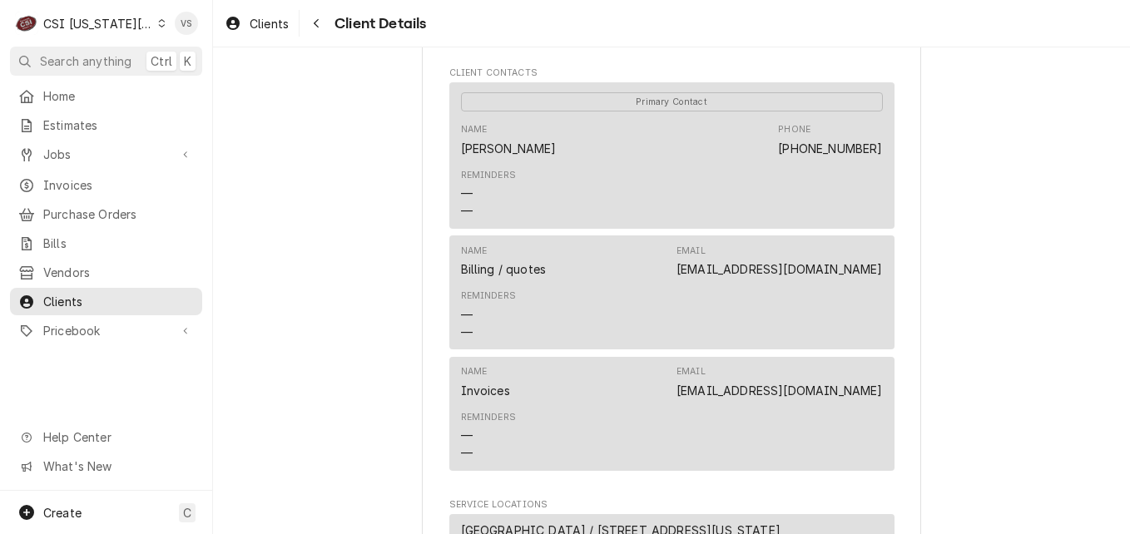
scroll to position [666, 0]
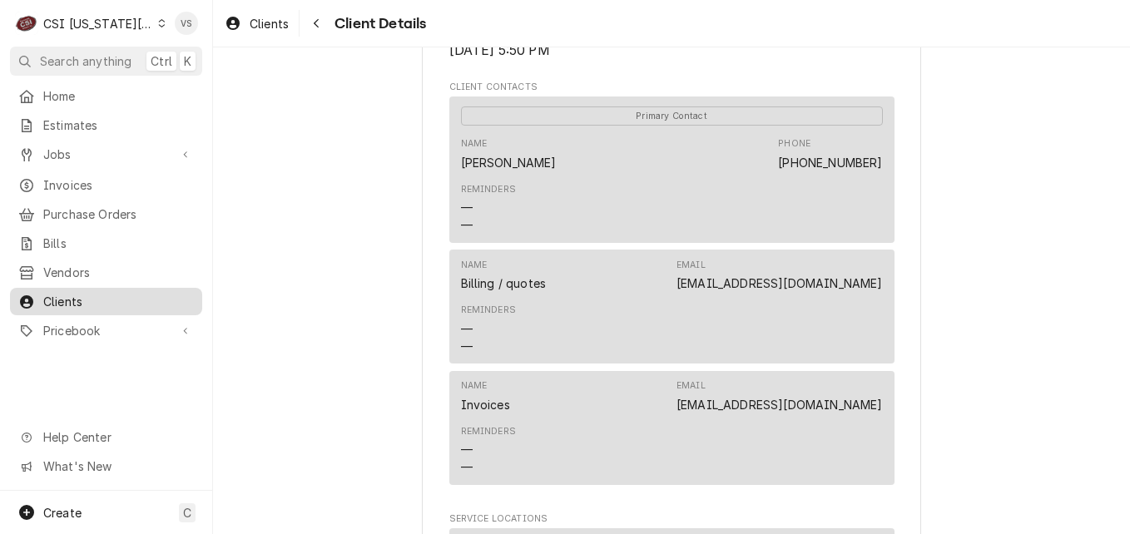
click at [123, 294] on span "Clients" at bounding box center [118, 301] width 151 height 17
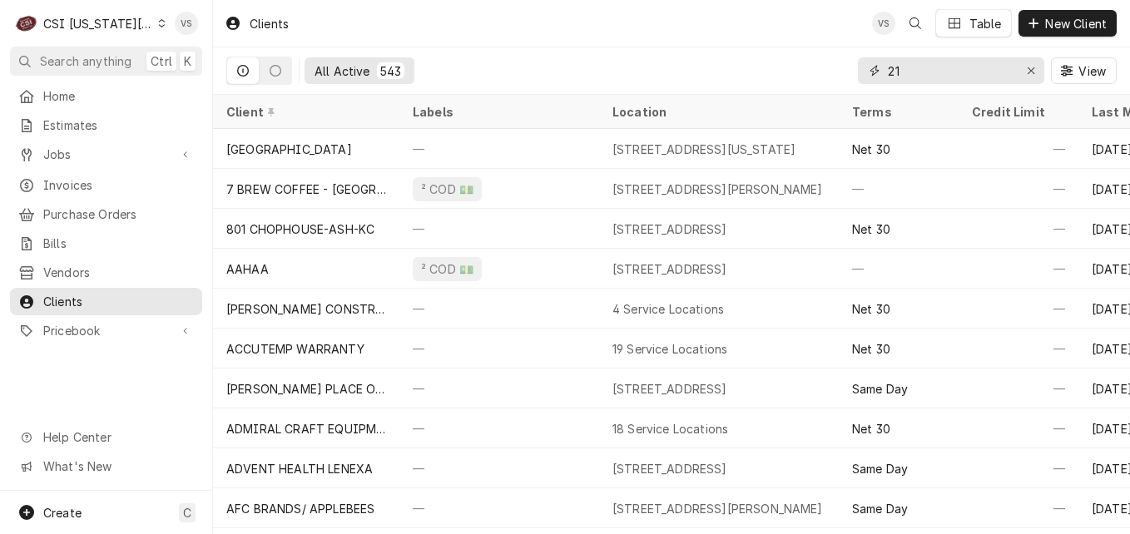
click at [905, 72] on input "21" at bounding box center [950, 70] width 125 height 27
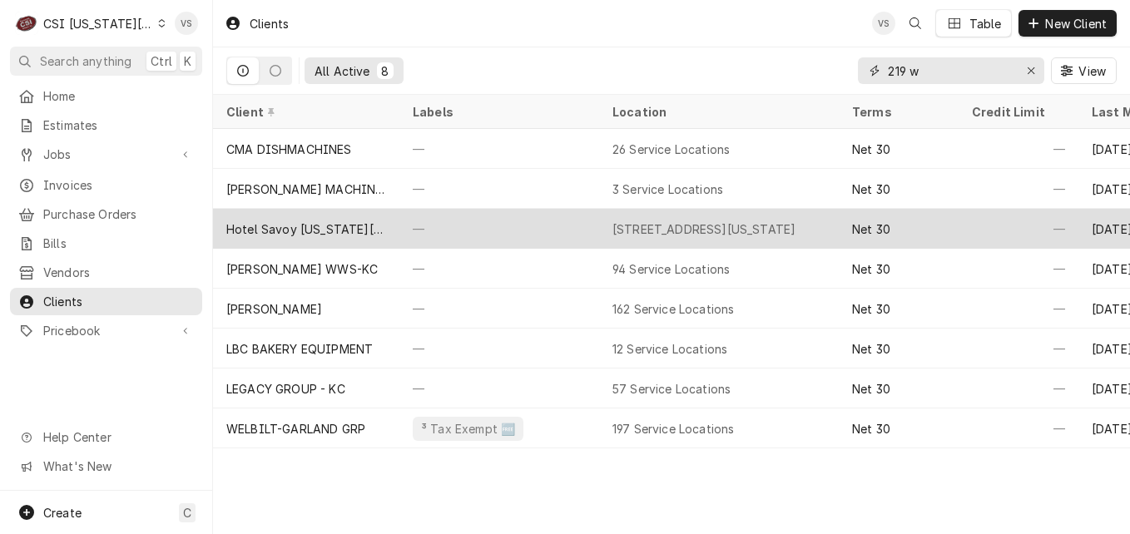
type input "219 w"
click at [329, 223] on div "Hotel Savoy [US_STATE][GEOGRAPHIC_DATA] Tapestry Collection By [PERSON_NAME]." at bounding box center [306, 229] width 160 height 17
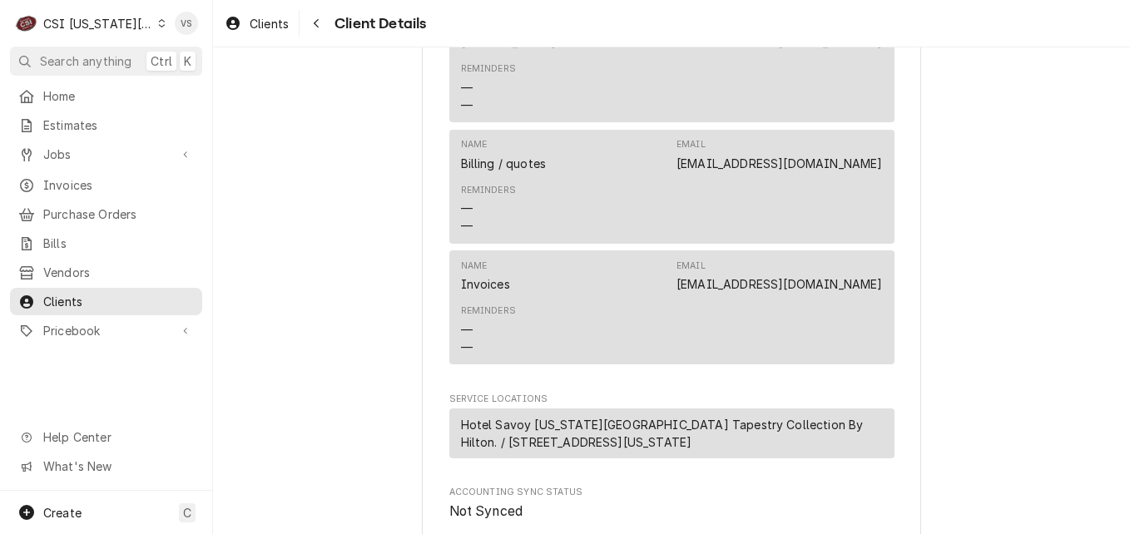
scroll to position [915, 0]
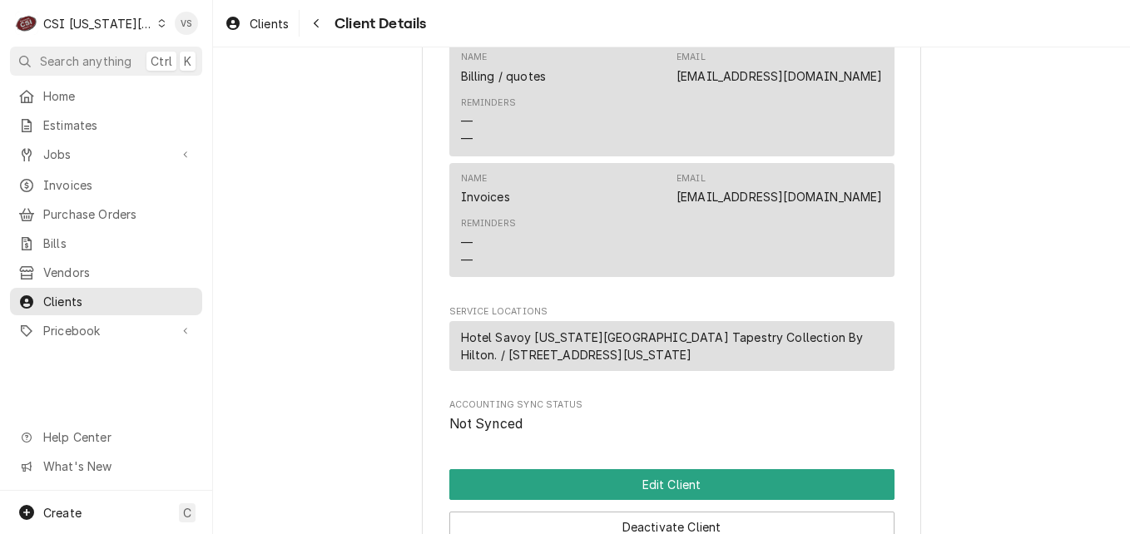
click at [74, 293] on span "Clients" at bounding box center [118, 301] width 151 height 17
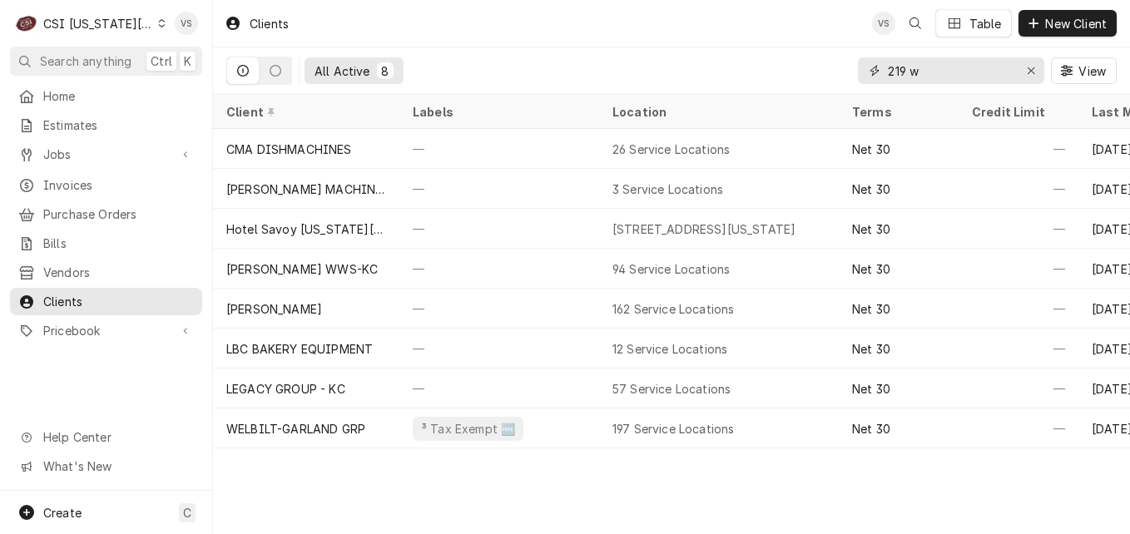
click at [864, 74] on div "219 w" at bounding box center [951, 70] width 186 height 27
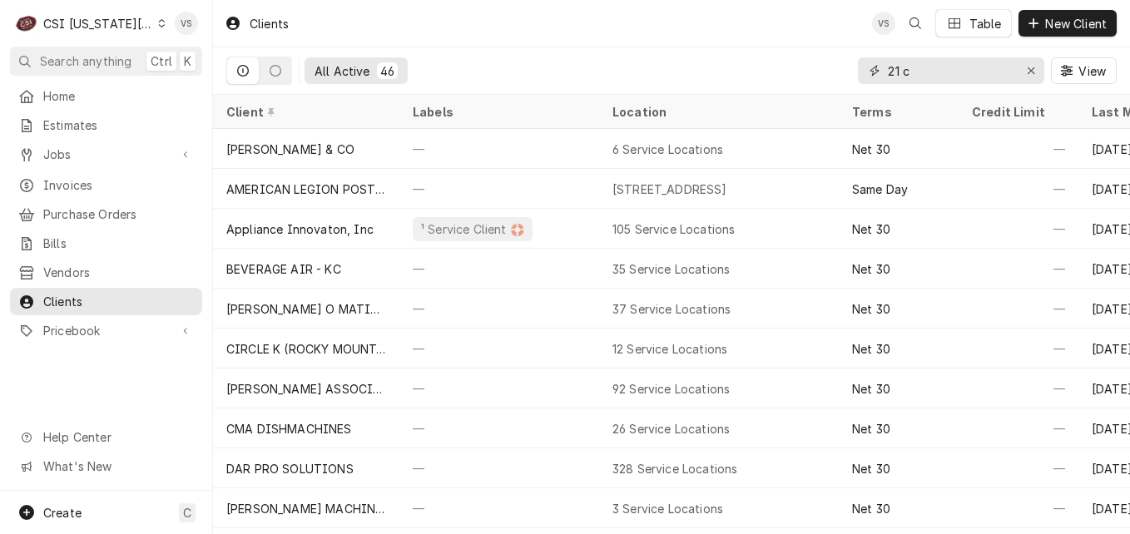
click at [905, 72] on input "21 c" at bounding box center [950, 70] width 125 height 27
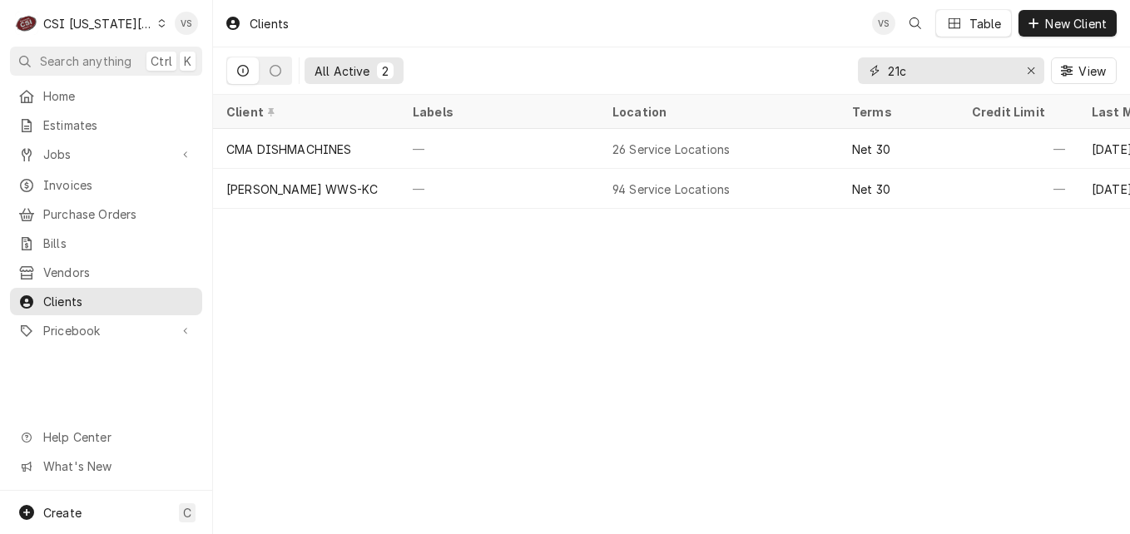
click at [931, 72] on input "21c" at bounding box center [950, 70] width 125 height 27
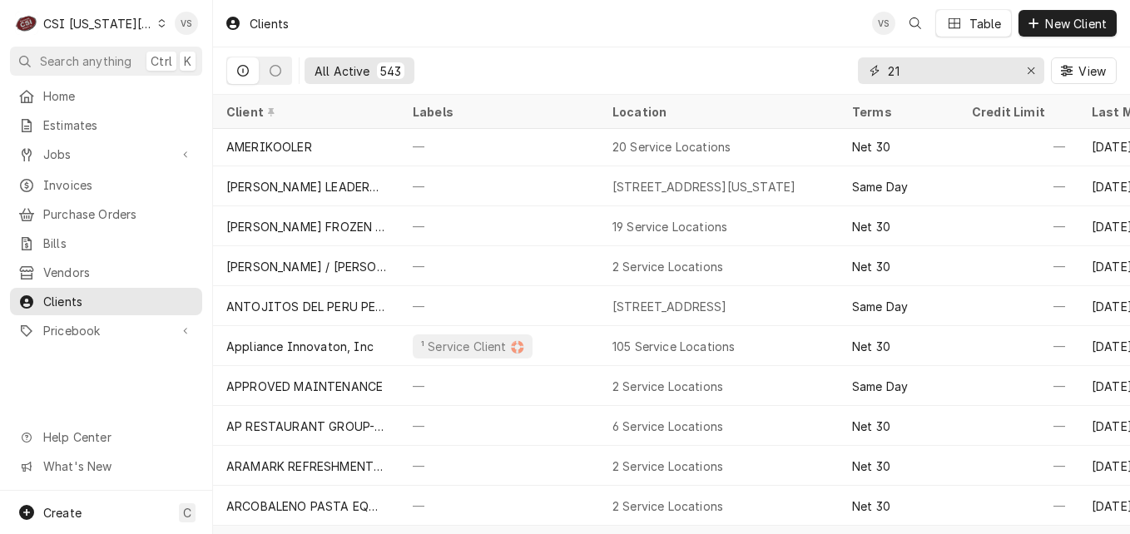
scroll to position [841, 0]
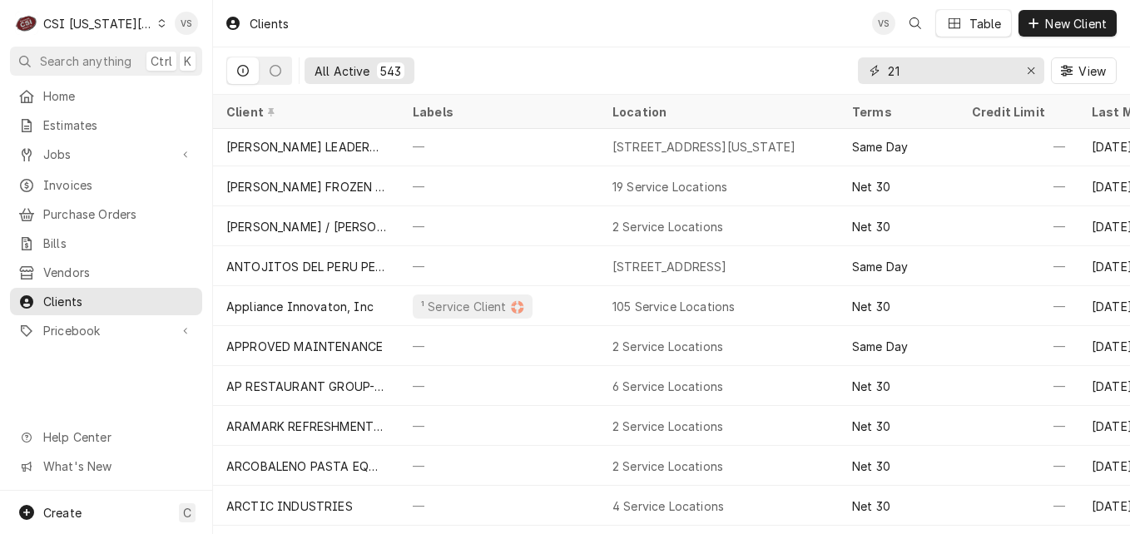
type input "21"
click at [508, 71] on div "All Active 543 21 View" at bounding box center [671, 70] width 890 height 47
